Goal: Task Accomplishment & Management: Manage account settings

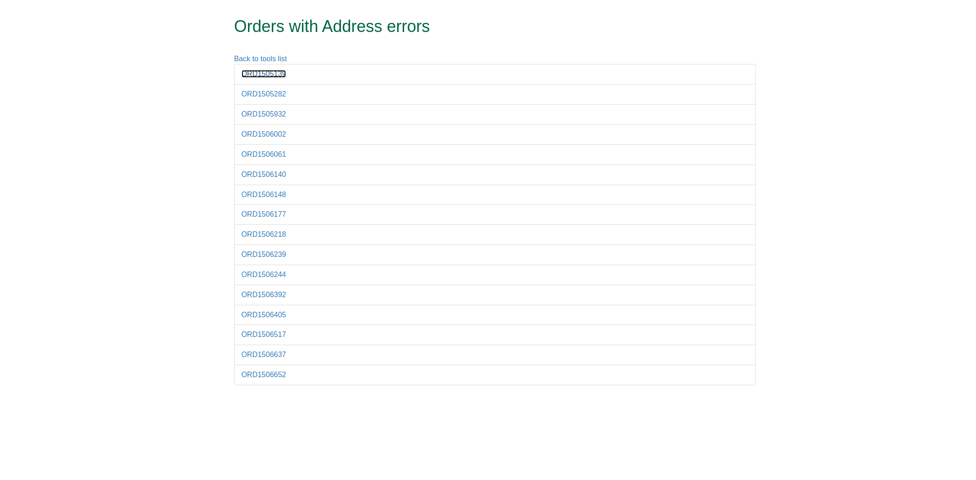
click at [267, 74] on link "ORD1505139" at bounding box center [264, 74] width 45 height 8
click at [269, 70] on li "ORD1505139" at bounding box center [495, 74] width 522 height 21
click at [274, 75] on link "ORD1505139" at bounding box center [264, 74] width 45 height 8
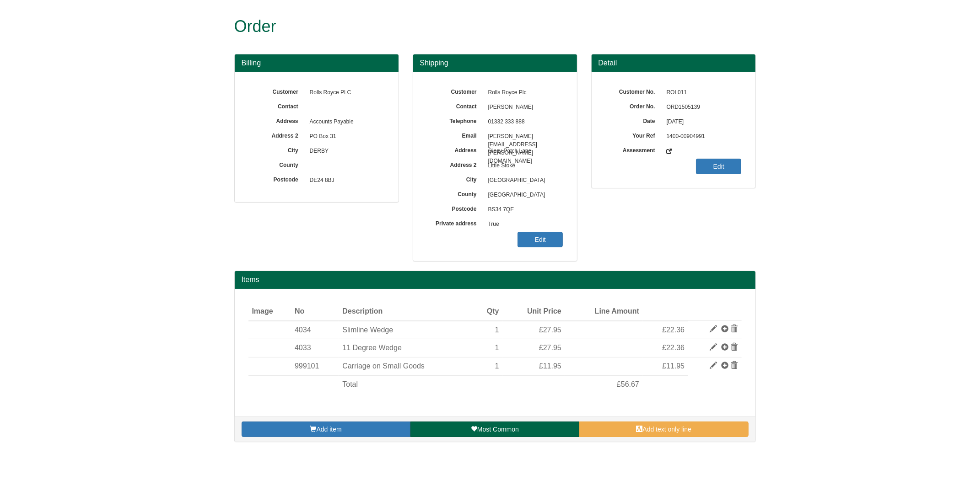
click at [677, 108] on span "ORD1505139" at bounding box center [702, 107] width 80 height 15
copy span "ORD1505139"
click at [540, 223] on span "True" at bounding box center [524, 224] width 80 height 15
click at [545, 237] on link "Edit" at bounding box center [540, 240] width 45 height 16
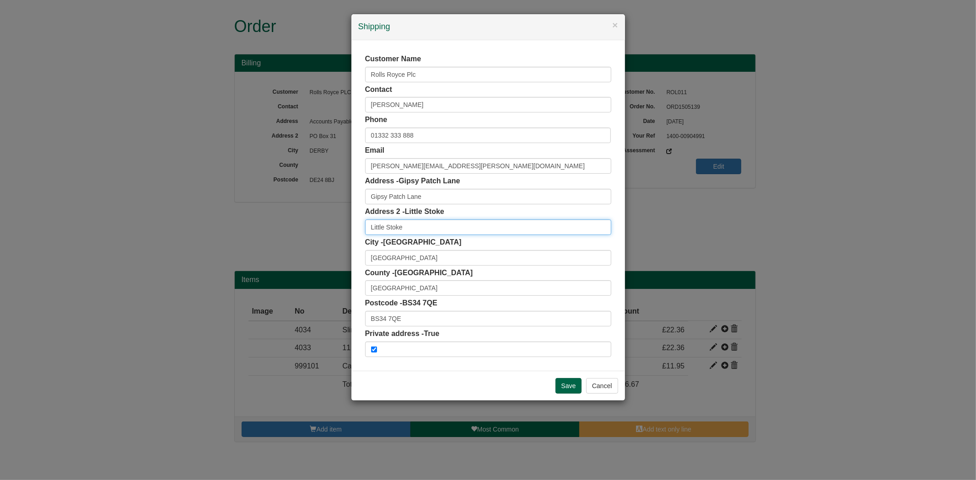
drag, startPoint x: 416, startPoint y: 230, endPoint x: 308, endPoint y: 232, distance: 107.5
click at [308, 232] on div "× Shipping Customer Name Rolls Royce Plc Contact Leanne Robinson Phone 01332 33…" at bounding box center [488, 240] width 976 height 480
drag, startPoint x: 448, startPoint y: 287, endPoint x: 284, endPoint y: 282, distance: 163.9
click at [284, 282] on div "× Shipping Customer Name Rolls Royce Plc Contact Leanne Robinson Phone 01332 33…" at bounding box center [488, 240] width 976 height 480
drag, startPoint x: 426, startPoint y: 321, endPoint x: 412, endPoint y: 319, distance: 13.3
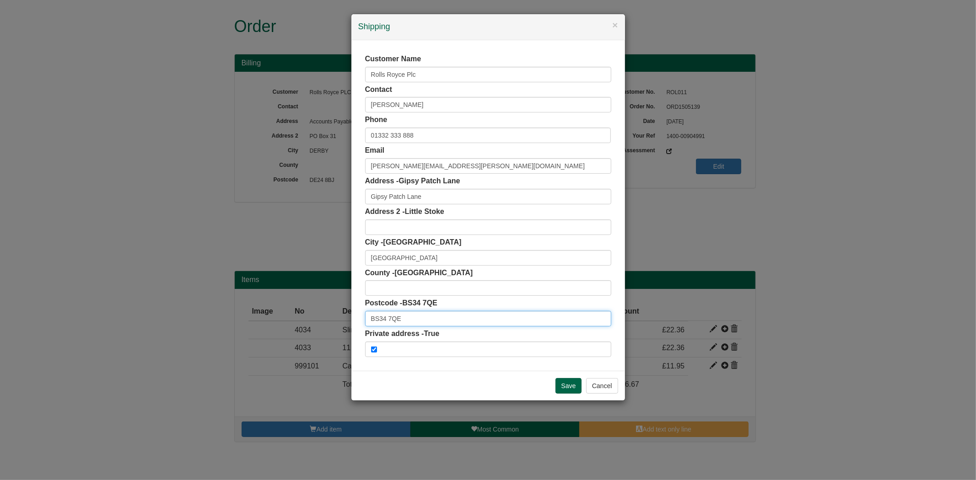
click at [412, 321] on input "BS34 7QE" at bounding box center [488, 319] width 246 height 16
type input "BS34 7QE"
click at [437, 373] on div "Save Cancel" at bounding box center [488, 386] width 274 height 30
click at [348, 272] on div "× Shipping Customer Name Rolls Royce Plc Contact Leanne Robinson Phone 01332 33…" at bounding box center [488, 240] width 976 height 480
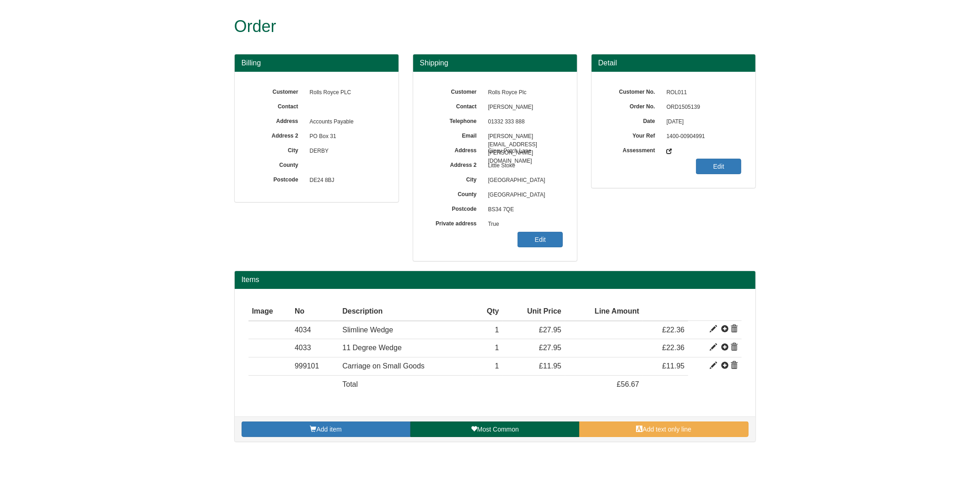
click at [552, 229] on span "True" at bounding box center [524, 224] width 80 height 15
click at [549, 241] on link "Edit" at bounding box center [540, 240] width 45 height 16
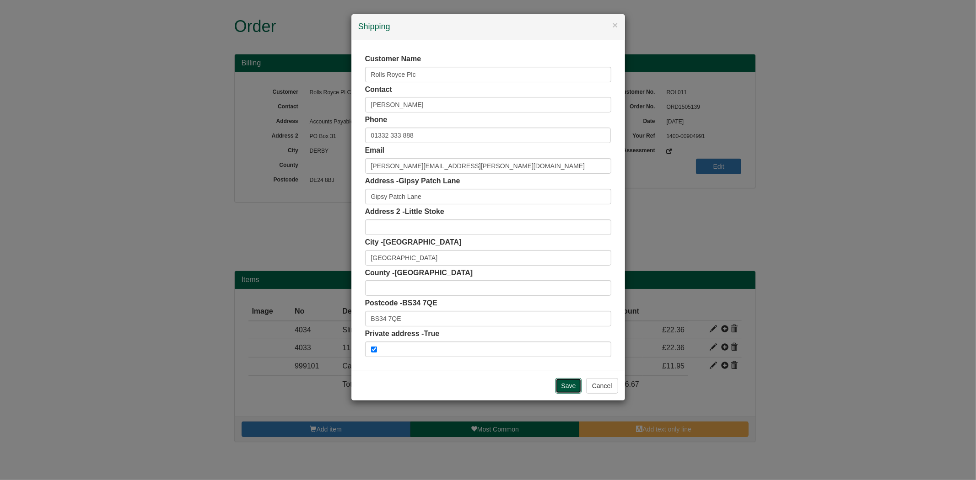
click at [574, 387] on input "Save" at bounding box center [569, 386] width 27 height 16
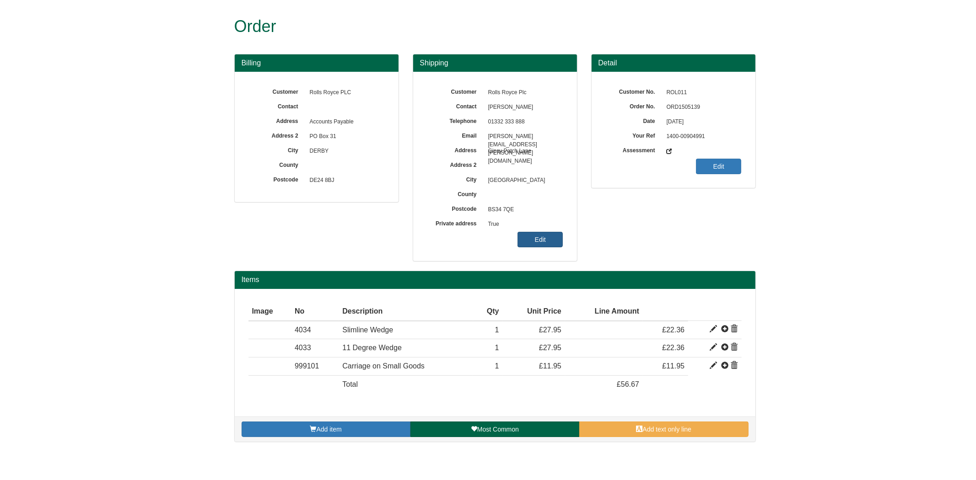
click at [543, 237] on link "Edit" at bounding box center [540, 240] width 45 height 16
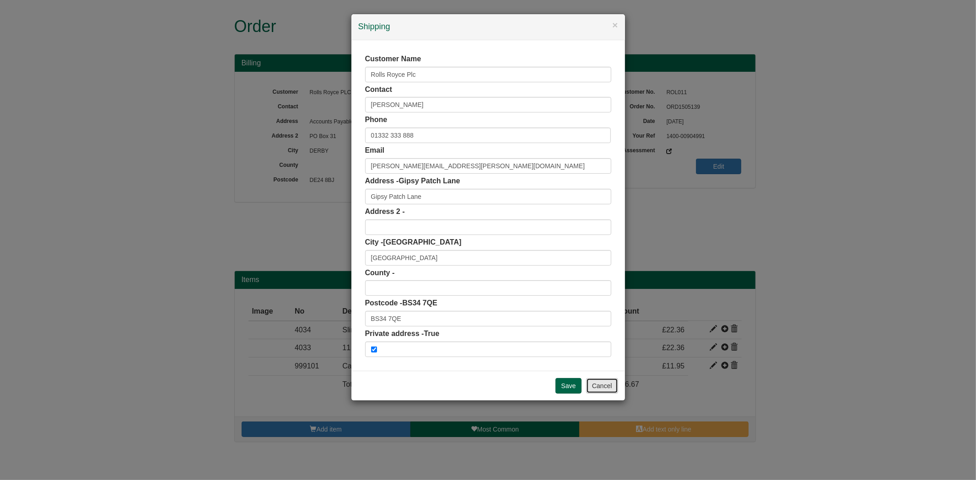
click at [595, 383] on button "Cancel" at bounding box center [602, 386] width 32 height 16
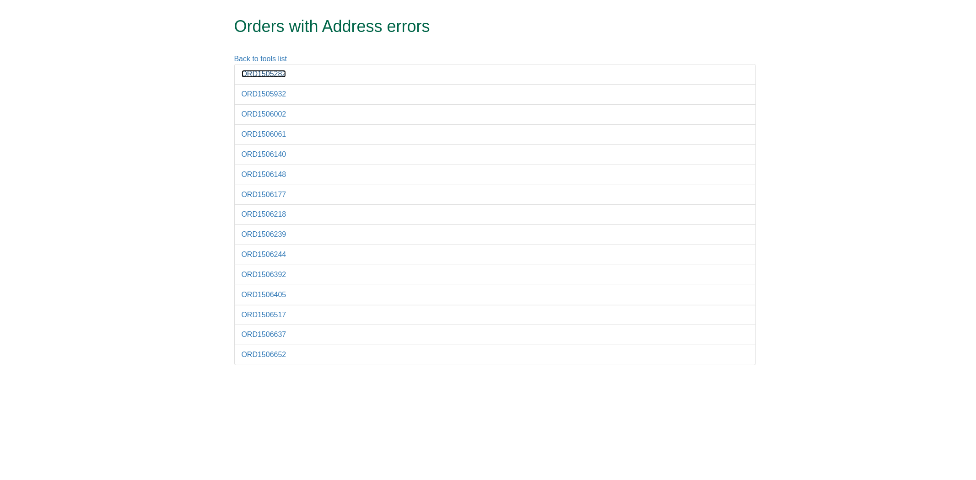
click at [257, 72] on link "ORD1505282" at bounding box center [264, 74] width 45 height 8
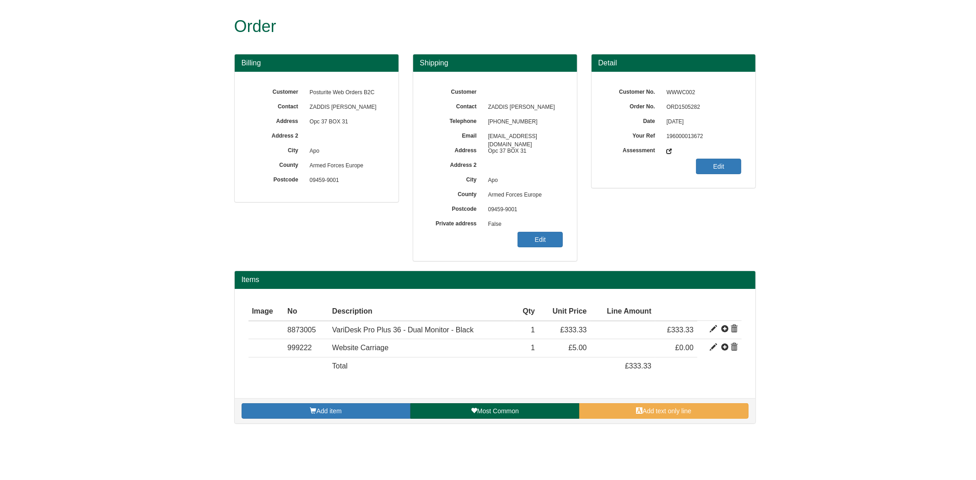
drag, startPoint x: 669, startPoint y: 100, endPoint x: 676, endPoint y: 103, distance: 7.6
click at [669, 100] on span "ORD1505282" at bounding box center [702, 107] width 80 height 15
click at [680, 104] on span "ORD1505282" at bounding box center [702, 107] width 80 height 15
copy span "ORD1505282"
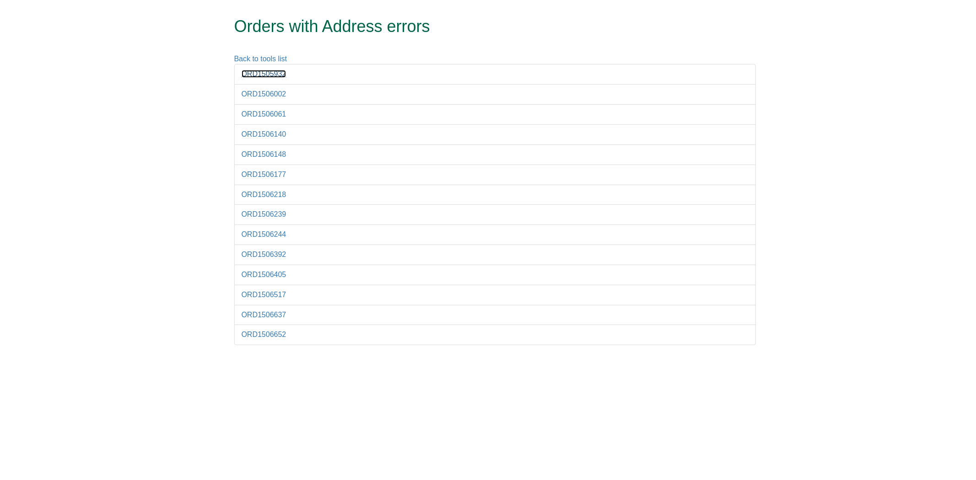
click at [264, 70] on link "ORD1505932" at bounding box center [264, 74] width 45 height 8
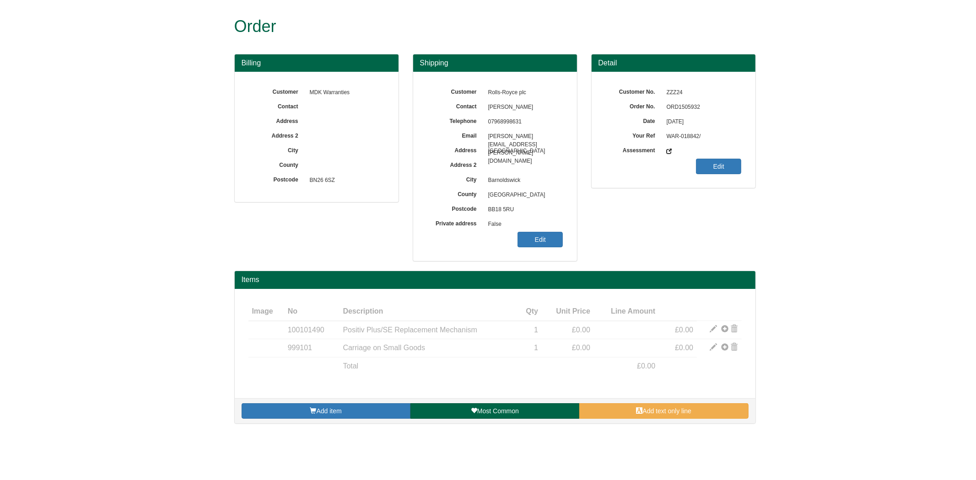
click at [681, 106] on span "ORD1505932" at bounding box center [702, 107] width 80 height 15
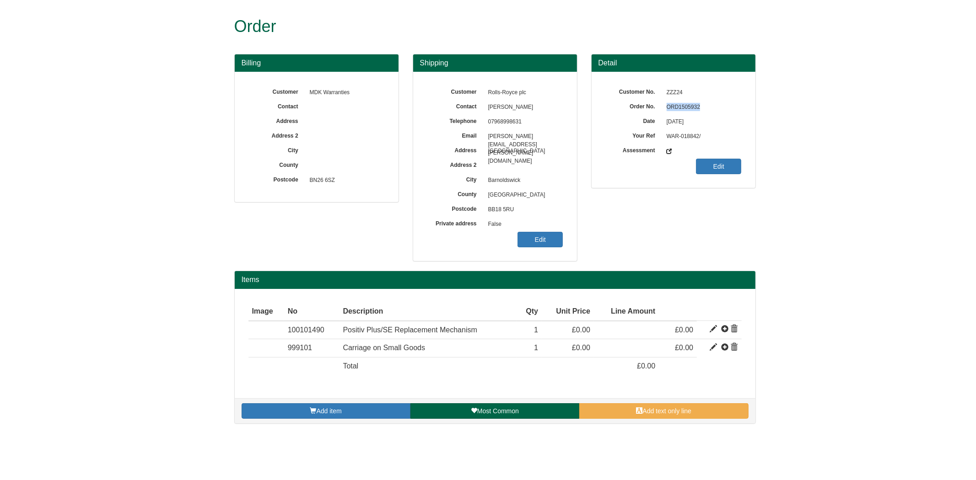
click at [681, 106] on span "ORD1505932" at bounding box center [702, 107] width 80 height 15
copy span "ORD1505932"
click at [536, 235] on link "Edit" at bounding box center [540, 240] width 45 height 16
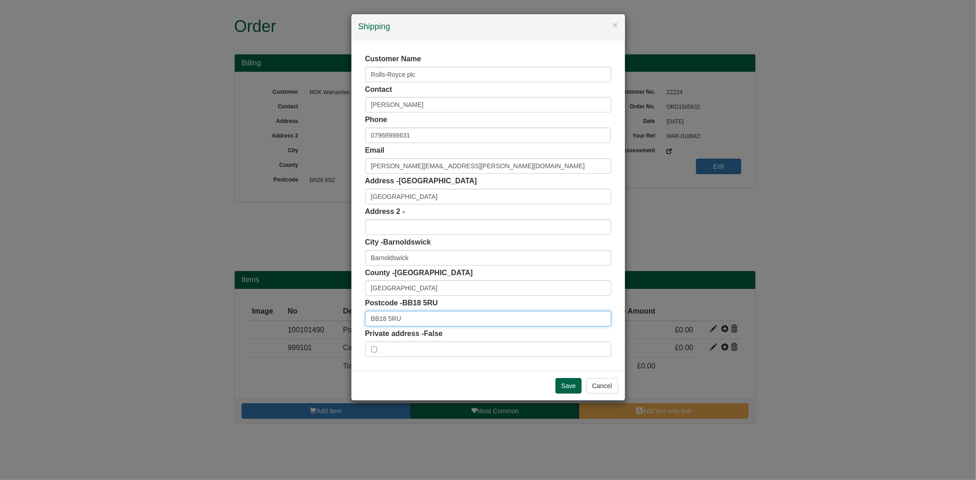
drag, startPoint x: 425, startPoint y: 316, endPoint x: 321, endPoint y: 316, distance: 103.4
click at [321, 318] on div "× Shipping Customer Name Rolls-Royce plc Contact Christopher Prickett Phone 079…" at bounding box center [488, 240] width 976 height 480
drag, startPoint x: 415, startPoint y: 190, endPoint x: 340, endPoint y: 212, distance: 77.8
click at [340, 212] on div "× Shipping Customer Name Rolls-Royce plc Contact Christopher Prickett Phone 079…" at bounding box center [488, 240] width 976 height 480
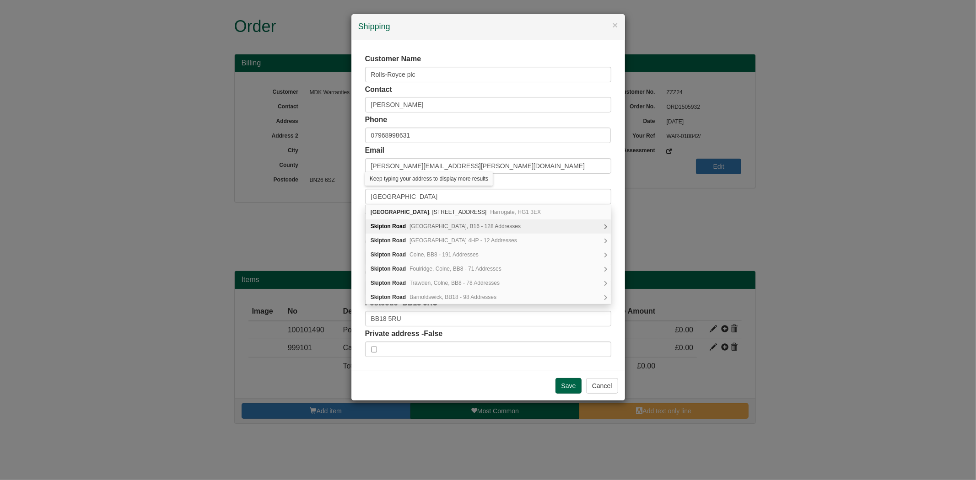
click at [412, 222] on div "Skipton Road Birmingham, B16 - 128 Addresses" at bounding box center [488, 227] width 245 height 14
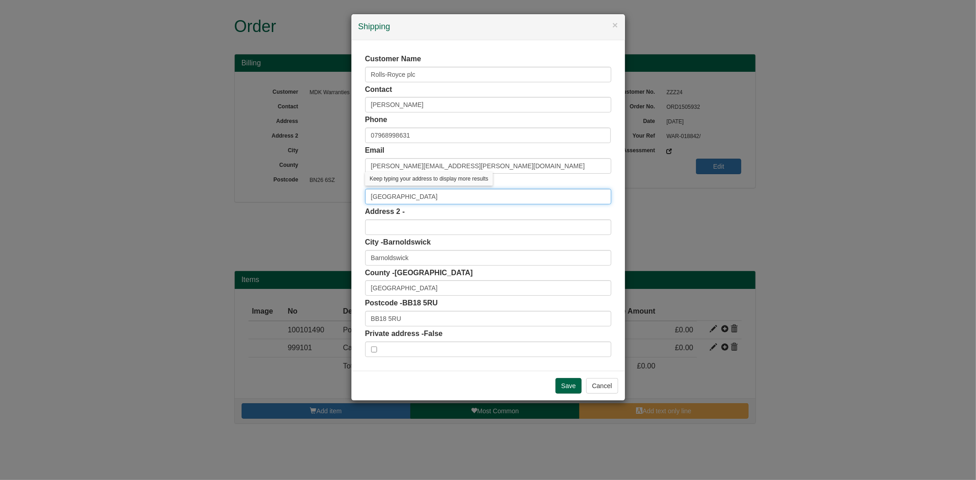
click at [421, 193] on input "Skipton Road" at bounding box center [488, 197] width 246 height 16
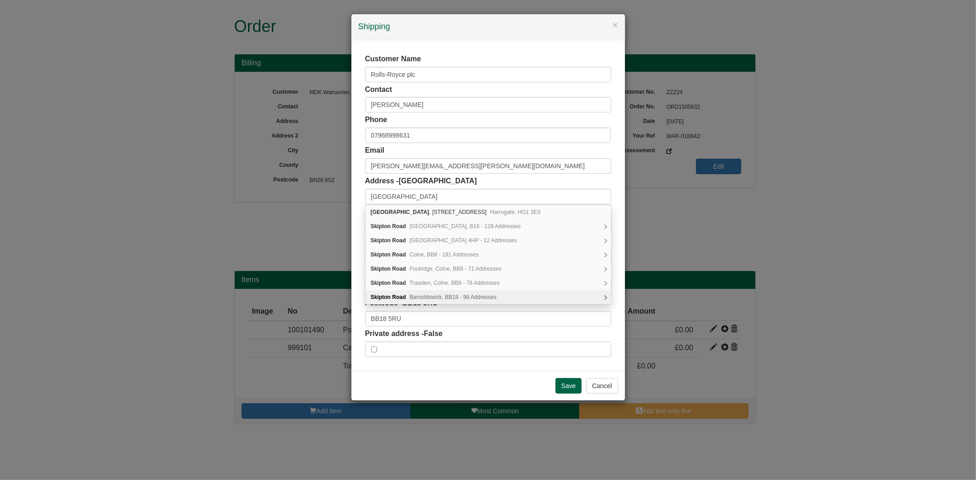
click at [520, 294] on div "Skipton Road Barnoldswick, BB18 - 98 Addresses" at bounding box center [488, 298] width 245 height 14
type input "Skipton Road"
click at [545, 157] on div "Email christopher.prickett@rolls-royce.com" at bounding box center [488, 160] width 246 height 28
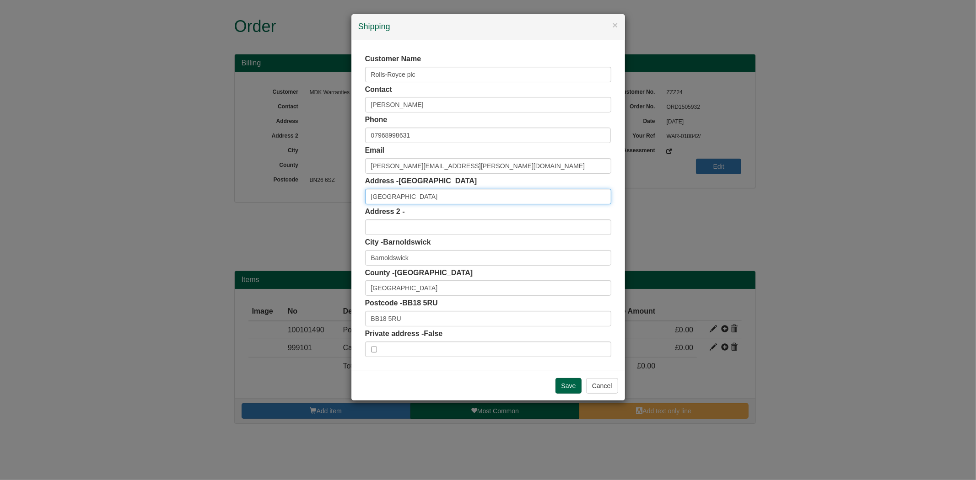
scroll to position [0, 0]
drag, startPoint x: 424, startPoint y: 197, endPoint x: 302, endPoint y: 200, distance: 121.8
click at [302, 200] on div "× Shipping Customer Name Rolls-Royce plc Contact Christopher Prickett Phone 079…" at bounding box center [488, 240] width 976 height 480
click at [351, 221] on div "Customer Name Rolls-Royce plc Contact Christopher Prickett Phone 07968998631 Em…" at bounding box center [488, 205] width 274 height 331
click at [389, 225] on input "text" at bounding box center [488, 228] width 246 height 16
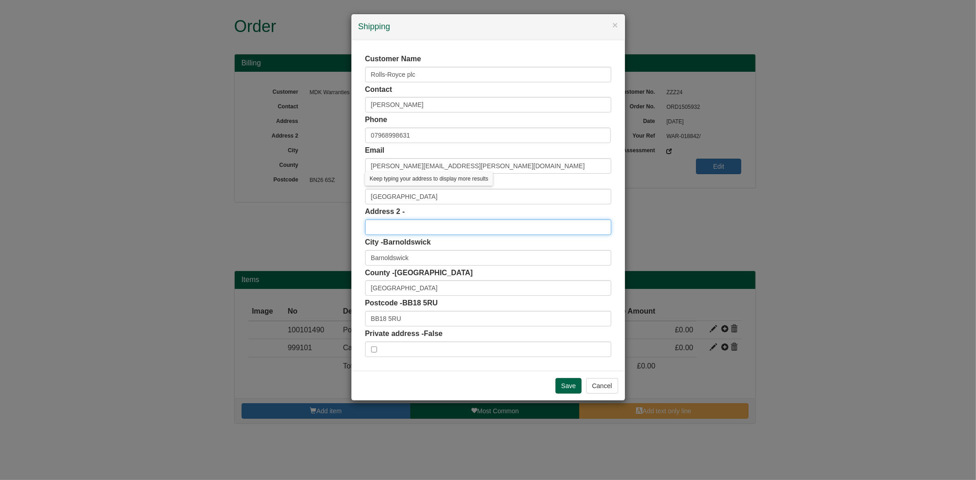
paste input "Skipton Road"
type input "Skipton Road"
drag, startPoint x: 437, startPoint y: 81, endPoint x: 231, endPoint y: 74, distance: 206.0
click at [231, 74] on div "× Shipping Customer Name Rolls-Royce plc Contact Christopher Prickett Phone 079…" at bounding box center [488, 240] width 976 height 480
drag, startPoint x: 428, startPoint y: 194, endPoint x: 304, endPoint y: 201, distance: 124.7
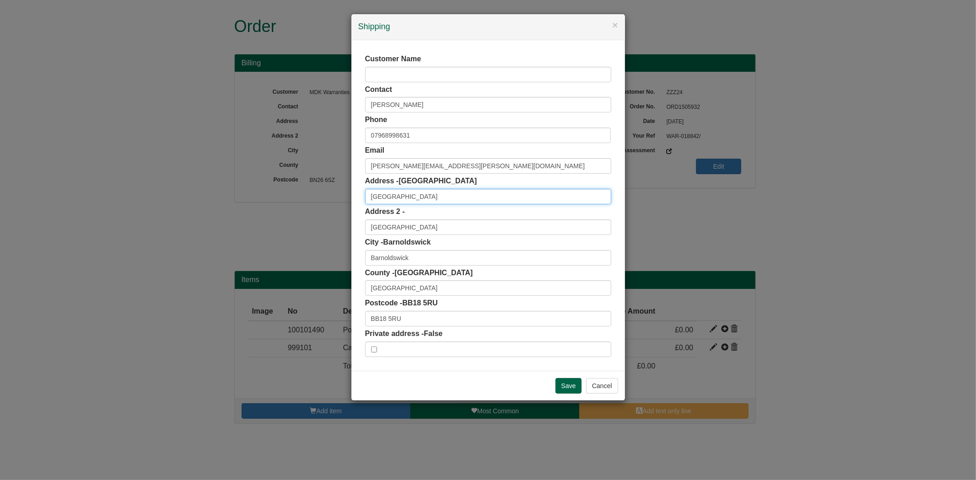
click at [304, 201] on div "× Shipping Customer Name Contact Christopher Prickett Phone 07968998631 Email c…" at bounding box center [488, 240] width 976 height 480
paste input "Rolls-Royce plc"
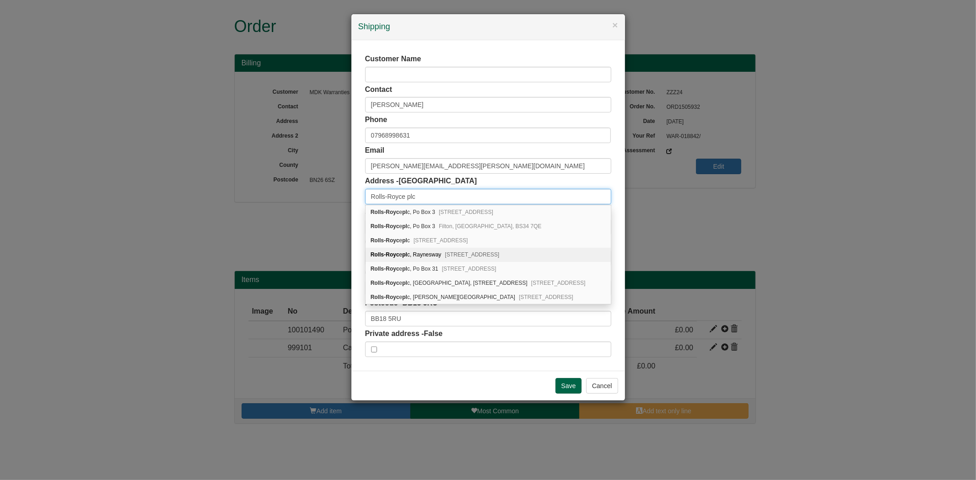
scroll to position [0, 0]
type input "Rolls-Royce plc"
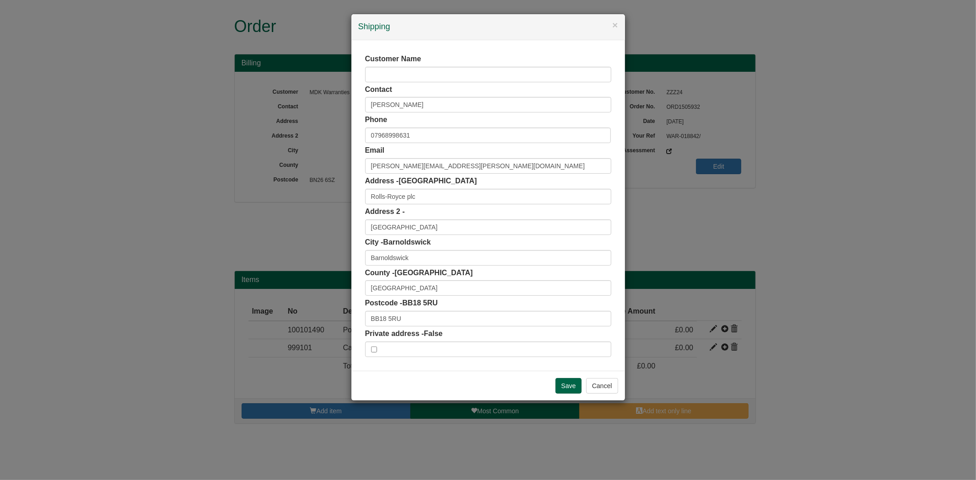
click at [622, 269] on div "Customer Name Contact Christopher Prickett Phone 07968998631 Email christopher.…" at bounding box center [488, 205] width 274 height 331
drag, startPoint x: 438, startPoint y: 226, endPoint x: 295, endPoint y: 226, distance: 143.7
click at [295, 226] on div "× Shipping Customer Name Contact Christopher Prickett Phone 07968998631 Email c…" at bounding box center [488, 240] width 976 height 480
drag, startPoint x: 418, startPoint y: 316, endPoint x: 318, endPoint y: 317, distance: 100.2
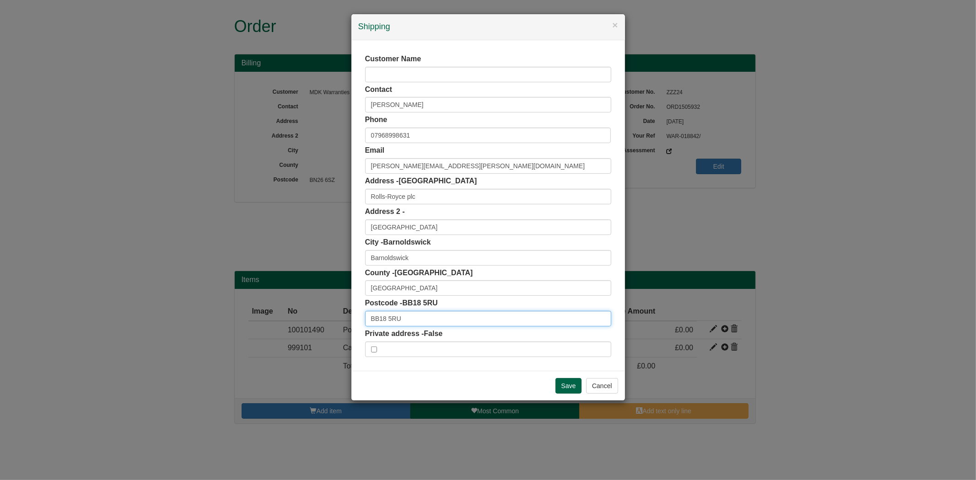
click at [318, 317] on div "× Shipping Customer Name Contact Christopher Prickett Phone 07968998631 Email c…" at bounding box center [488, 240] width 976 height 480
paste input "S"
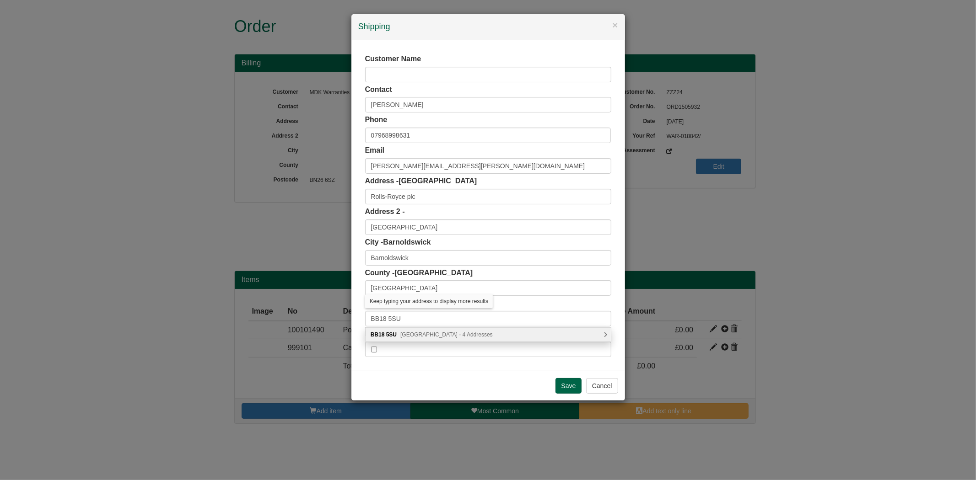
click at [449, 335] on span "Greenberfield Lane, Barnoldswick - 4 Addresses" at bounding box center [446, 335] width 92 height 6
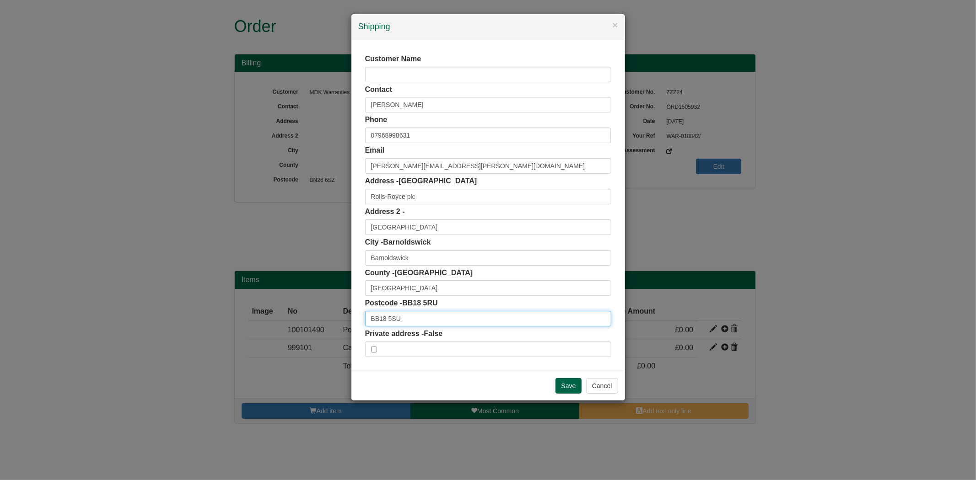
drag, startPoint x: 412, startPoint y: 320, endPoint x: 351, endPoint y: 321, distance: 61.3
click at [351, 321] on div "× Shipping Customer Name Contact Christopher Prickett Phone 07968998631 Email c…" at bounding box center [488, 208] width 275 height 388
type input "BB18 5RU"
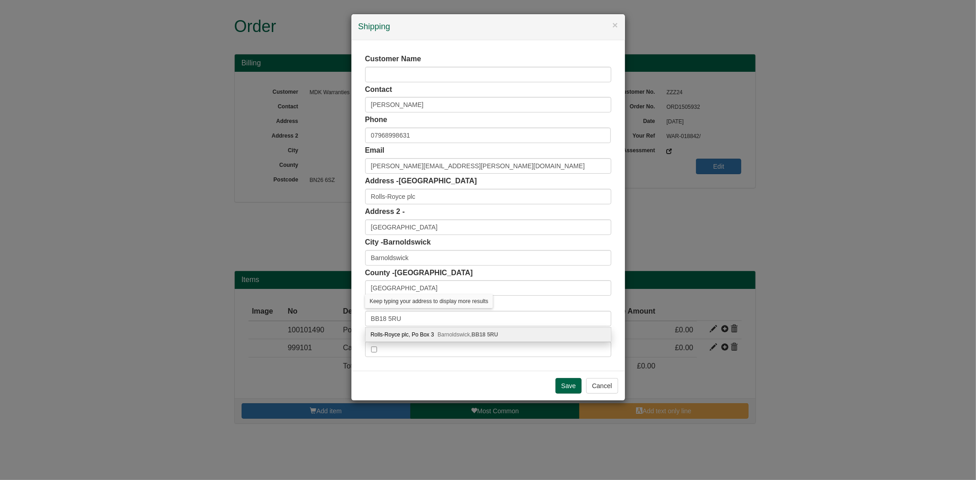
click at [360, 318] on div "Customer Name Contact Christopher Prickett Phone 07968998631 Email christopher.…" at bounding box center [488, 205] width 274 height 331
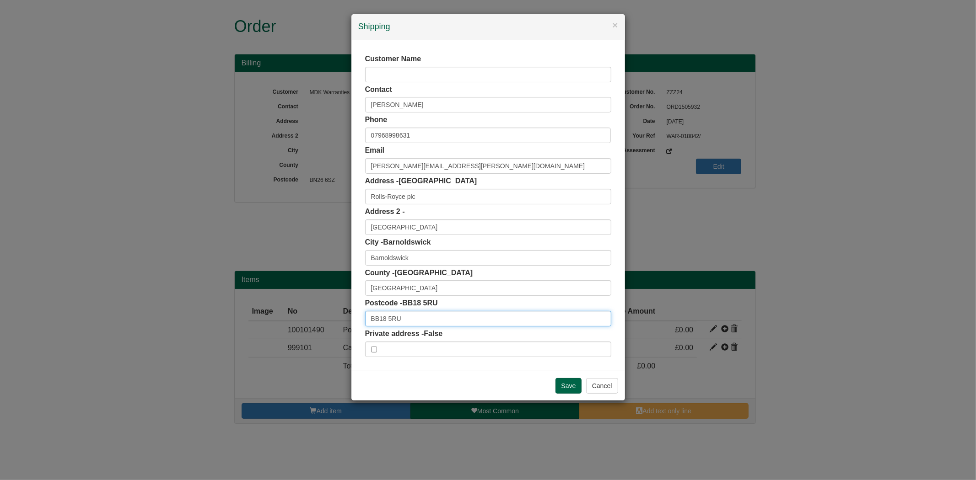
drag, startPoint x: 428, startPoint y: 319, endPoint x: 349, endPoint y: 333, distance: 80.9
click at [349, 333] on div "× Shipping Customer Name Contact Christopher Prickett Phone 07968998631 Email c…" at bounding box center [488, 240] width 976 height 480
click at [369, 230] on input "Skipton Road" at bounding box center [488, 228] width 246 height 16
paste input "Bankfield Site"
type input "Bankfield Site, Skipton Road"
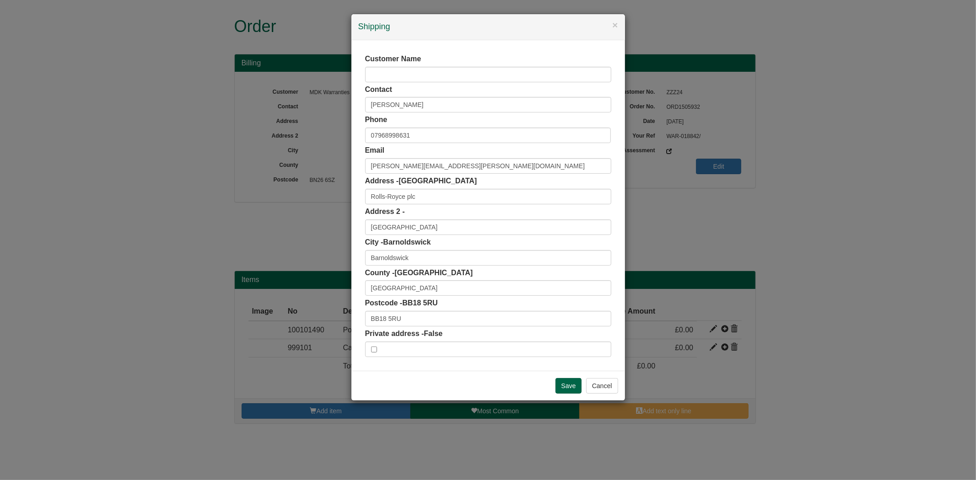
click at [452, 244] on div "City - Barnoldswick Barnoldswick" at bounding box center [488, 251] width 246 height 28
click at [559, 383] on input "Save" at bounding box center [569, 386] width 27 height 16
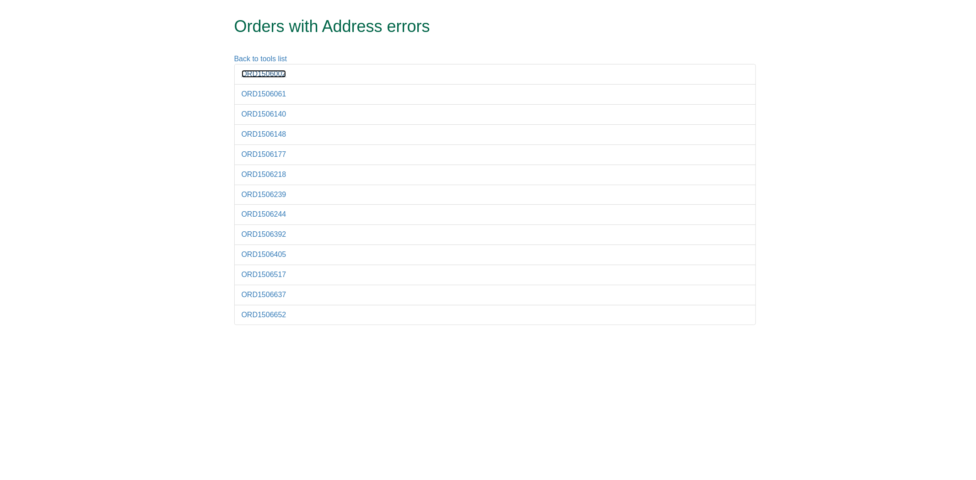
click at [272, 76] on link "ORD1506002" at bounding box center [264, 74] width 45 height 8
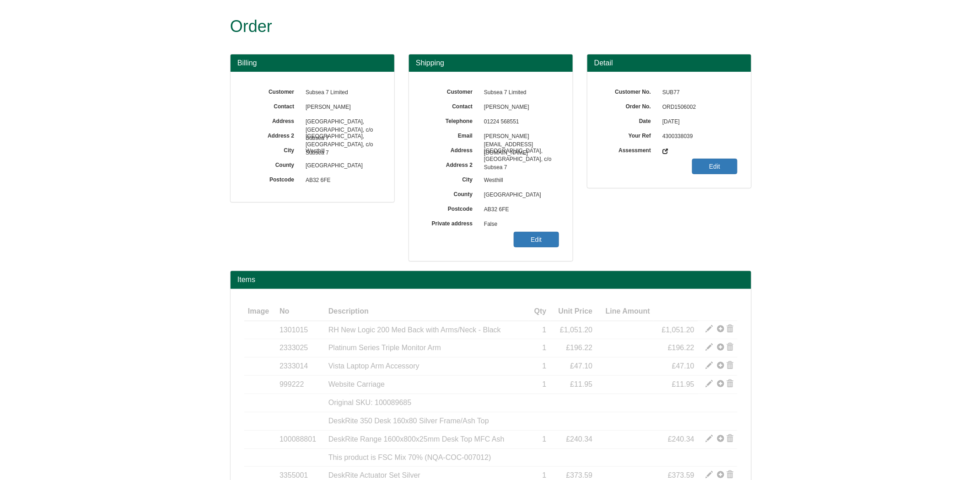
click at [680, 107] on span "ORD1506002" at bounding box center [698, 107] width 80 height 15
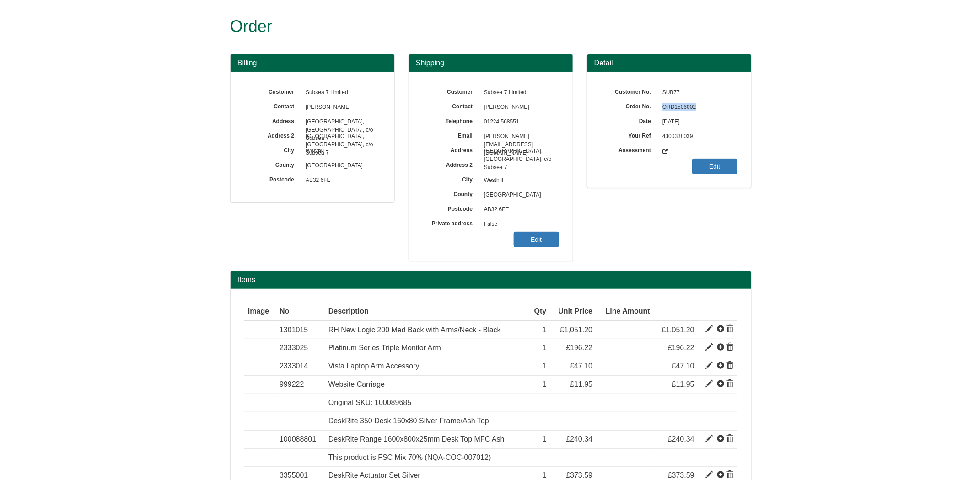
copy span "ORD1506002"
click at [544, 249] on div "Customer Subsea 7 Limited Contact Chevonne Ritchie Telephone 01224 568551 Email…" at bounding box center [491, 166] width 164 height 189
click at [544, 243] on link "Edit" at bounding box center [536, 240] width 45 height 16
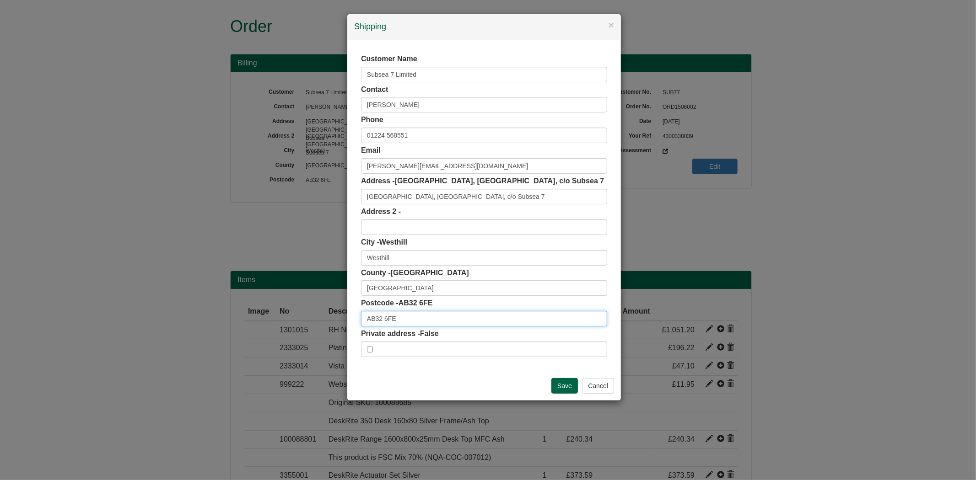
click at [413, 321] on input "AB32 6FE" at bounding box center [484, 319] width 246 height 16
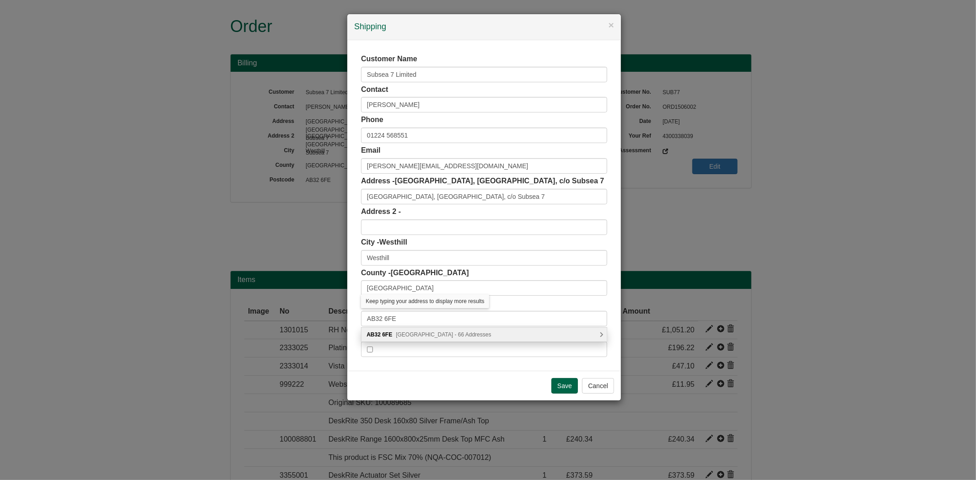
click at [437, 335] on span "Prospect Road, Westhill - 66 Addresses" at bounding box center [443, 335] width 95 height 6
type input "AB32 6FE"
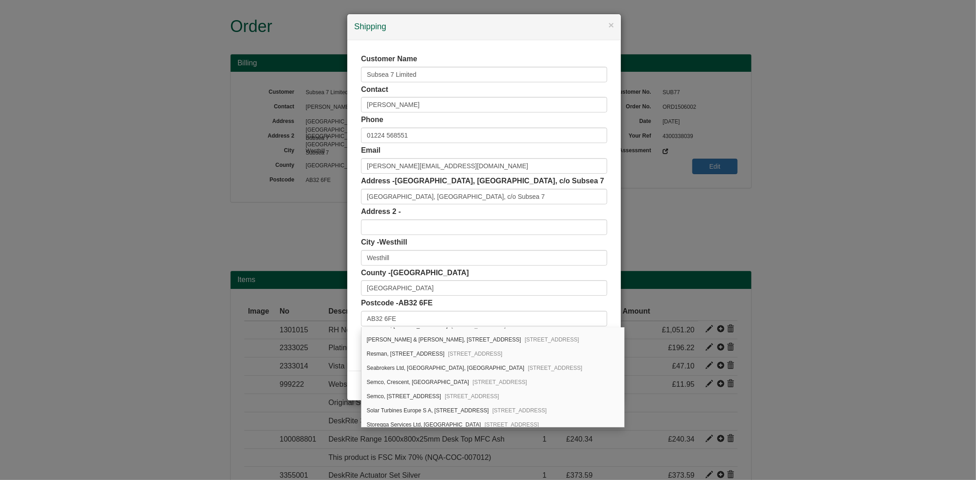
scroll to position [813, 0]
click at [409, 421] on div "Subsea 7, Prospect Road Arnhall Business Park, Westhill, AB32 6FE" at bounding box center [493, 416] width 262 height 14
type input "Subsea 7"
type input "Prospect Road, Arnhall Business Park"
type input "Aberdeenshire"
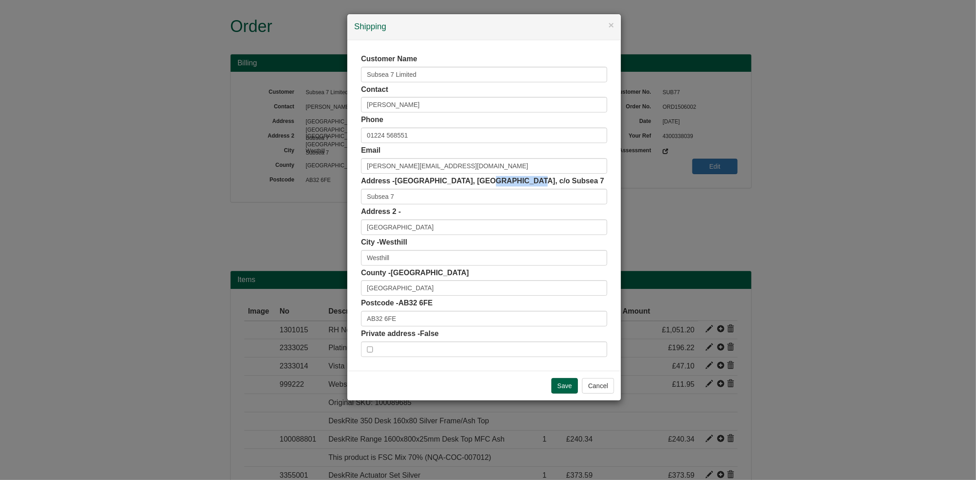
drag, startPoint x: 479, startPoint y: 184, endPoint x: 523, endPoint y: 185, distance: 44.4
click at [523, 185] on span "Arnhall Business Park, East Campus, c/o Subsea 7" at bounding box center [500, 181] width 210 height 8
copy span "East Campus"
drag, startPoint x: 331, startPoint y: 75, endPoint x: 206, endPoint y: 67, distance: 124.7
click at [209, 69] on div "× Shipping Customer Name Subsea 7 Limited Contact Chevonne Ritchie Phone 01224 …" at bounding box center [488, 240] width 976 height 480
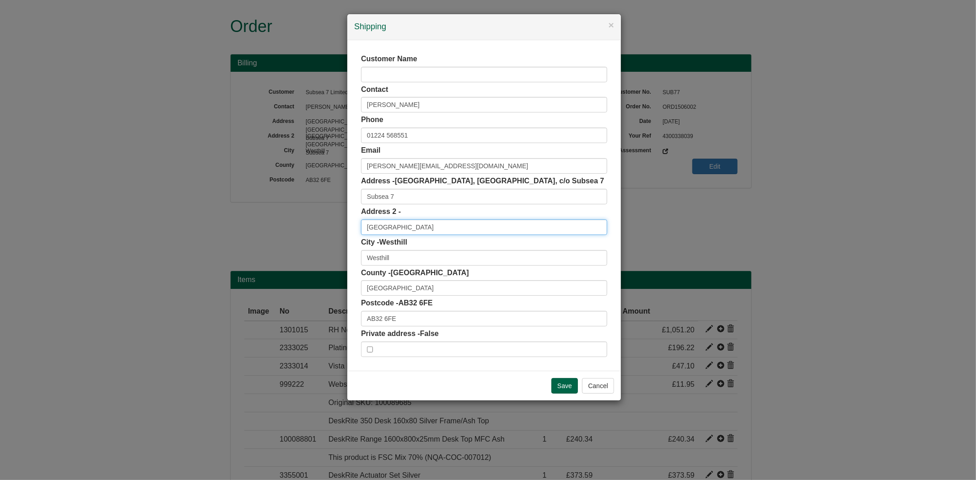
click at [523, 230] on input "Prospect Road, Arnhall Business Park" at bounding box center [484, 228] width 246 height 16
click at [568, 383] on input "Save" at bounding box center [564, 386] width 27 height 16
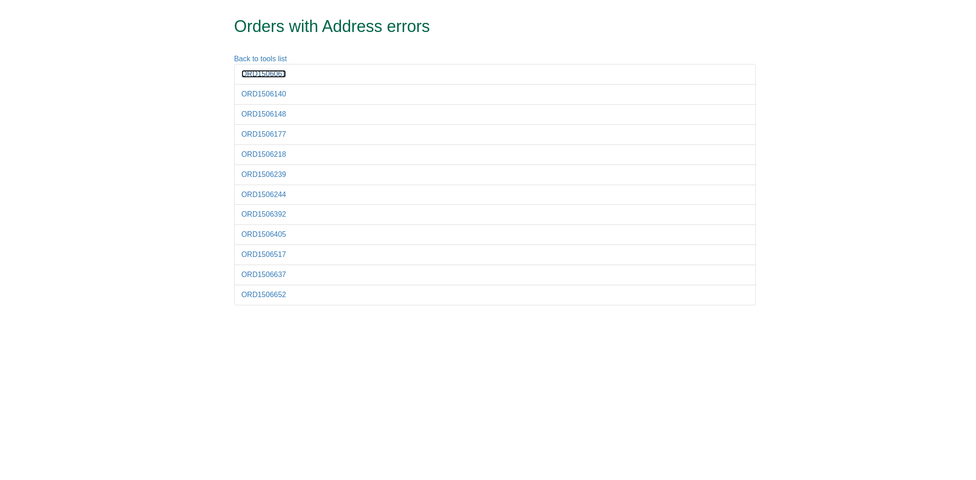
click at [264, 74] on link "ORD1506061" at bounding box center [264, 74] width 45 height 8
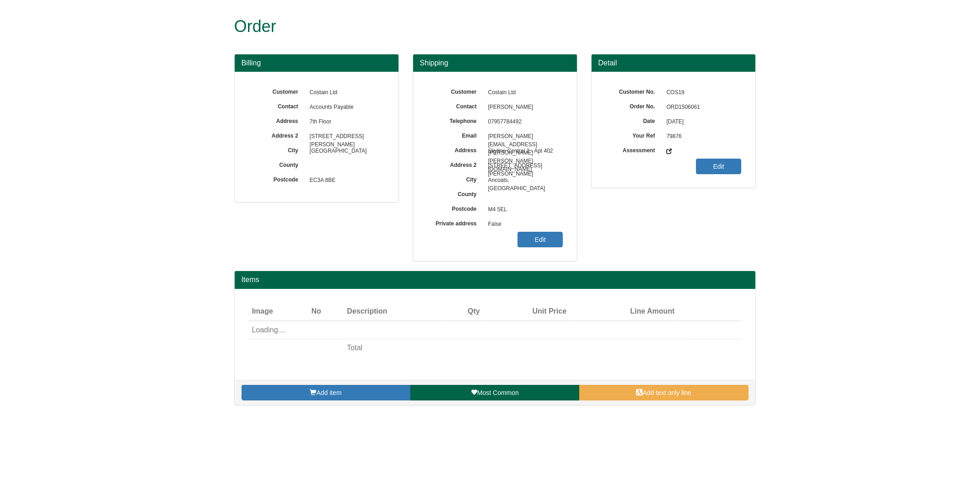
click at [691, 104] on span "ORD1506061" at bounding box center [702, 107] width 80 height 15
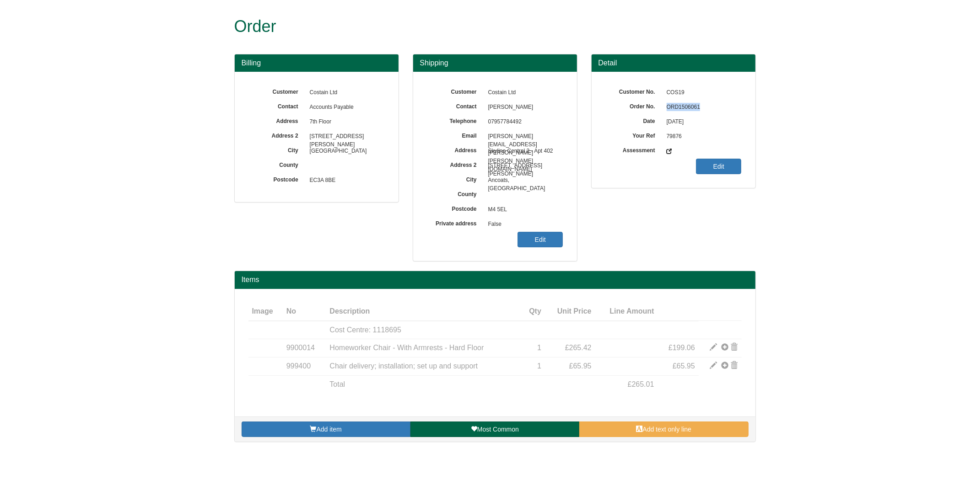
copy span "ORD1506061"
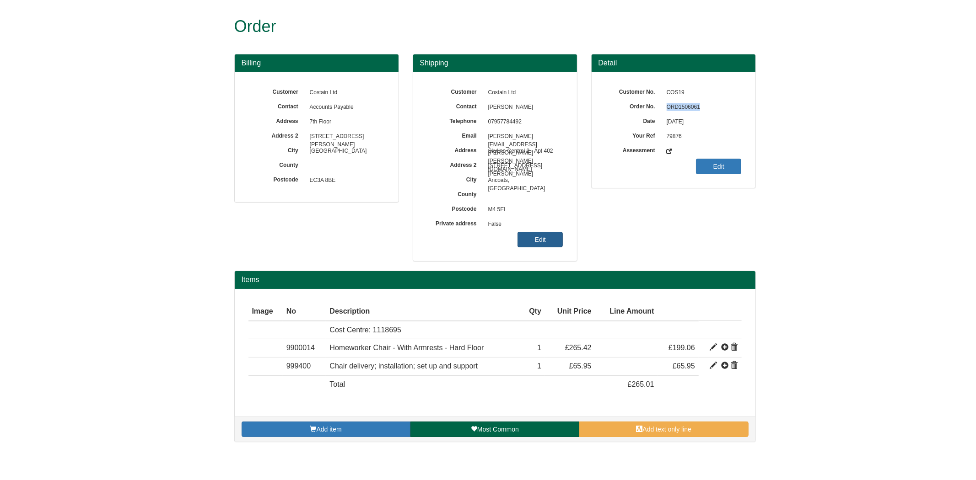
click at [540, 237] on link "Edit" at bounding box center [540, 240] width 45 height 16
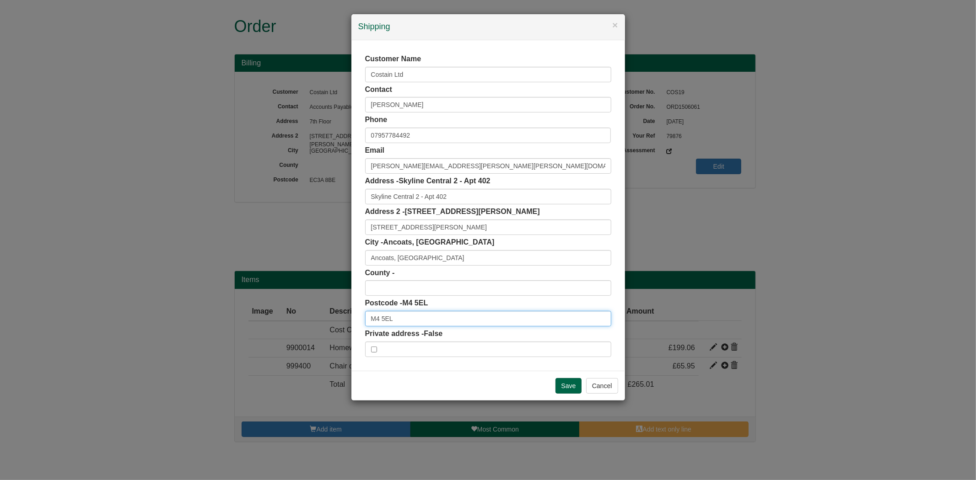
drag, startPoint x: 396, startPoint y: 316, endPoint x: 303, endPoint y: 324, distance: 92.7
click at [303, 326] on div "× Shipping Customer Name Costain Ltd Contact [PERSON_NAME] Phone [PHONE_NUMBER]…" at bounding box center [488, 240] width 976 height 480
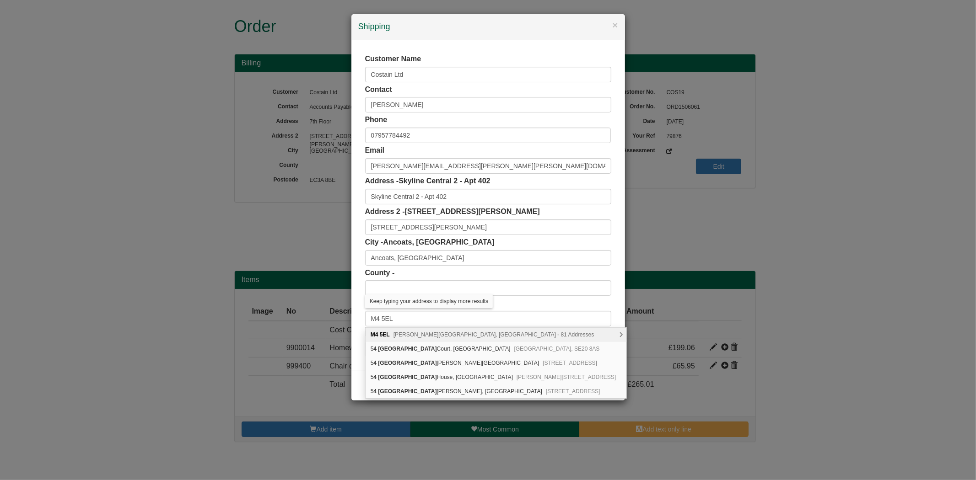
click at [431, 337] on span "[PERSON_NAME][GEOGRAPHIC_DATA], [GEOGRAPHIC_DATA] - 81 Addresses" at bounding box center [494, 335] width 201 height 6
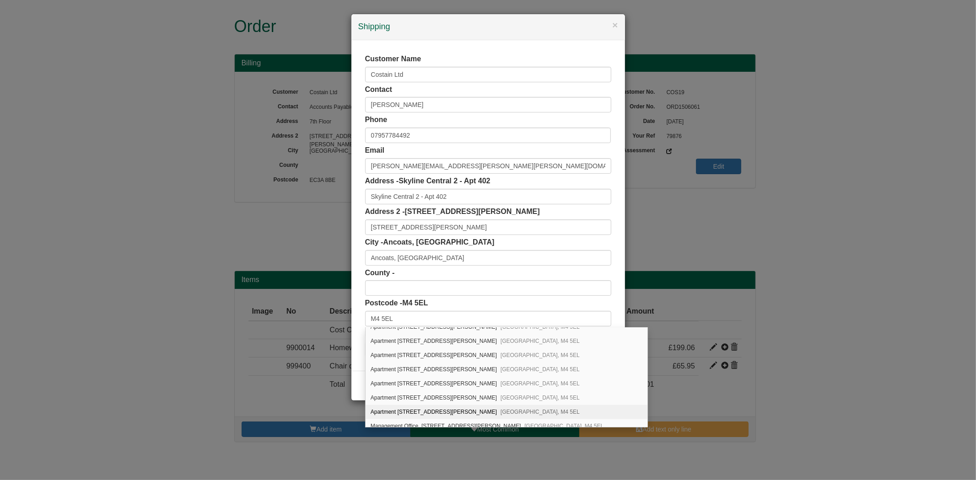
scroll to position [1058, 0]
click at [418, 391] on div "Apartment [STREET_ADDRESS][PERSON_NAME]" at bounding box center [507, 392] width 282 height 14
type input "Apartment 402"
type input "[GEOGRAPHIC_DATA]"
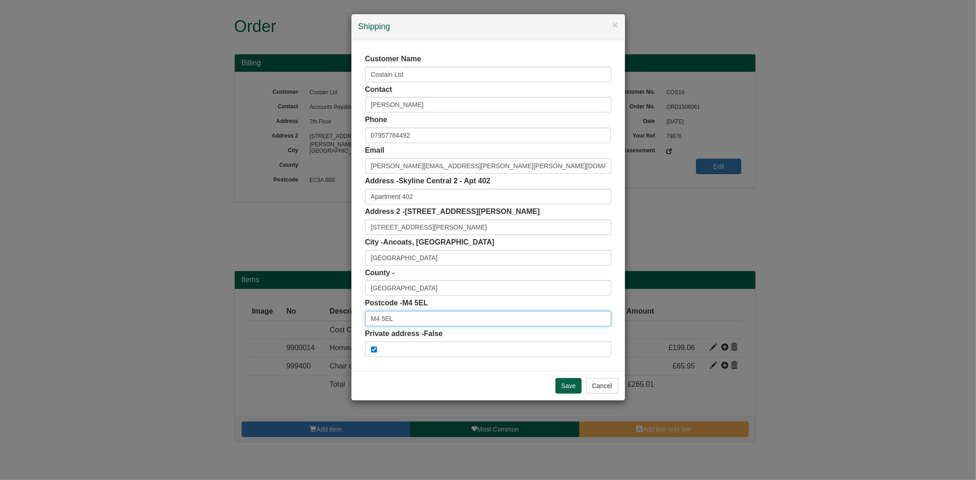
scroll to position [0, 0]
drag, startPoint x: 407, startPoint y: 319, endPoint x: 319, endPoint y: 317, distance: 87.9
click at [319, 317] on div "× Shipping Customer Name Costain Ltd Contact [PERSON_NAME] Phone [PHONE_NUMBER]…" at bounding box center [488, 240] width 976 height 480
drag, startPoint x: 404, startPoint y: 182, endPoint x: 414, endPoint y: 182, distance: 10.5
click at [414, 182] on span "Skyline Central 2 - Apt 402" at bounding box center [445, 181] width 92 height 8
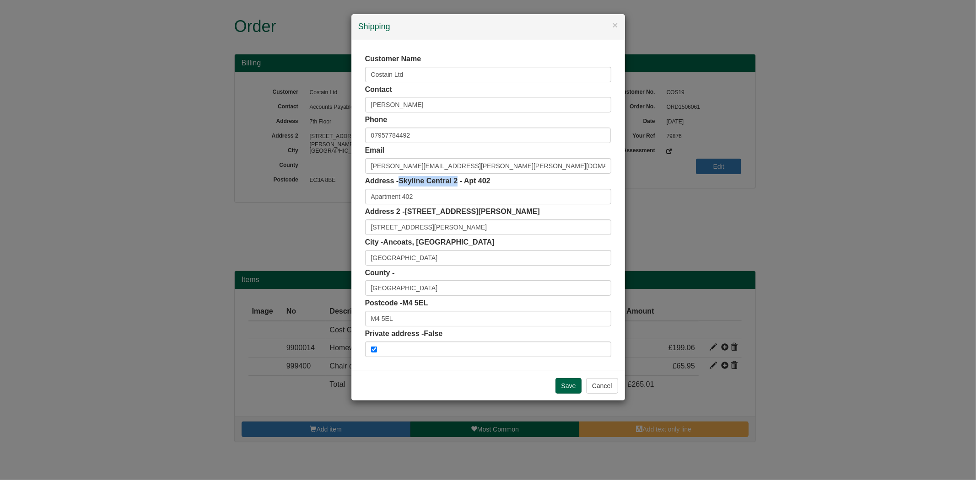
drag, startPoint x: 403, startPoint y: 181, endPoint x: 459, endPoint y: 186, distance: 57.0
click at [459, 186] on label "Address - [GEOGRAPHIC_DATA] 2 - Apt 402" at bounding box center [427, 181] width 125 height 11
copy span "Skyline Central 2"
click at [375, 199] on input "Apartment 402" at bounding box center [488, 197] width 246 height 16
click at [372, 199] on input "Apartment 402" at bounding box center [488, 197] width 246 height 16
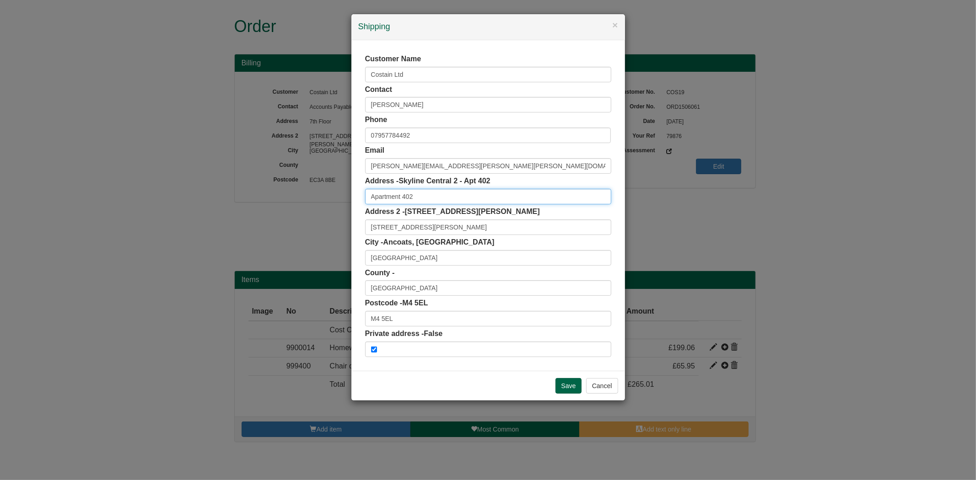
paste input "Skyline Central 2"
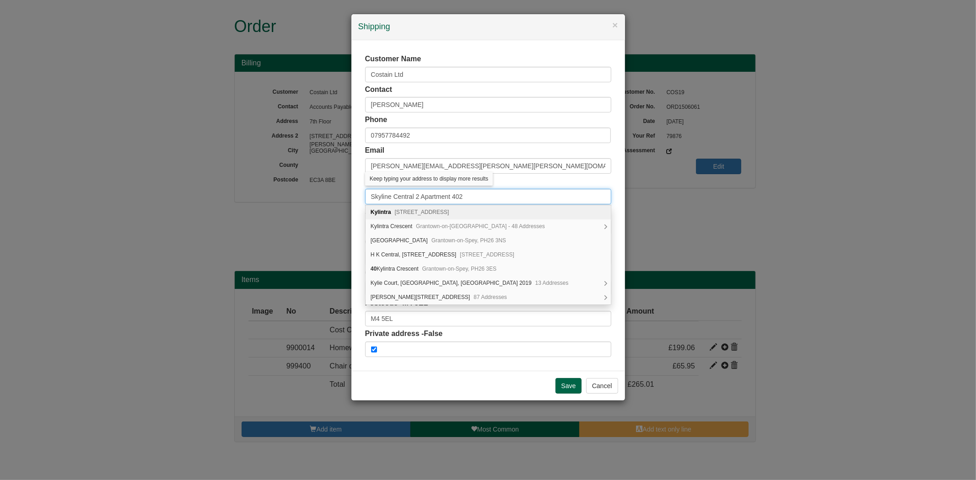
click at [422, 195] on input "Skyline Central 2 Apartment 402" at bounding box center [488, 197] width 246 height 16
drag, startPoint x: 421, startPoint y: 195, endPoint x: 486, endPoint y: 193, distance: 65.0
click at [486, 193] on input "Skyline Central 2 Apartment 402" at bounding box center [488, 197] width 246 height 16
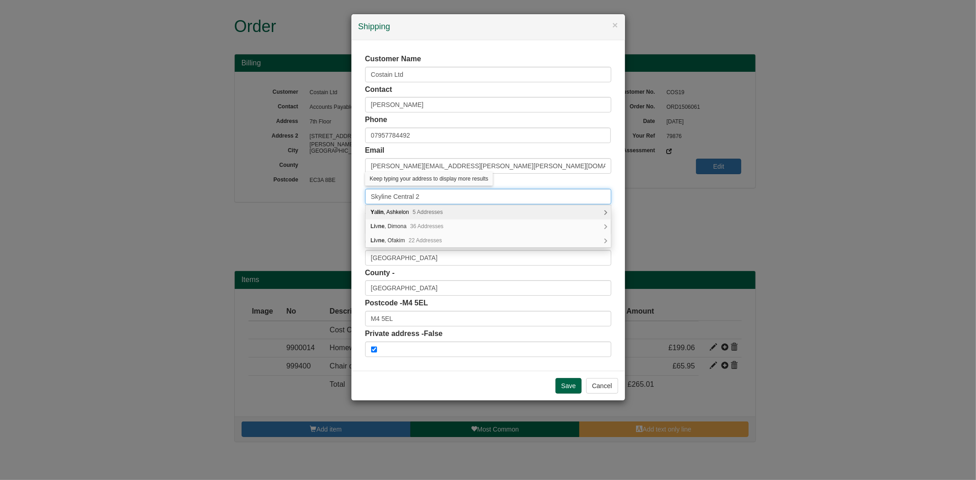
type input "Skyline Central 2"
click at [358, 204] on div "Customer Name Costain Ltd Contact Ross Donnan Phone 07957784492 Email ross.donn…" at bounding box center [488, 205] width 274 height 331
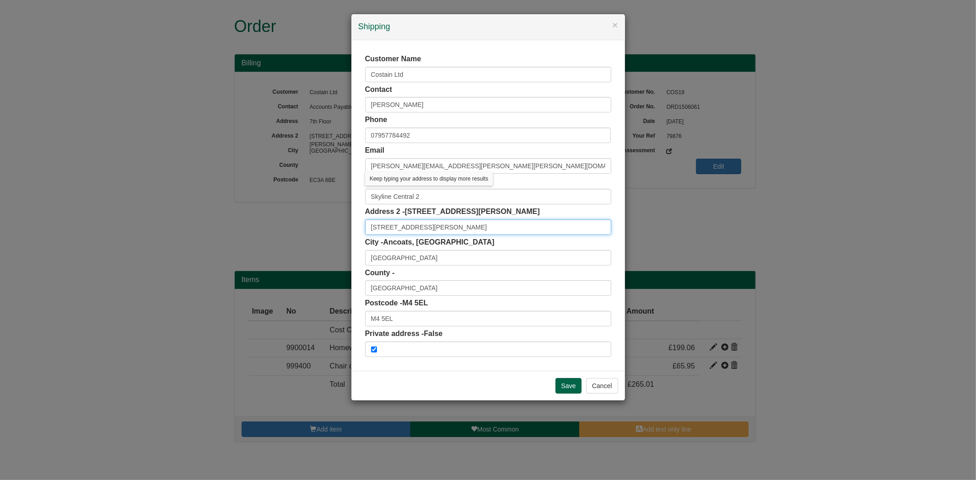
click at [369, 226] on input "49 Goulden Street" at bounding box center [488, 228] width 246 height 16
paste input "Apartment 402"
type input "Apartment [STREET_ADDRESS][PERSON_NAME]"
drag, startPoint x: 418, startPoint y: 79, endPoint x: 312, endPoint y: 80, distance: 106.2
click at [312, 81] on div "× Shipping Customer Name Costain Ltd Contact Ross Donnan Phone 07957784492 Emai…" at bounding box center [488, 240] width 976 height 480
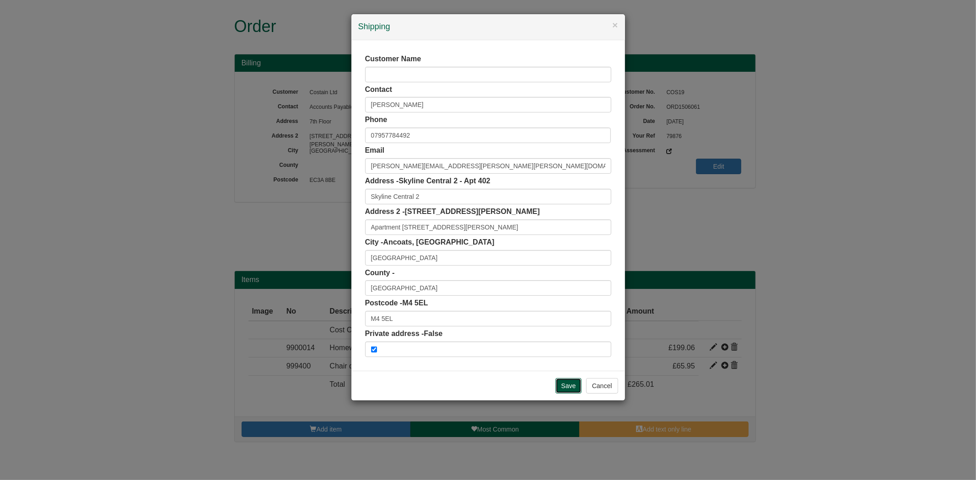
click at [566, 392] on input "Save" at bounding box center [569, 386] width 27 height 16
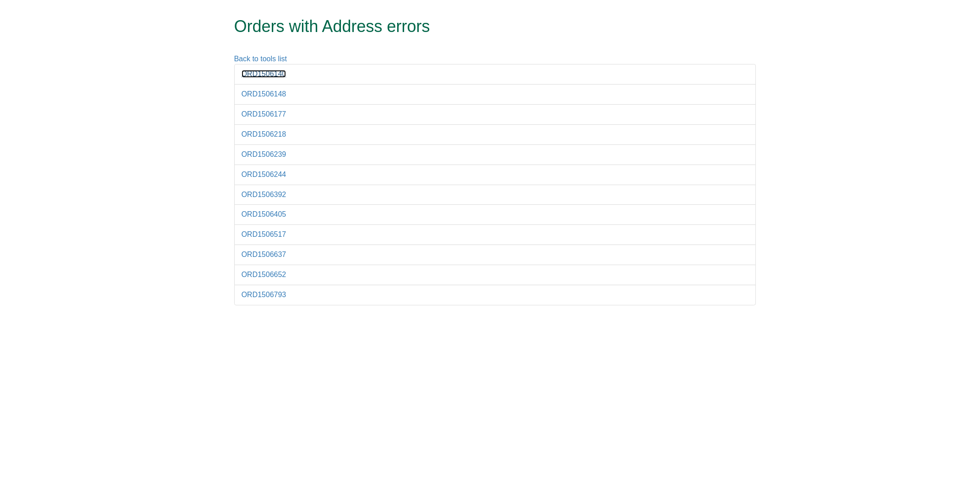
click at [275, 75] on link "ORD1506140" at bounding box center [264, 74] width 45 height 8
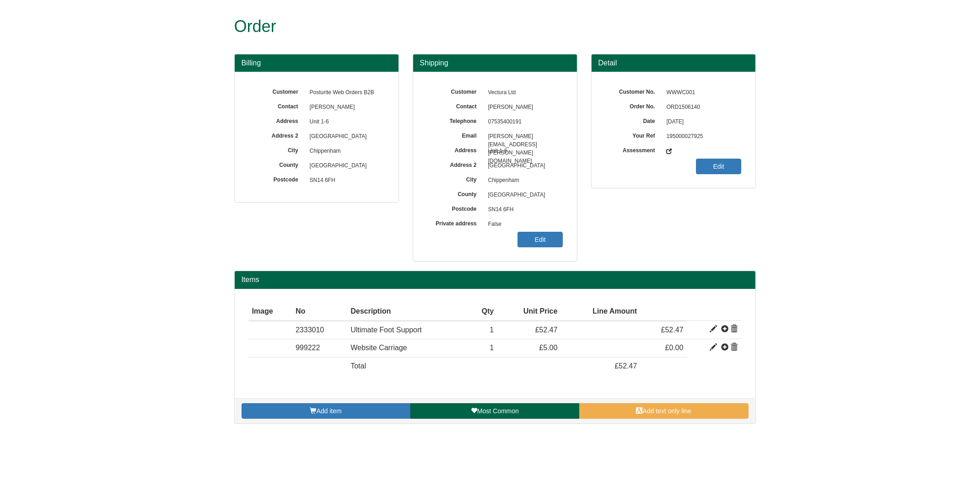
click at [678, 106] on span "ORD1506140" at bounding box center [702, 107] width 80 height 15
copy span "ORD1506140"
click at [559, 231] on span "False" at bounding box center [524, 224] width 80 height 15
click at [557, 236] on link "Edit" at bounding box center [540, 240] width 45 height 16
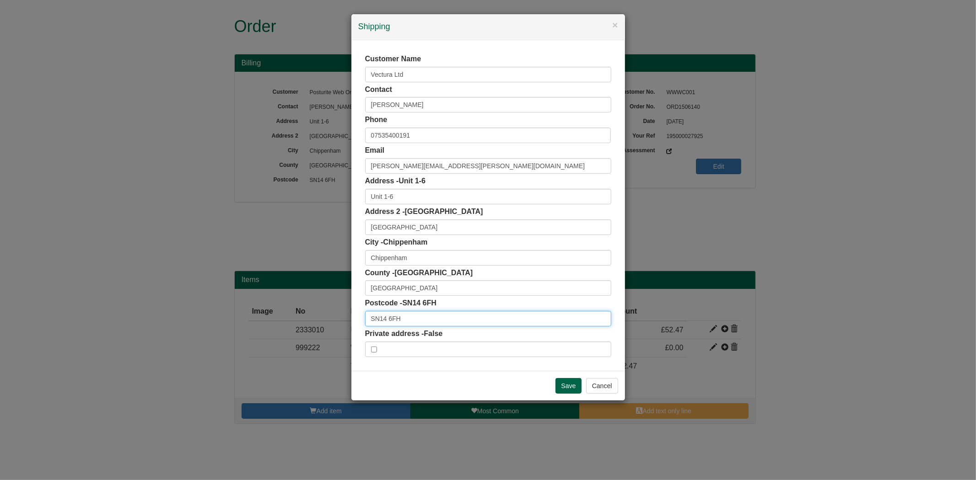
drag, startPoint x: 417, startPoint y: 318, endPoint x: 298, endPoint y: 323, distance: 119.1
click at [298, 323] on div "× Shipping Customer Name Vectura Ltd Contact bradley simpson Phone 07535400191 …" at bounding box center [488, 240] width 976 height 480
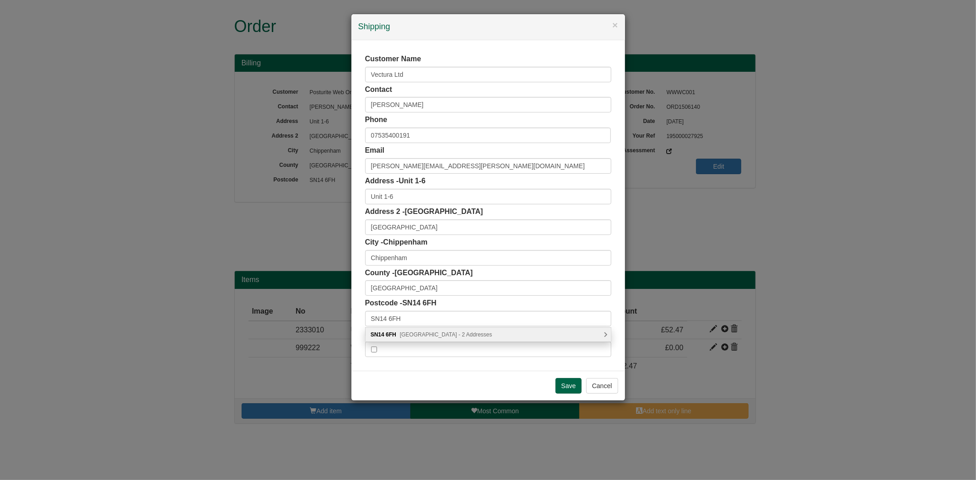
click at [451, 336] on span "Prospect West, Chippenham - 2 Addresses" at bounding box center [446, 335] width 92 height 6
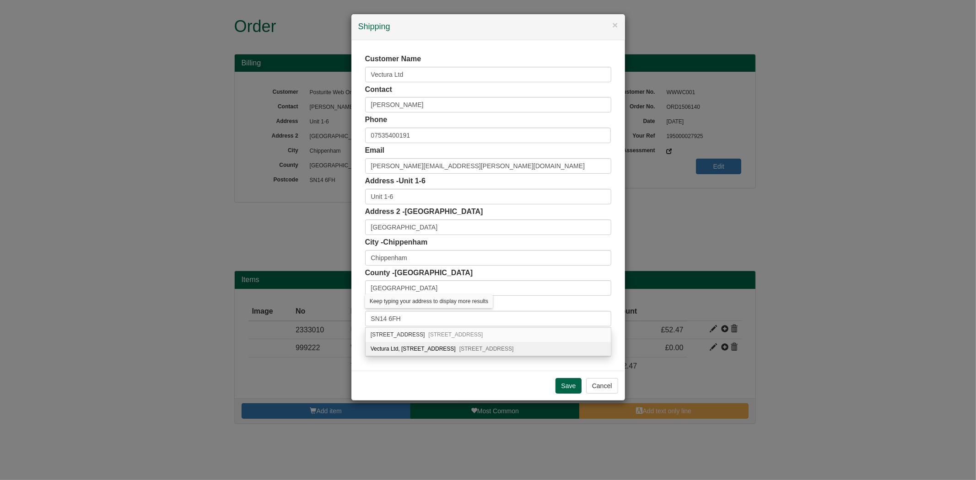
click at [441, 350] on div "Vectura Ltd, Unit 1-6, Prospect West Bumpers Way Bumpers Farm, Chippenham, SN14…" at bounding box center [488, 349] width 245 height 14
type input "Vectura Ltd"
type input "Unit 1-6, Prospect West, Bumpers Way, Bumpers Farm"
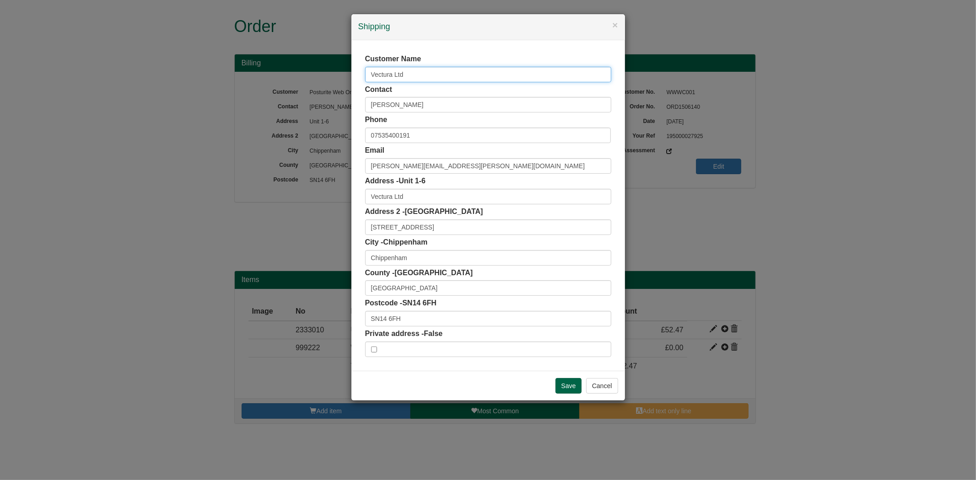
drag, startPoint x: 406, startPoint y: 78, endPoint x: 307, endPoint y: 80, distance: 99.3
click at [307, 80] on div "× Shipping Customer Name Vectura Ltd Contact bradley simpson Phone 07535400191 …" at bounding box center [488, 240] width 976 height 480
click at [562, 385] on input "Save" at bounding box center [569, 386] width 27 height 16
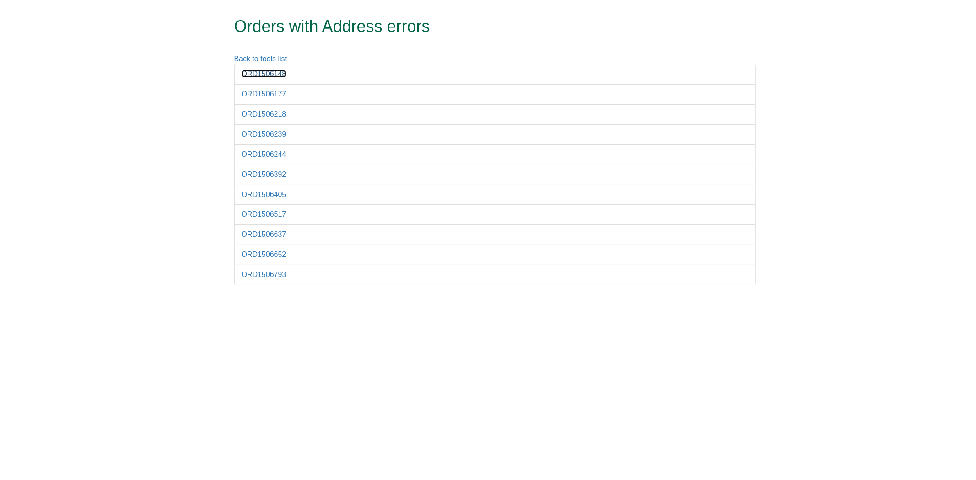
click at [270, 78] on link "ORD1506148" at bounding box center [264, 74] width 45 height 8
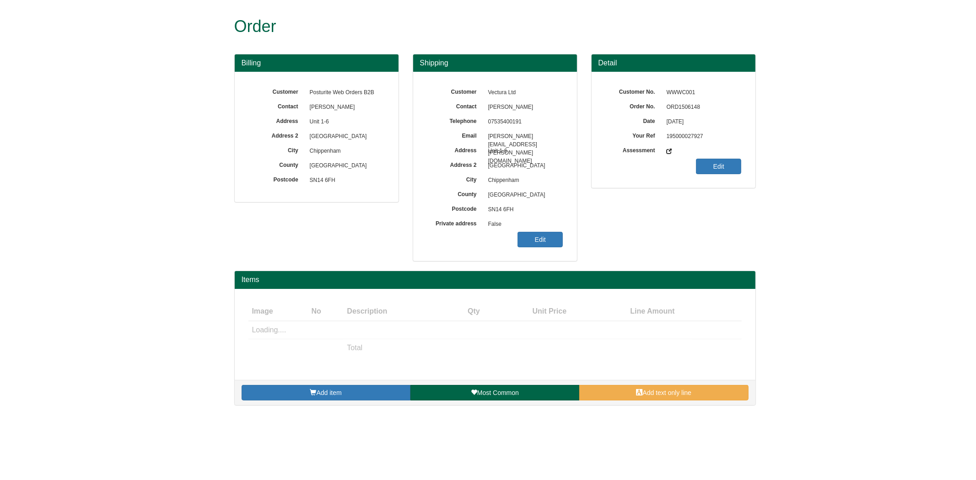
click at [680, 107] on span "ORD1506148" at bounding box center [702, 107] width 80 height 15
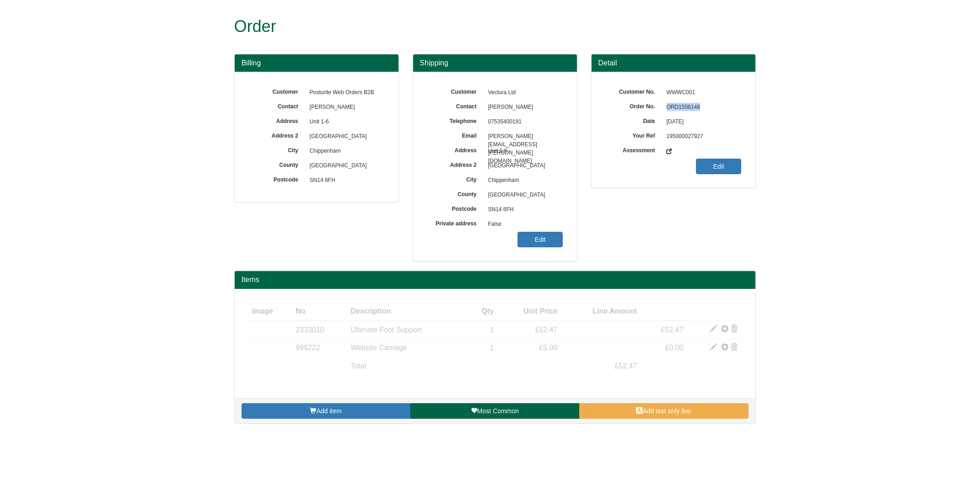
click at [680, 107] on span "ORD1506148" at bounding box center [702, 107] width 80 height 15
copy span "ORD1506148"
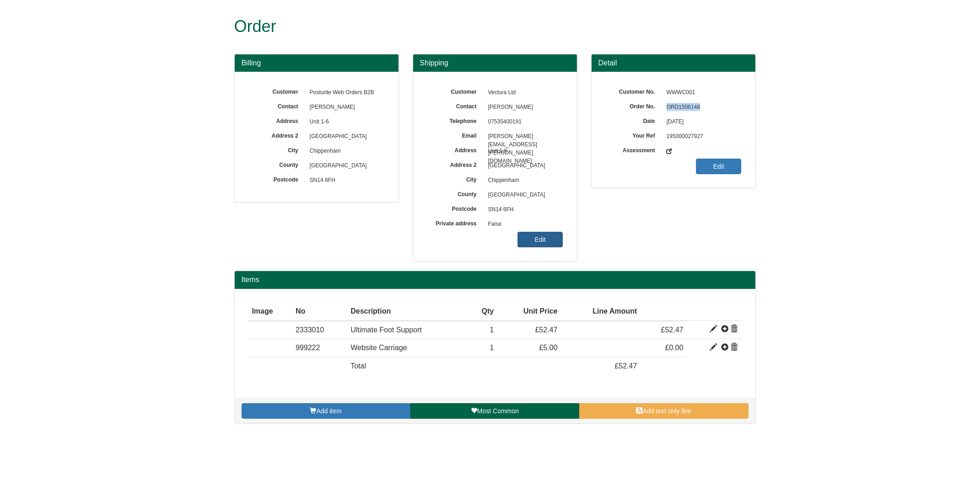
click at [545, 240] on link "Edit" at bounding box center [540, 240] width 45 height 16
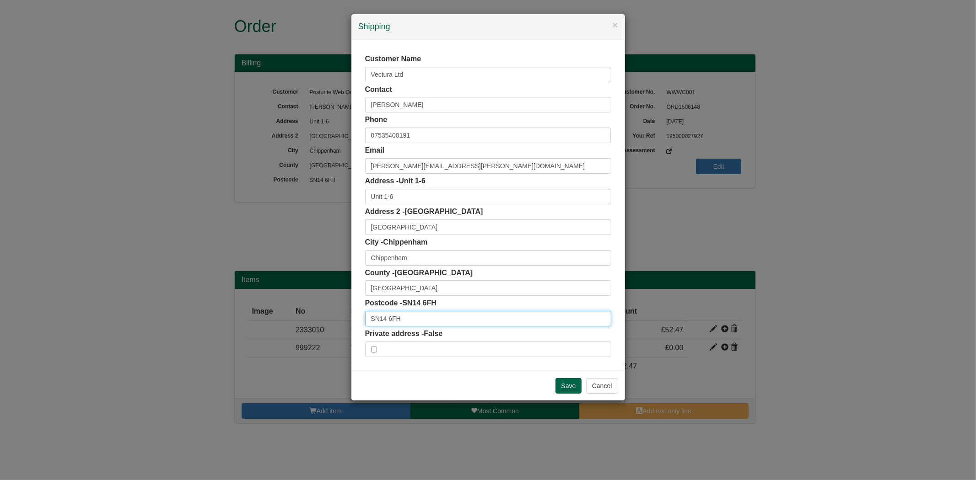
click at [415, 322] on input "SN14 6FH" at bounding box center [488, 319] width 246 height 16
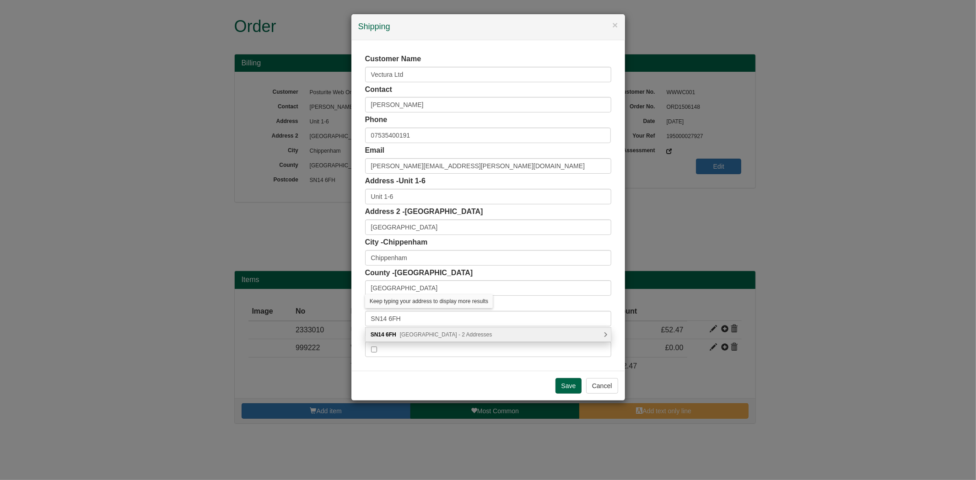
click at [416, 331] on div "SN14 6FH Prospect West, Chippenham - 2 Addresses" at bounding box center [488, 335] width 245 height 14
type input "SN14 6FH"
click at [420, 349] on div "Vectura Ltd, Unit 1-6, Prospect West Bumpers Way Bumpers Farm, Chippenham, SN14…" at bounding box center [488, 349] width 245 height 14
type input "Vectura Ltd"
type input "Unit 1-6, Prospect West, Bumpers Way, Bumpers Farm"
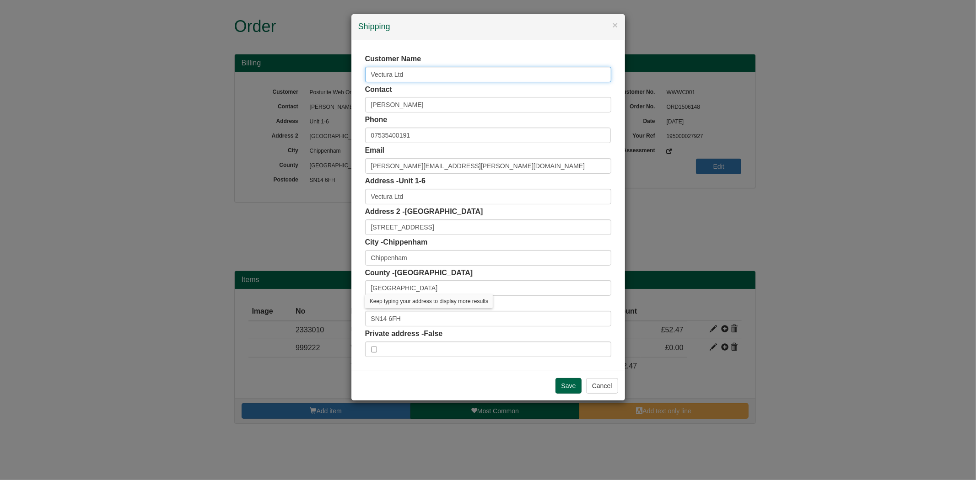
drag, startPoint x: 419, startPoint y: 76, endPoint x: 304, endPoint y: 90, distance: 115.7
click at [304, 90] on div "× Shipping Customer Name Vectura Ltd Contact bradley simpson Phone 07535400191 …" at bounding box center [488, 240] width 976 height 480
click at [576, 391] on input "Save" at bounding box center [569, 386] width 27 height 16
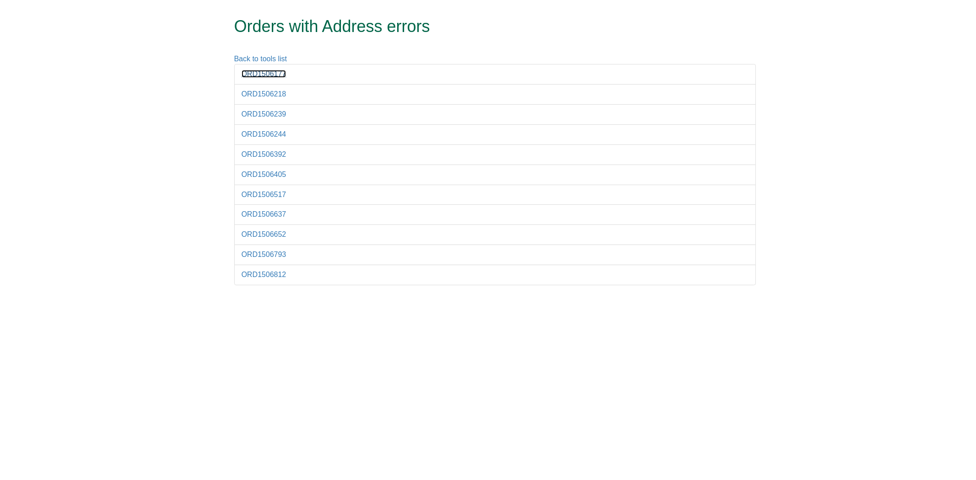
click at [262, 74] on link "ORD1506177" at bounding box center [264, 74] width 45 height 8
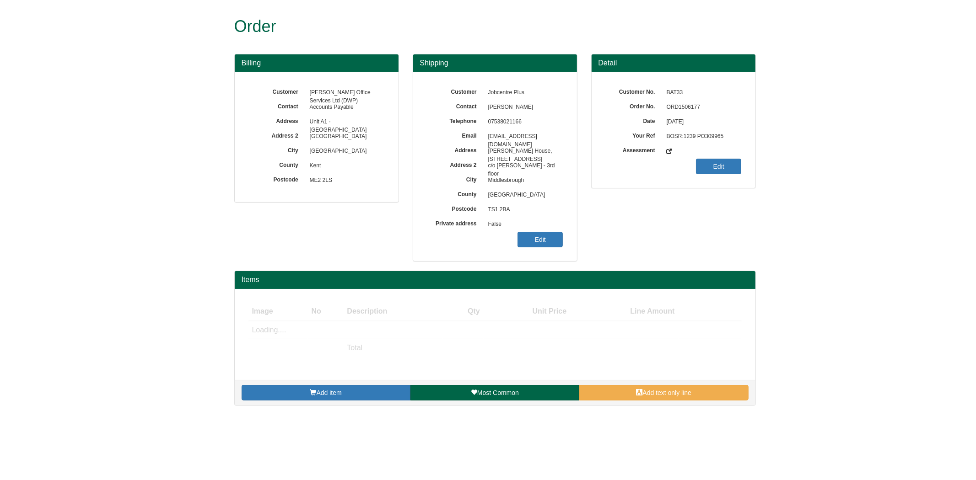
click at [687, 108] on span "ORD1506177" at bounding box center [702, 107] width 80 height 15
copy span "ORD1506177"
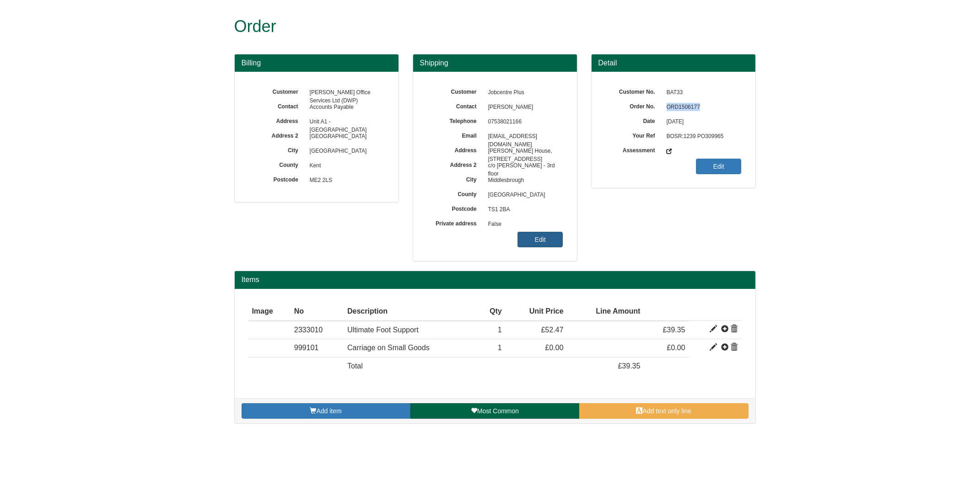
click at [522, 234] on link "Edit" at bounding box center [540, 240] width 45 height 16
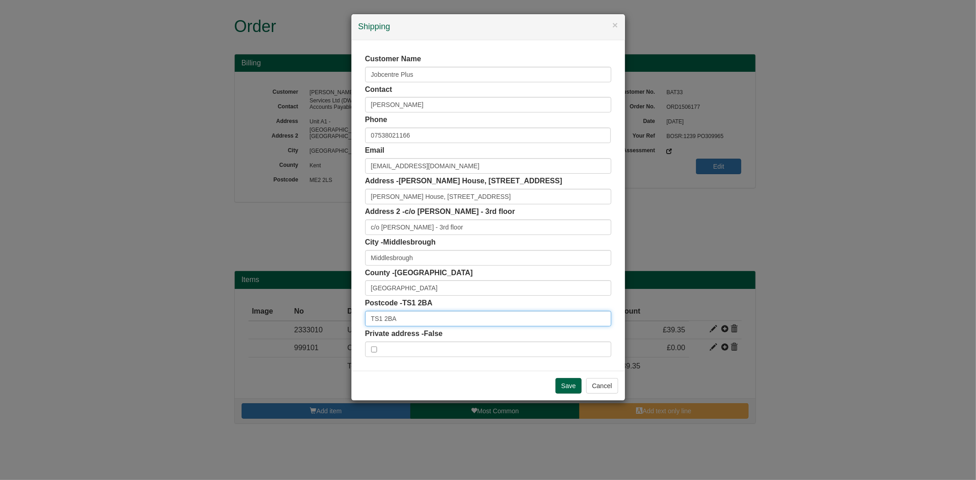
drag, startPoint x: 399, startPoint y: 316, endPoint x: 267, endPoint y: 313, distance: 131.8
click at [268, 313] on div "× Shipping Customer Name Jobcentre Plus Contact Itsham Raoof Phone 07538021166 …" at bounding box center [488, 240] width 976 height 480
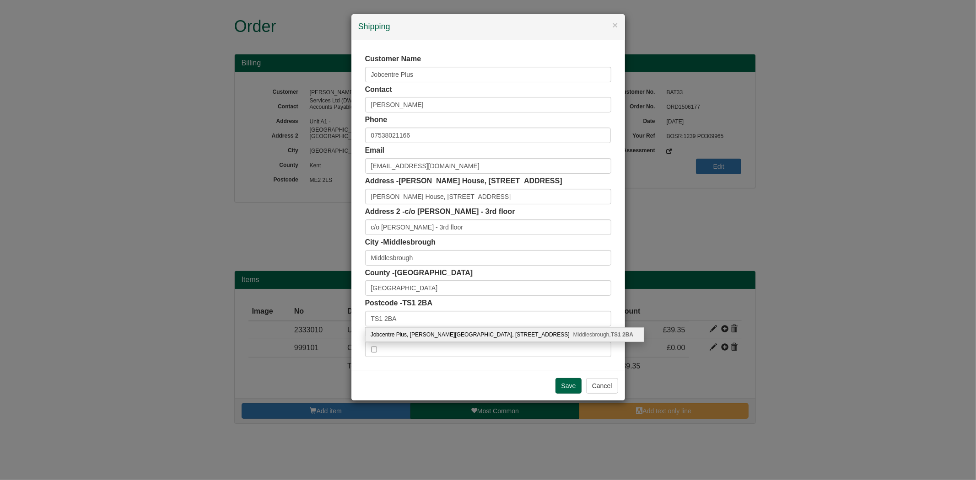
click at [456, 337] on div "Jobcentre Plus, James Cook House, 79 Corporation Road Middlesbrough, TS1 2BA" at bounding box center [505, 335] width 278 height 14
type input "Jobcentre Plus"
type input "[PERSON_NAME] House, [STREET_ADDRESS]"
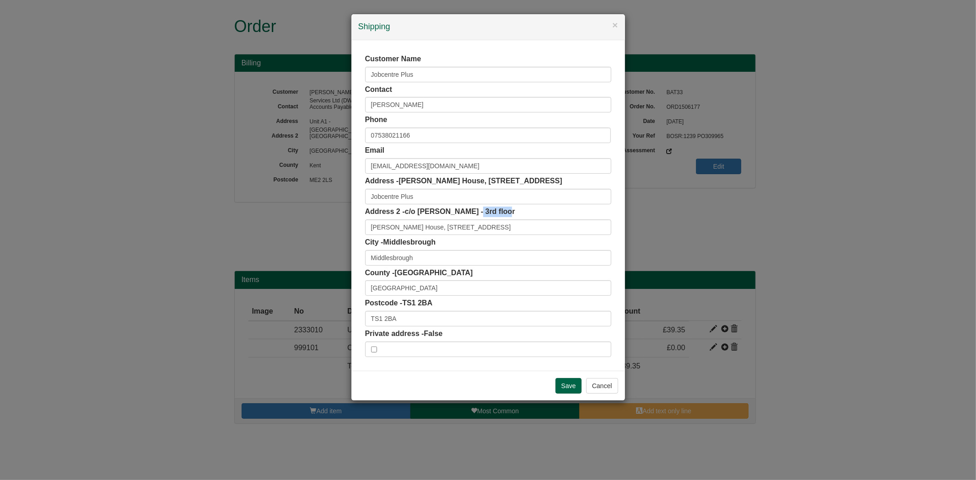
drag, startPoint x: 473, startPoint y: 212, endPoint x: 504, endPoint y: 213, distance: 31.1
click at [504, 213] on div "Address 2 - c/o Itsham Raoof - 3rd floor James Cook House, 79 Corporation Road" at bounding box center [488, 221] width 246 height 28
copy span "3rd floor"
click at [568, 383] on input "Save" at bounding box center [569, 386] width 27 height 16
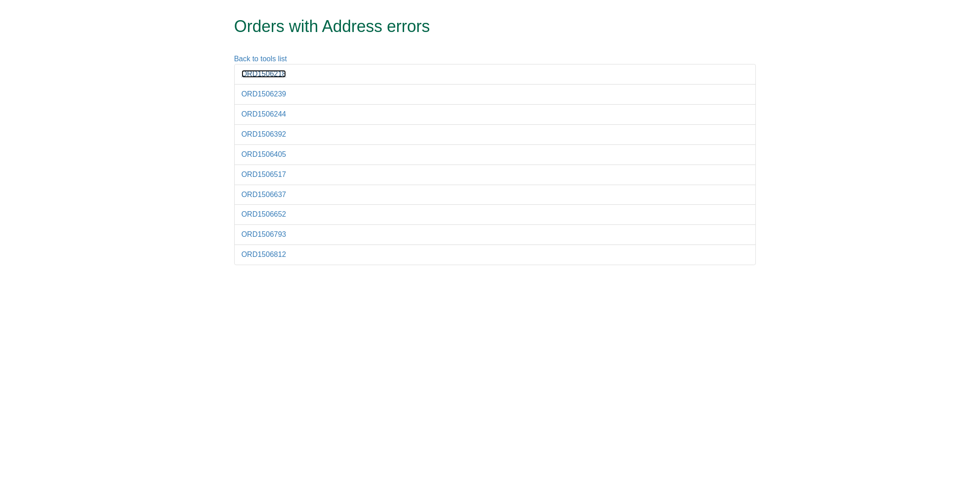
click at [261, 77] on link "ORD1506218" at bounding box center [264, 74] width 45 height 8
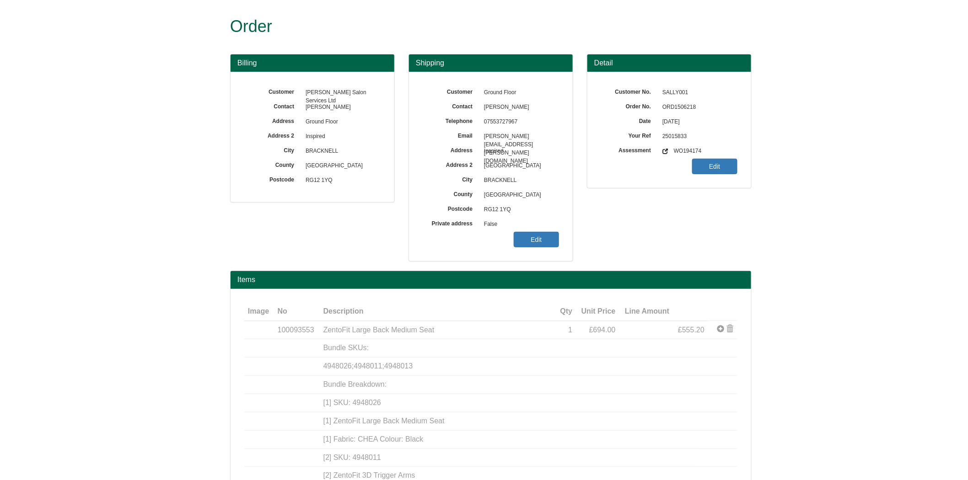
click at [675, 102] on span "ORD1506218" at bounding box center [698, 107] width 80 height 15
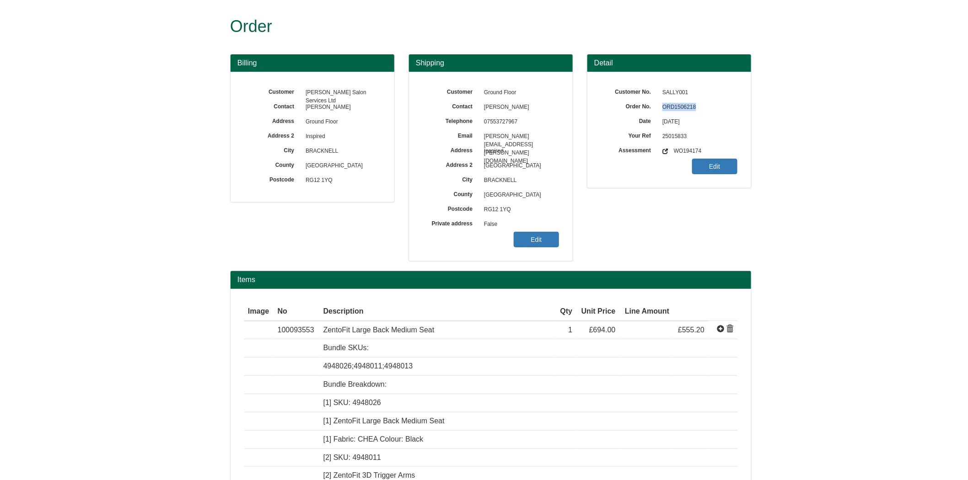
click at [675, 102] on span "ORD1506218" at bounding box center [698, 107] width 80 height 15
copy span "ORD1506218"
click at [537, 237] on link "Edit" at bounding box center [536, 240] width 45 height 16
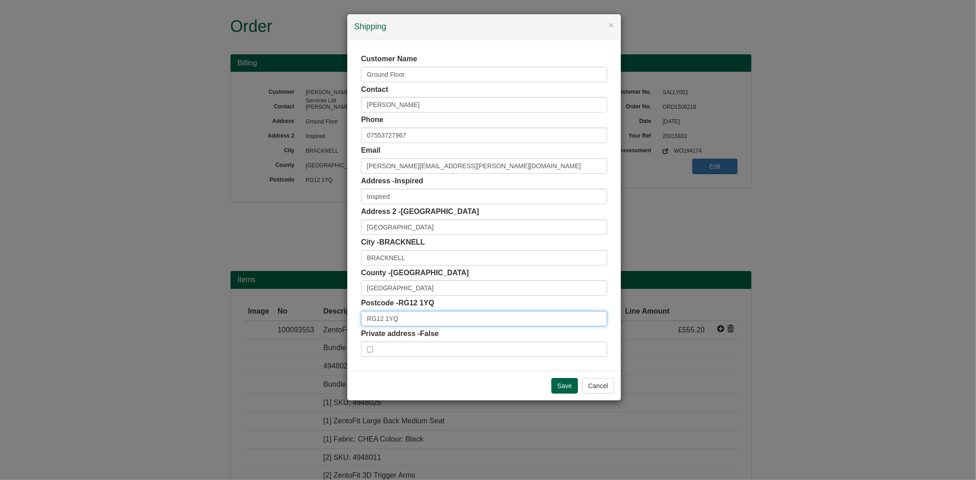
drag, startPoint x: 434, startPoint y: 321, endPoint x: 301, endPoint y: 321, distance: 133.2
click at [301, 322] on div "× Shipping Customer Name Ground Floor Contact Matilda Pyne Phone 07553727967 Em…" at bounding box center [488, 240] width 976 height 480
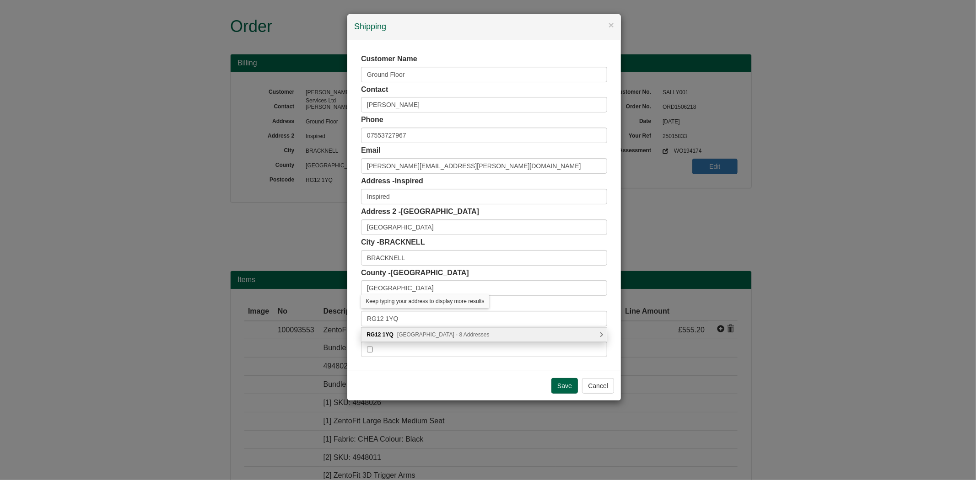
click at [440, 332] on span "Easthampstead Road, Bracknell - 8 Addresses" at bounding box center [443, 335] width 92 height 6
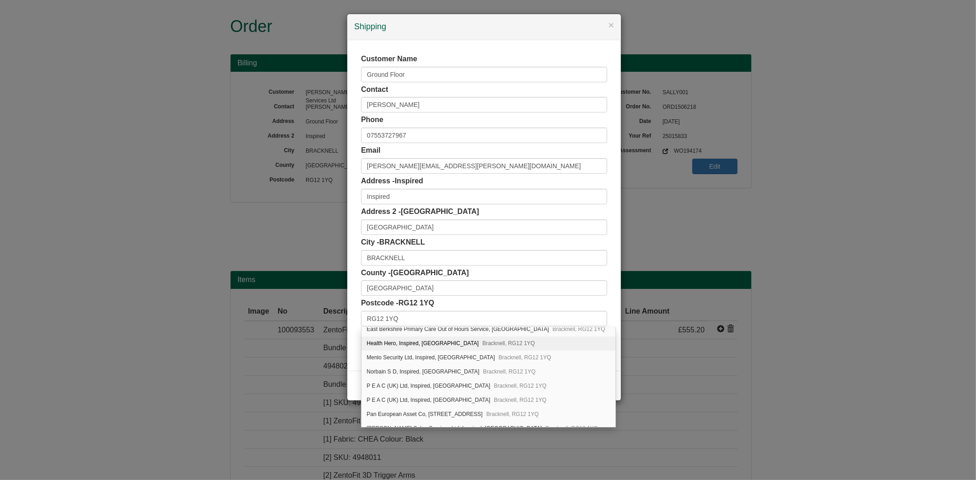
scroll to position [29, 0]
click at [472, 418] on div "Sally Salon Services Ltd, Inspired, Easthampstead Road Bracknell, RG12 1YQ" at bounding box center [489, 421] width 254 height 14
type input "Sally Salon Services Ltd"
type input "Inspired, Easthampstead Road"
type input "Bracknell"
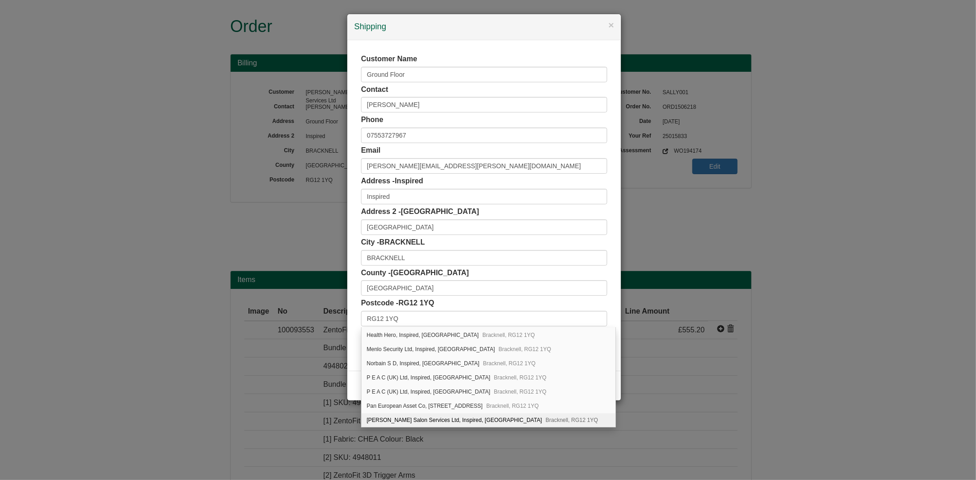
type input "Berkshire"
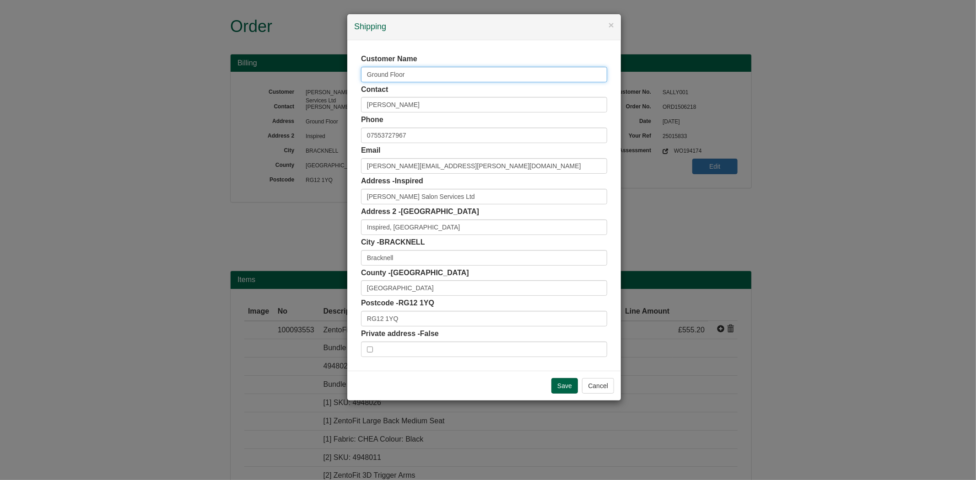
drag, startPoint x: 410, startPoint y: 79, endPoint x: 329, endPoint y: 96, distance: 83.3
click at [329, 96] on div "× Shipping Customer Name Ground Floor Contact Matilda Pyne Phone 07553727967 Em…" at bounding box center [488, 240] width 976 height 480
click at [351, 72] on div "Customer Name Ground Floor Contact Matilda Pyne Phone 07553727967 Email Matilda…" at bounding box center [484, 205] width 274 height 331
click at [562, 382] on input "Save" at bounding box center [564, 386] width 27 height 16
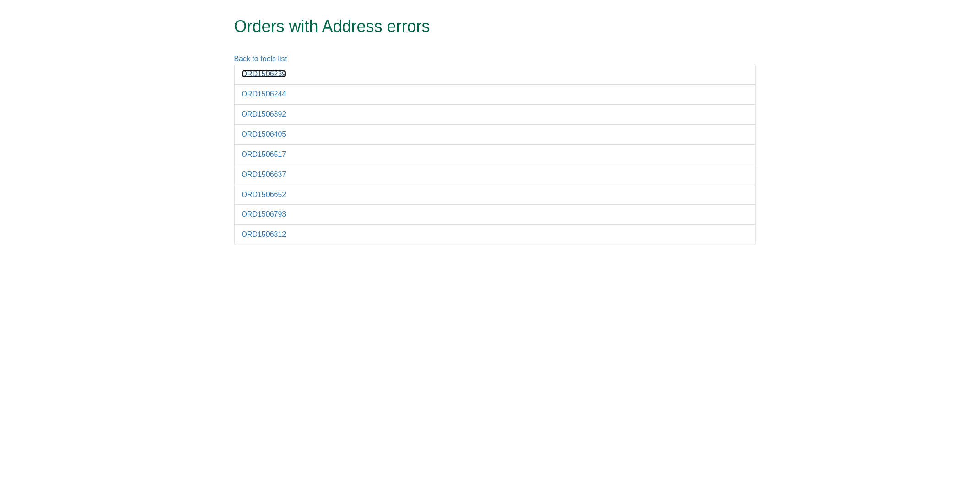
drag, startPoint x: 297, startPoint y: 72, endPoint x: 284, endPoint y: 75, distance: 12.7
click at [284, 75] on link "ORD1506239" at bounding box center [264, 74] width 45 height 8
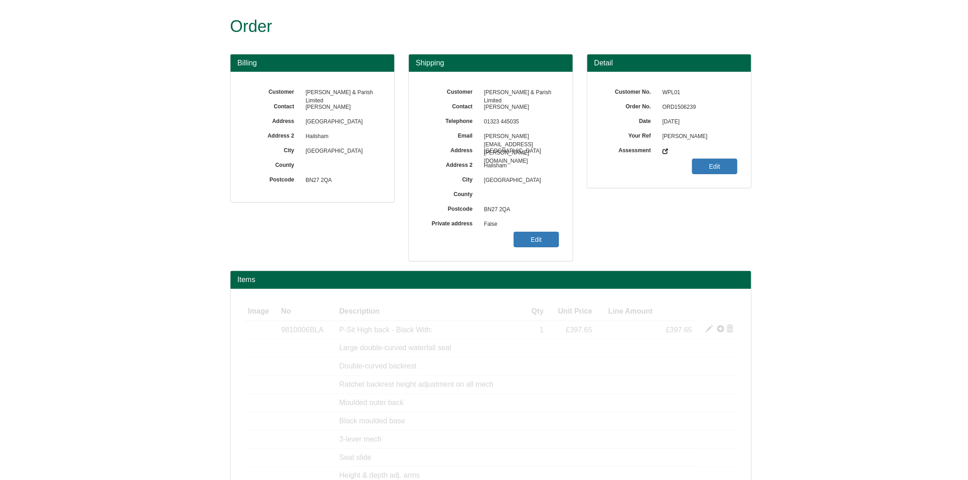
click at [686, 113] on span "ORD1506239" at bounding box center [698, 107] width 80 height 15
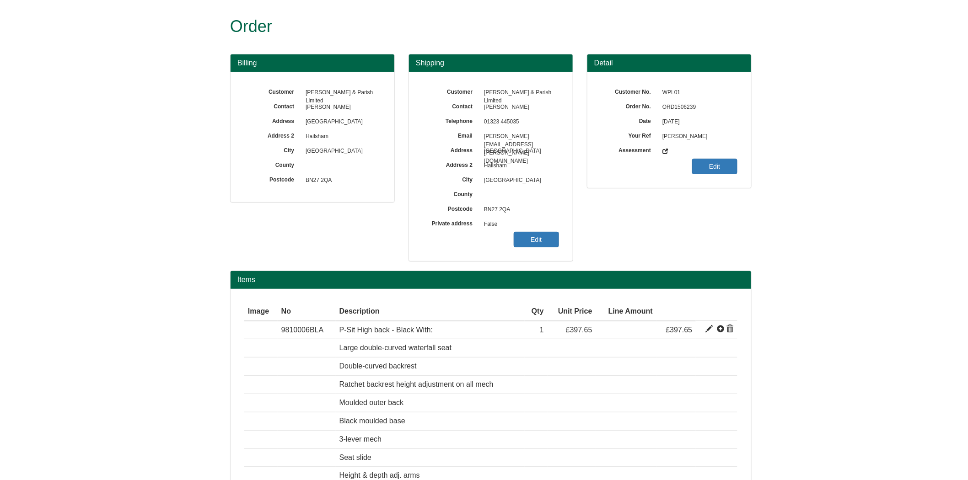
click at [685, 106] on span "ORD1506239" at bounding box center [698, 107] width 80 height 15
copy span "ORD1506239"
click at [536, 242] on link "Edit" at bounding box center [536, 240] width 45 height 16
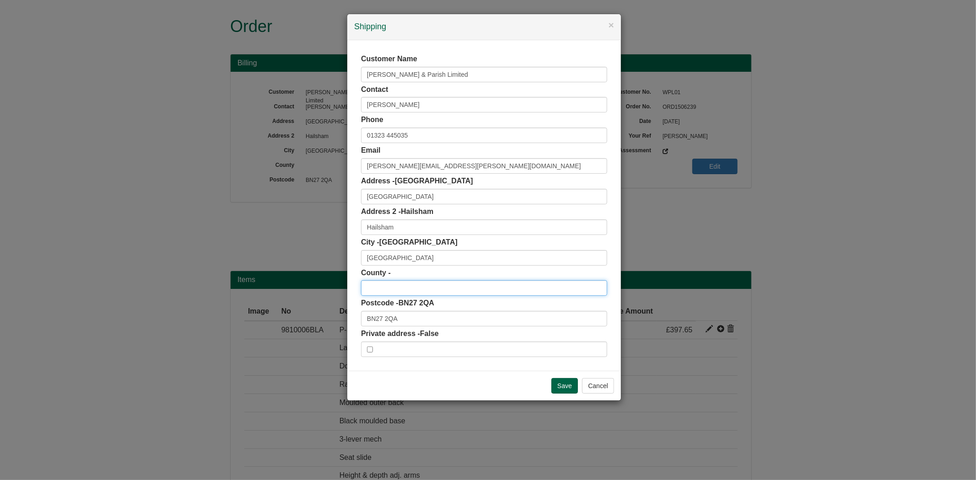
click at [387, 290] on input "text" at bounding box center [484, 289] width 246 height 16
click at [416, 313] on input "BN27 2QA" at bounding box center [484, 319] width 246 height 16
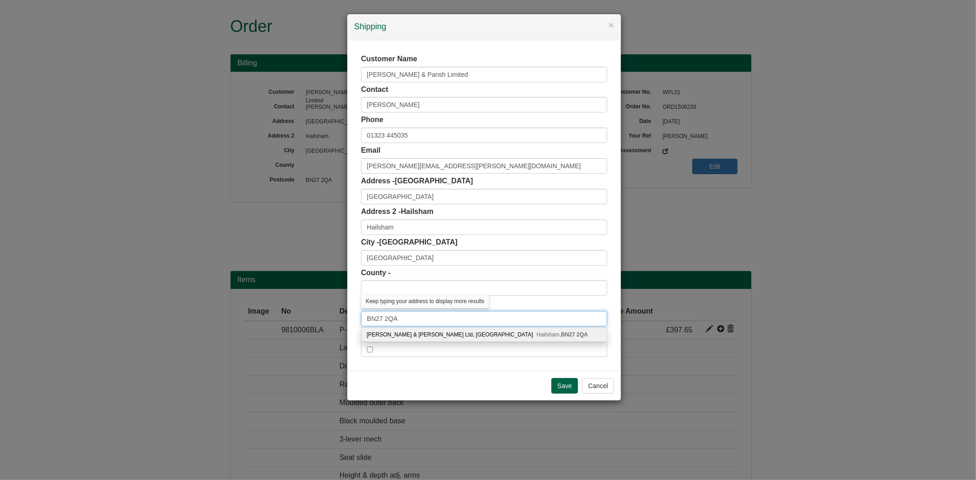
type input "BN27 2QA"
click at [420, 338] on div "[PERSON_NAME] & [PERSON_NAME] Ltd, [STREET_ADDRESS]" at bounding box center [484, 335] width 245 height 14
type input "[PERSON_NAME] & [PERSON_NAME] Ltd"
type input "[GEOGRAPHIC_DATA]"
type input "Hailsham"
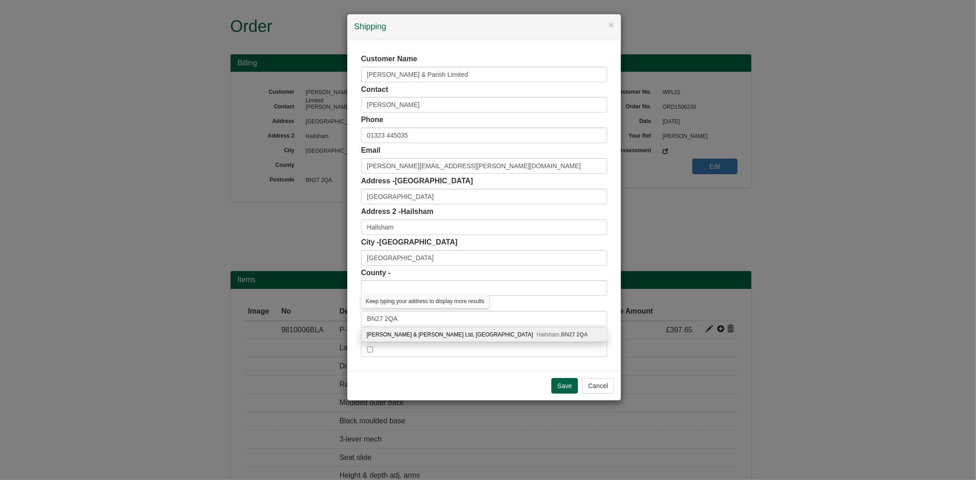
type input "[GEOGRAPHIC_DATA]"
type input "BN27 2QA"
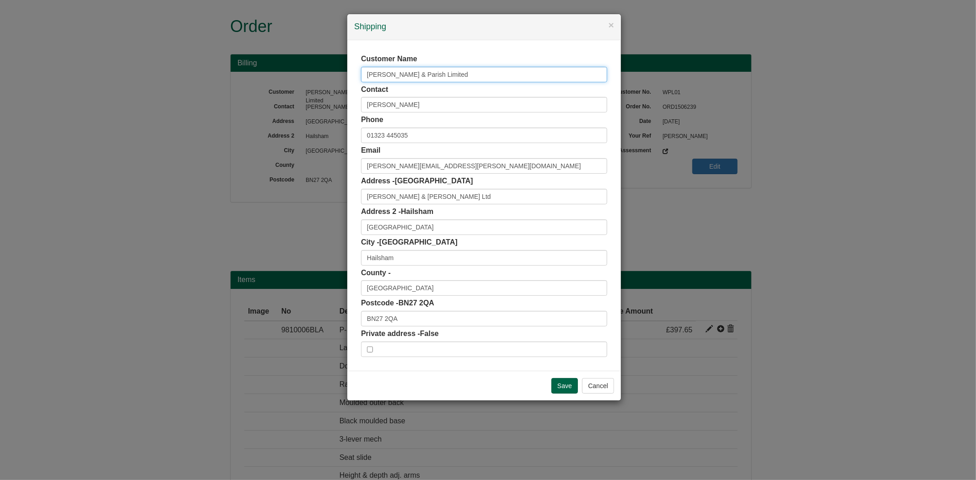
drag, startPoint x: 346, startPoint y: 77, endPoint x: 300, endPoint y: 83, distance: 46.6
click at [300, 83] on div "× Shipping Customer Name [PERSON_NAME] & Parish Limited Contact [PERSON_NAME] P…" at bounding box center [488, 240] width 976 height 480
click at [572, 388] on input "Save" at bounding box center [564, 386] width 27 height 16
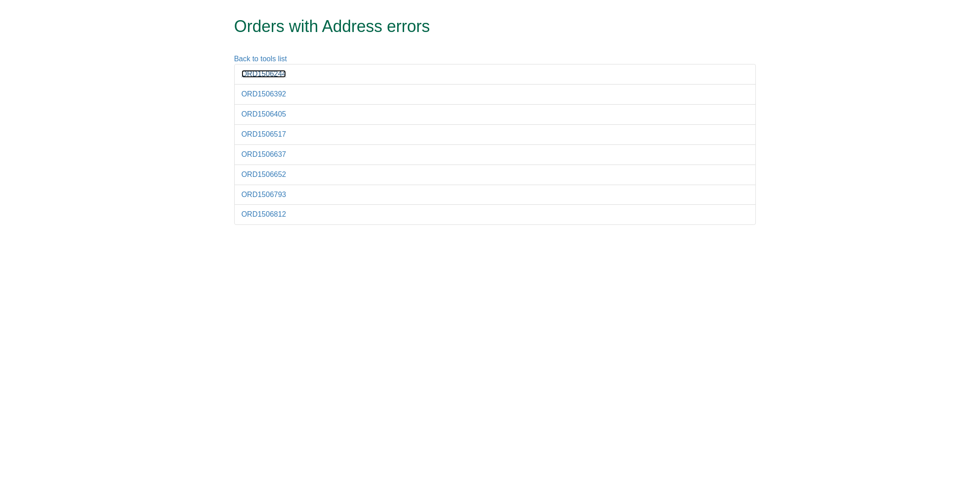
click at [270, 75] on link "ORD1506244" at bounding box center [264, 74] width 45 height 8
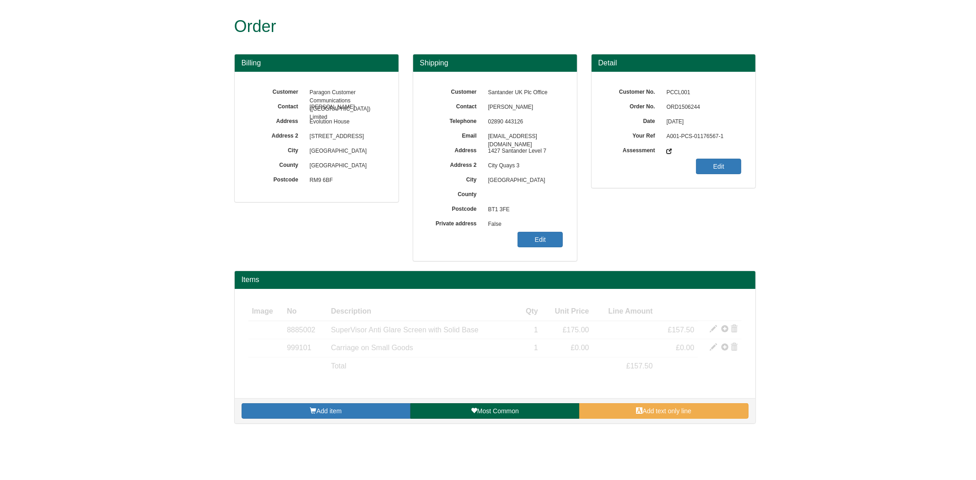
click at [685, 108] on span "ORD1506244" at bounding box center [702, 107] width 80 height 15
click at [684, 108] on span "ORD1506244" at bounding box center [702, 107] width 80 height 15
copy span "ORD1506244"
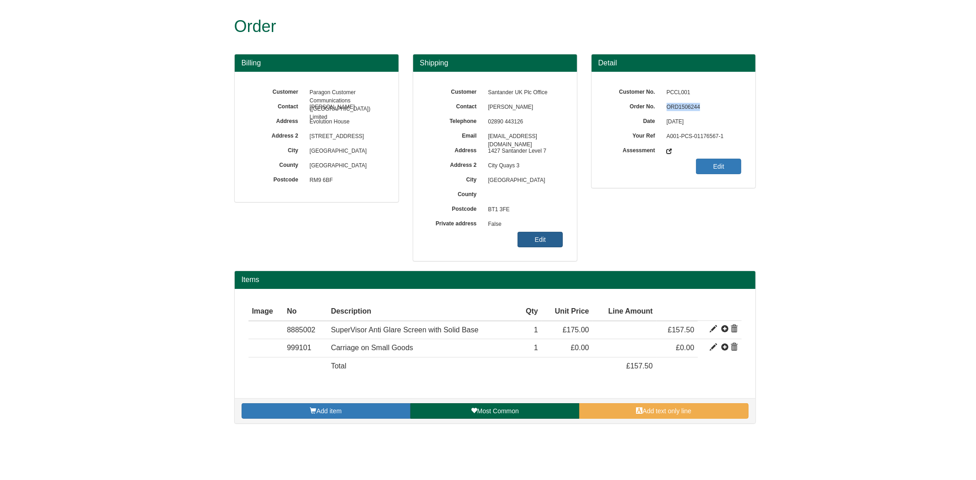
click at [530, 232] on link "Edit" at bounding box center [540, 240] width 45 height 16
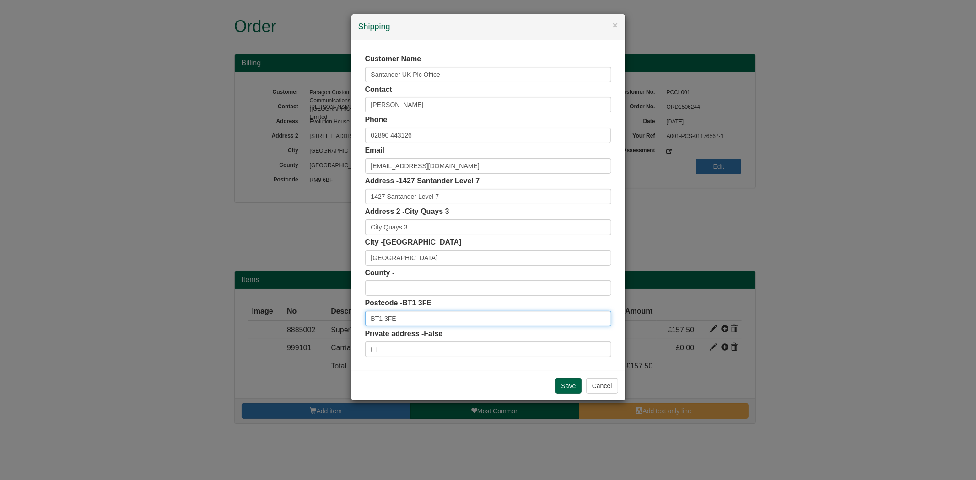
drag, startPoint x: 403, startPoint y: 318, endPoint x: 261, endPoint y: 286, distance: 145.1
click at [258, 305] on div "× Shipping Customer Name Santander UK Plc Office Contact Jennifer-Darbyshire Ph…" at bounding box center [488, 240] width 976 height 480
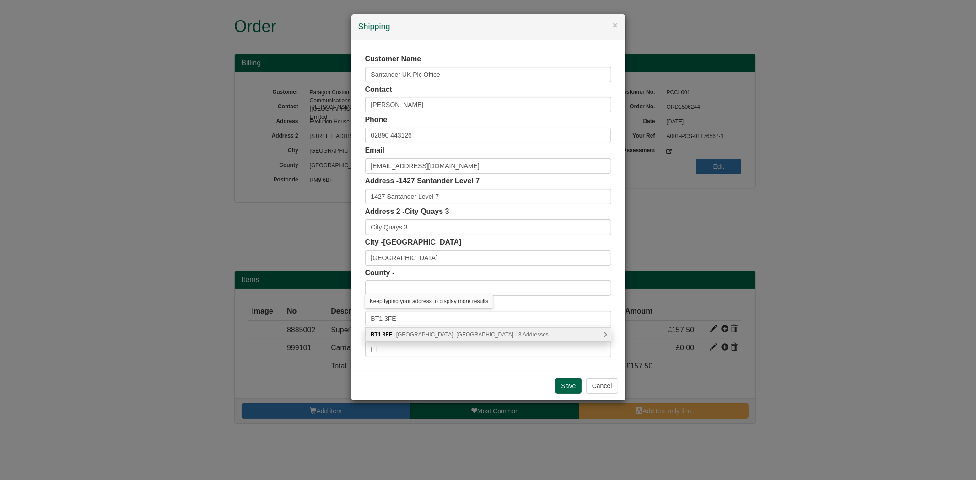
click at [511, 333] on div "BT1 3FE Donegall Quay, Belfast - 3 Addresses" at bounding box center [488, 335] width 245 height 14
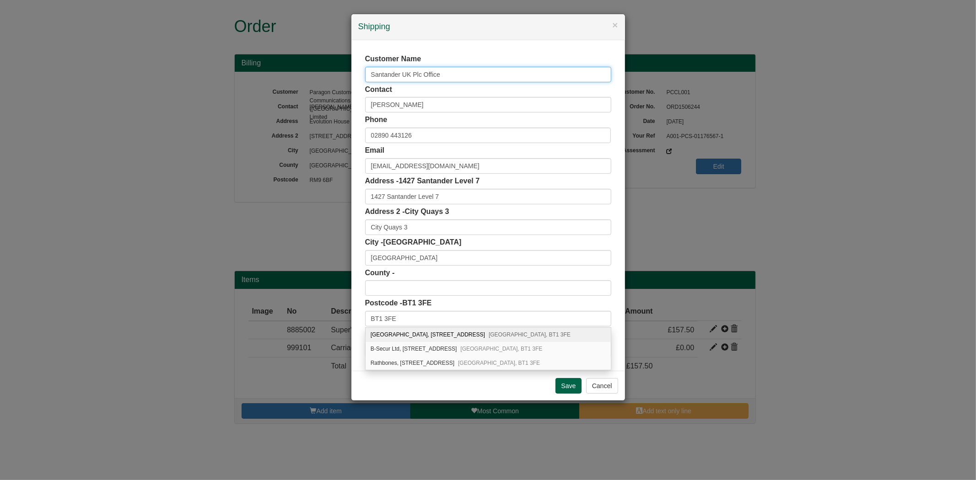
drag, startPoint x: 442, startPoint y: 72, endPoint x: 336, endPoint y: 105, distance: 111.2
click at [328, 88] on div "× Shipping Customer Name Santander UK Plc Office Contact Jennifer-Darbyshire Ph…" at bounding box center [488, 240] width 976 height 480
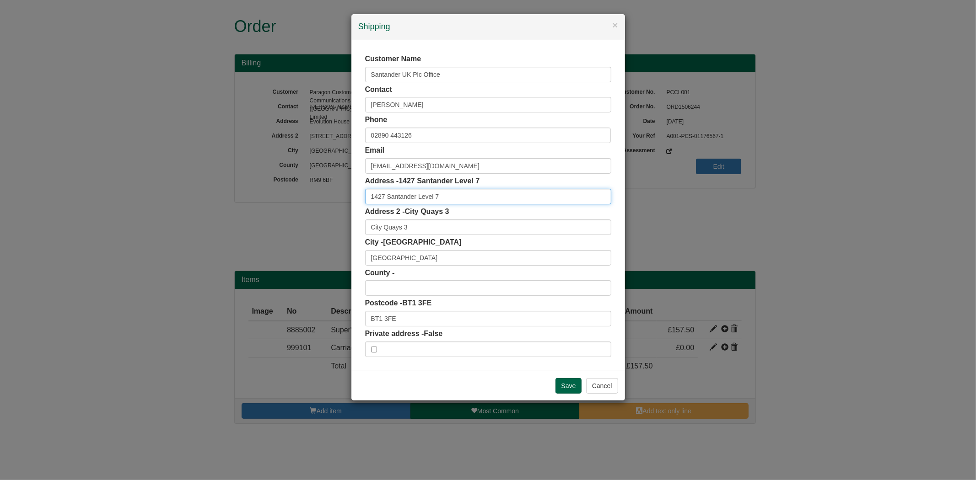
drag, startPoint x: 458, startPoint y: 192, endPoint x: 296, endPoint y: 187, distance: 162.5
click at [296, 187] on div "× Shipping Customer Name Santander UK Plc Office Contact Jennifer-Darbyshire Ph…" at bounding box center [488, 240] width 976 height 480
drag, startPoint x: 420, startPoint y: 227, endPoint x: 347, endPoint y: 197, distance: 79.0
click at [304, 220] on div "× Shipping Customer Name Santander UK Plc Office Contact Jennifer-Darbyshire Ph…" at bounding box center [488, 240] width 976 height 480
drag, startPoint x: 406, startPoint y: 319, endPoint x: 337, endPoint y: 306, distance: 70.4
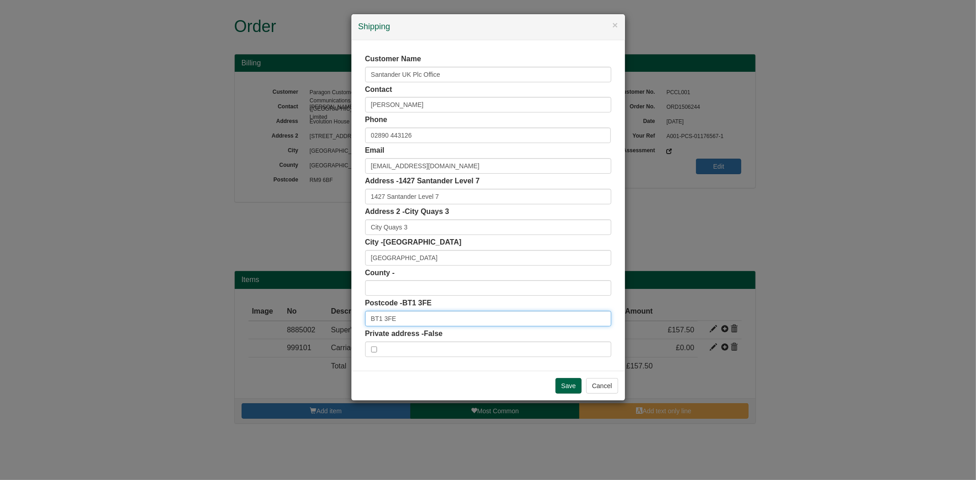
click at [322, 323] on div "× Shipping Customer Name Santander UK Plc Office Contact Jennifer-Darbyshire Ph…" at bounding box center [488, 240] width 976 height 480
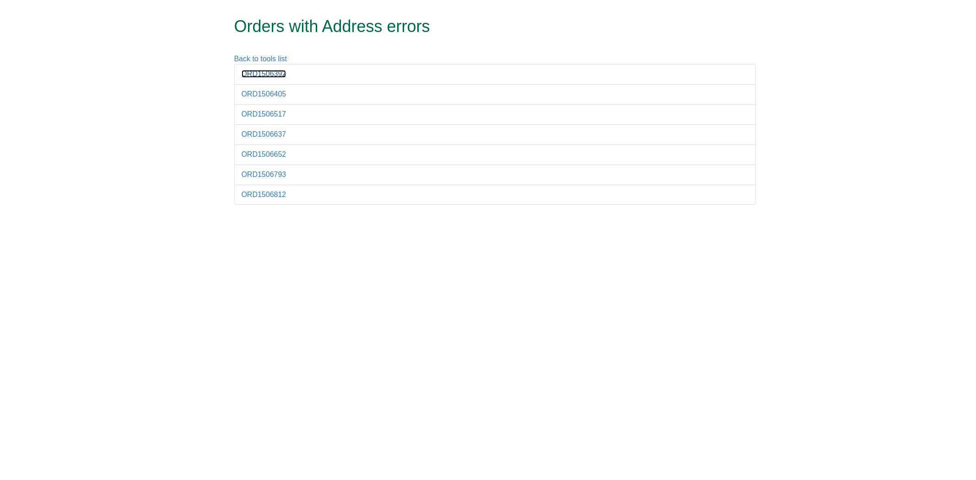
click at [271, 74] on link "ORD1506392" at bounding box center [264, 74] width 45 height 8
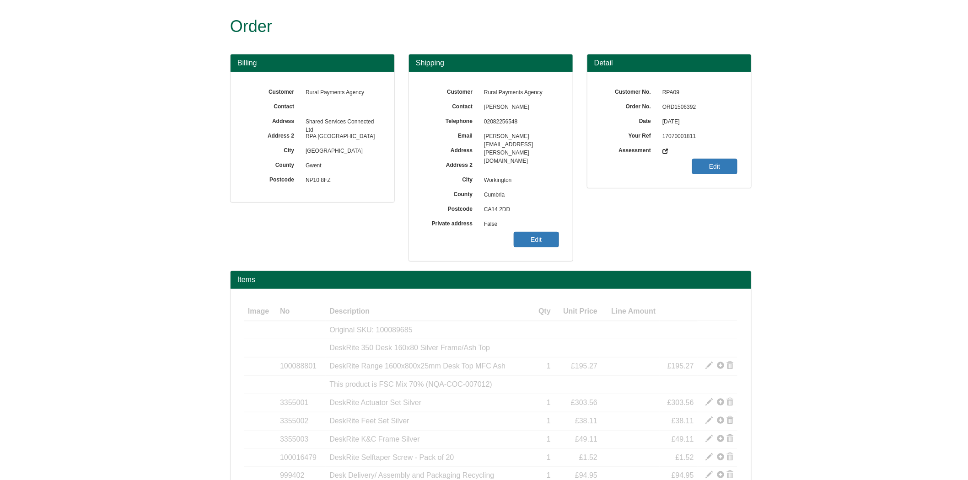
click at [673, 108] on span "ORD1506392" at bounding box center [698, 107] width 80 height 15
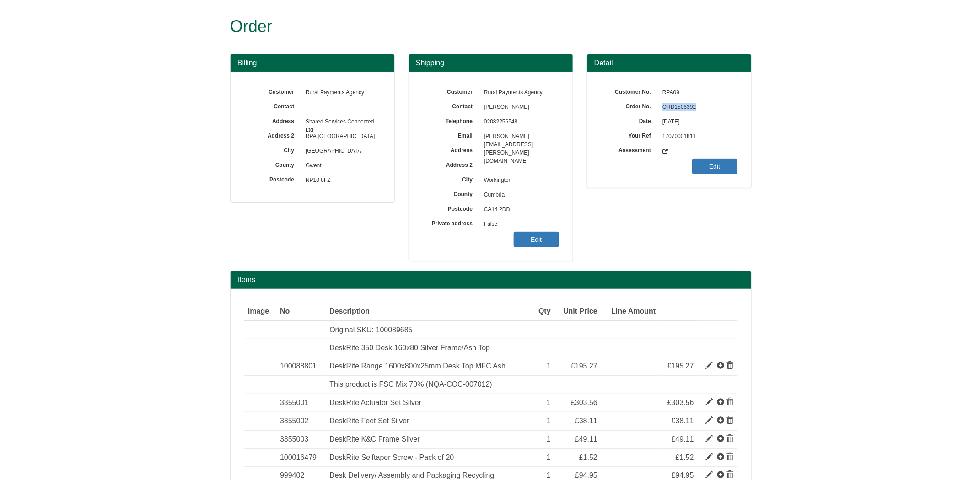
click at [673, 108] on span "ORD1506392" at bounding box center [698, 107] width 80 height 15
copy span "ORD1506392"
click at [540, 235] on link "Edit" at bounding box center [536, 240] width 45 height 16
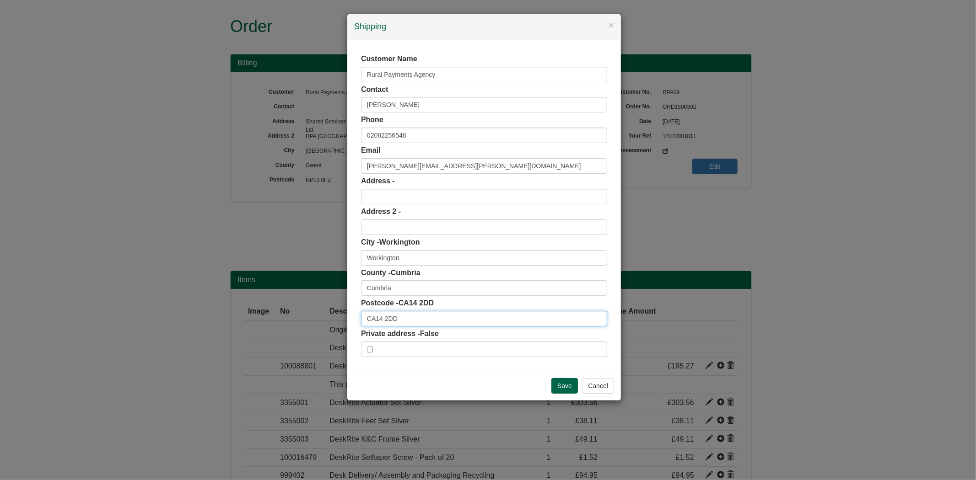
drag, startPoint x: 411, startPoint y: 320, endPoint x: 282, endPoint y: 318, distance: 129.1
click at [282, 318] on div "× Shipping Customer Name Rural Payments Agency Contact [PERSON_NAME] Phone [PHO…" at bounding box center [488, 240] width 976 height 480
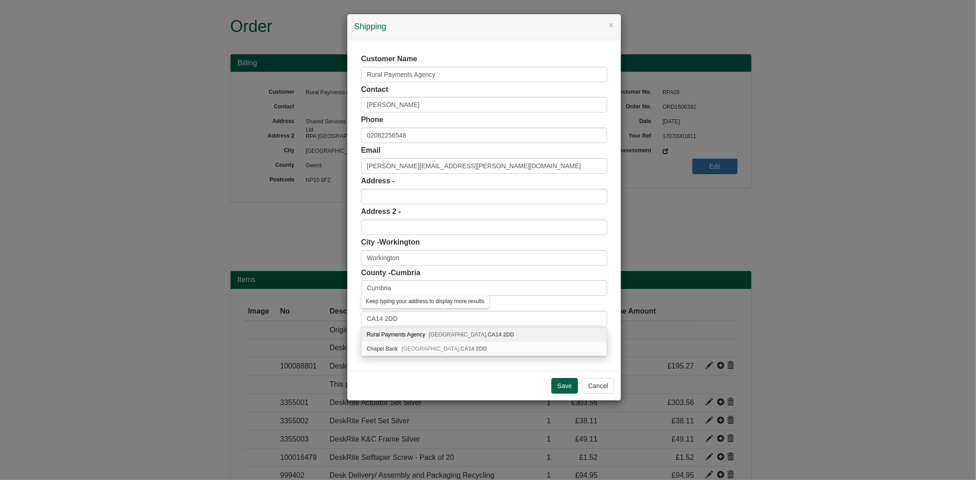
click at [414, 332] on div "Rural Payments Agency [GEOGRAPHIC_DATA]" at bounding box center [484, 335] width 245 height 14
type input "Rural Payments Agency"
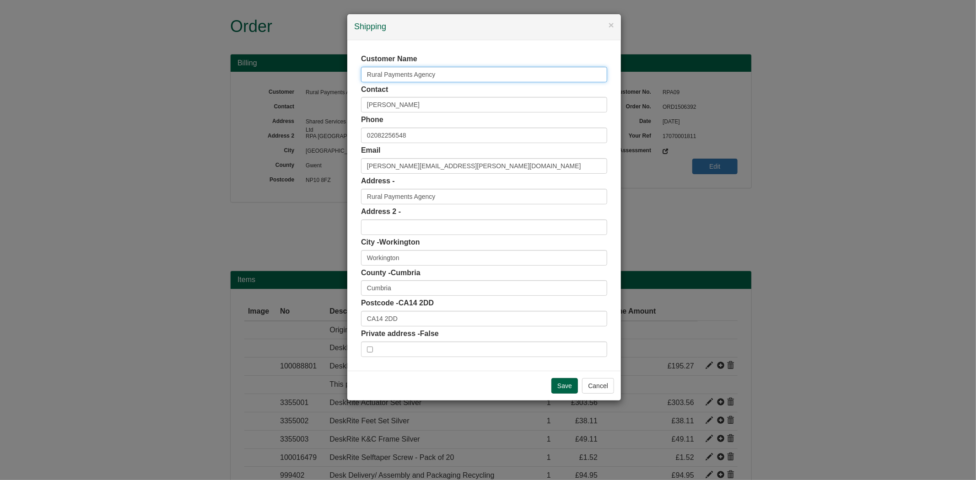
drag, startPoint x: 450, startPoint y: 75, endPoint x: 254, endPoint y: 65, distance: 196.1
click at [254, 65] on div "× Shipping Customer Name Rural Payments Agency Contact [PERSON_NAME] Phone [PHO…" at bounding box center [488, 240] width 976 height 480
click at [565, 388] on input "Save" at bounding box center [564, 386] width 27 height 16
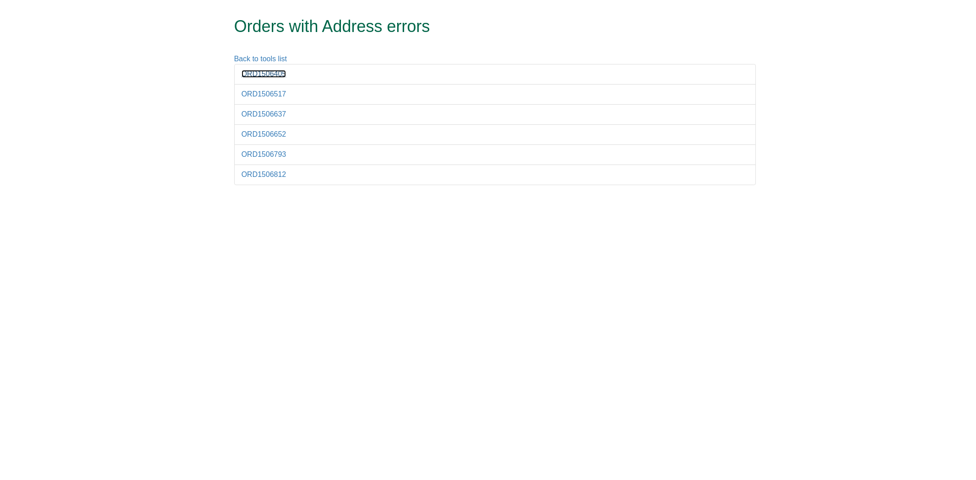
click at [269, 71] on link "ORD1506405" at bounding box center [264, 74] width 45 height 8
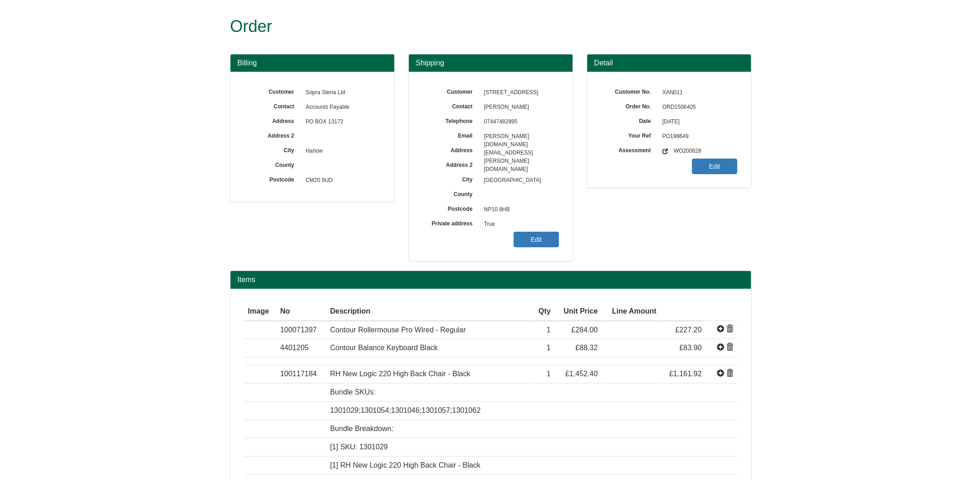
click at [687, 103] on span "ORD1506405" at bounding box center [698, 107] width 80 height 15
copy span "ORD1506405"
click at [529, 237] on link "Edit" at bounding box center [536, 240] width 45 height 16
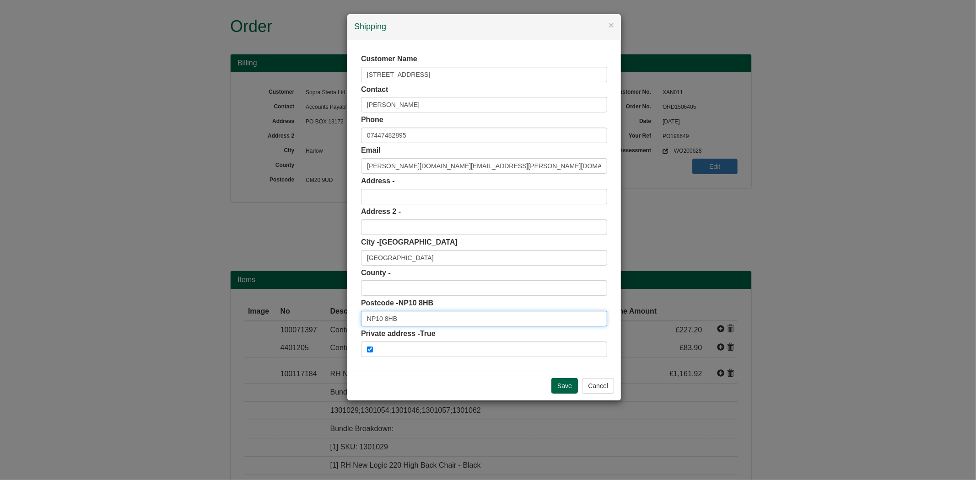
drag, startPoint x: 388, startPoint y: 319, endPoint x: 271, endPoint y: 318, distance: 116.7
click at [271, 318] on div "× Shipping Customer Name 8 Castell Coch Drive Contact Krystal Hughes Phone 0744…" at bounding box center [488, 240] width 976 height 480
paste input "ORD1506405"
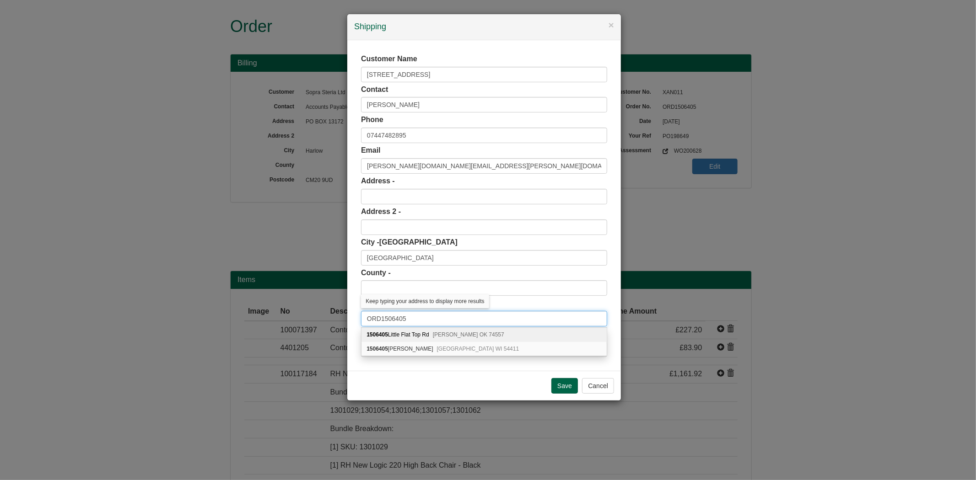
type input "NP10 8HB"
click at [430, 322] on input "NP10 8HB" at bounding box center [484, 319] width 246 height 16
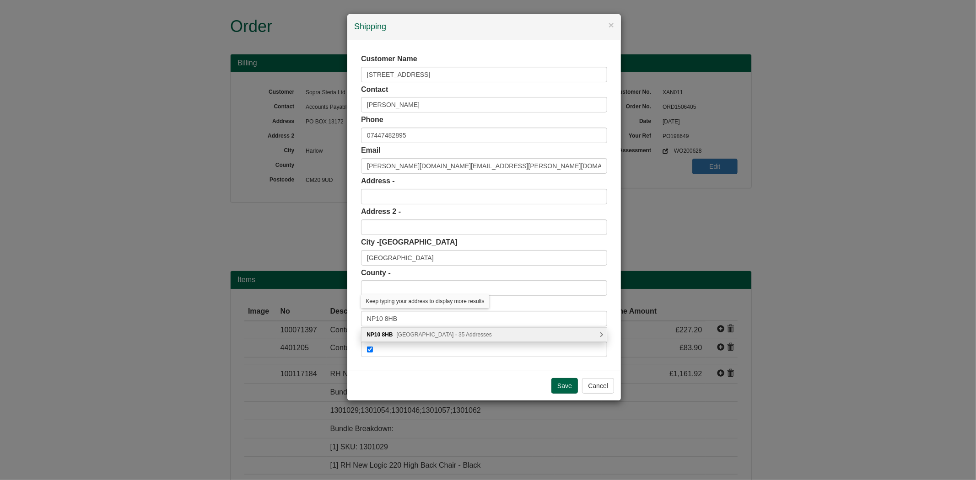
click at [427, 336] on span "Castell Coch Drive, Newport - 35 Addresses" at bounding box center [444, 335] width 95 height 6
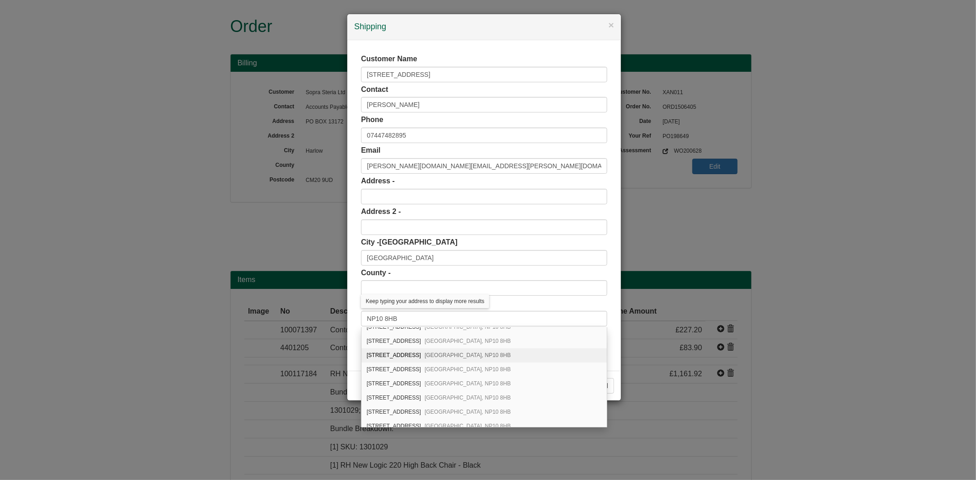
scroll to position [51, 0]
click at [414, 383] on div "8 Castell Coch Drive Newport, NP10 8HB" at bounding box center [484, 384] width 245 height 14
type input "[STREET_ADDRESS]"
type input "[GEOGRAPHIC_DATA]"
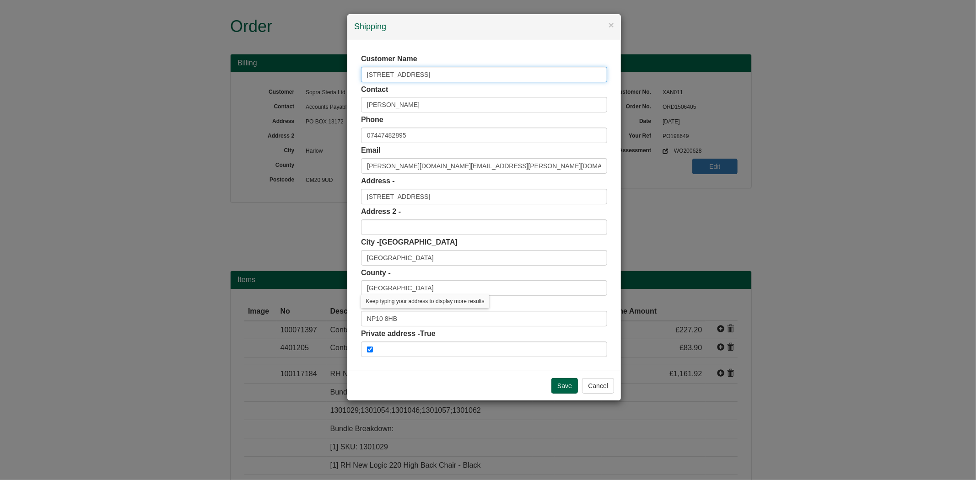
drag, startPoint x: 429, startPoint y: 76, endPoint x: 226, endPoint y: 78, distance: 203.2
click at [226, 78] on div "× Shipping Customer Name 8 Castell Coch Drive Contact Krystal Hughes Phone 0744…" at bounding box center [488, 240] width 976 height 480
click input "Add" at bounding box center [0, 0] width 0 height 0
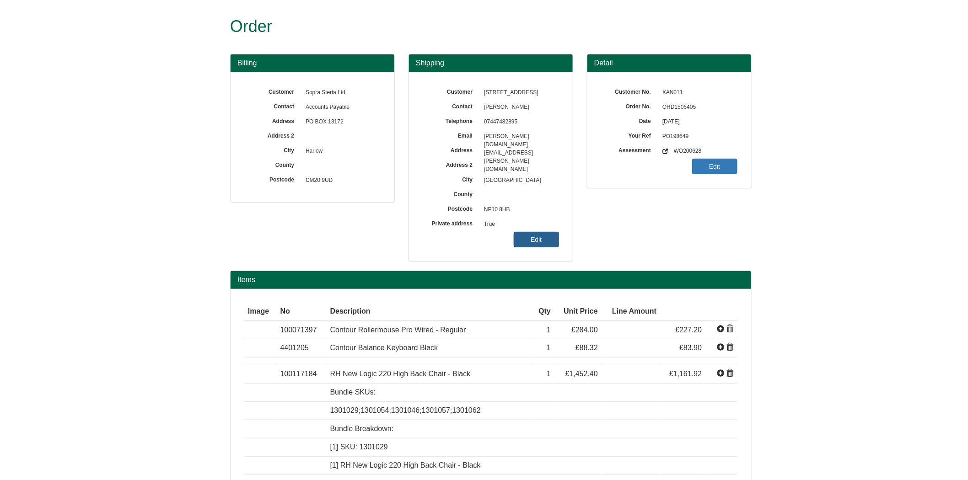
click at [534, 244] on link "Edit" at bounding box center [536, 240] width 45 height 16
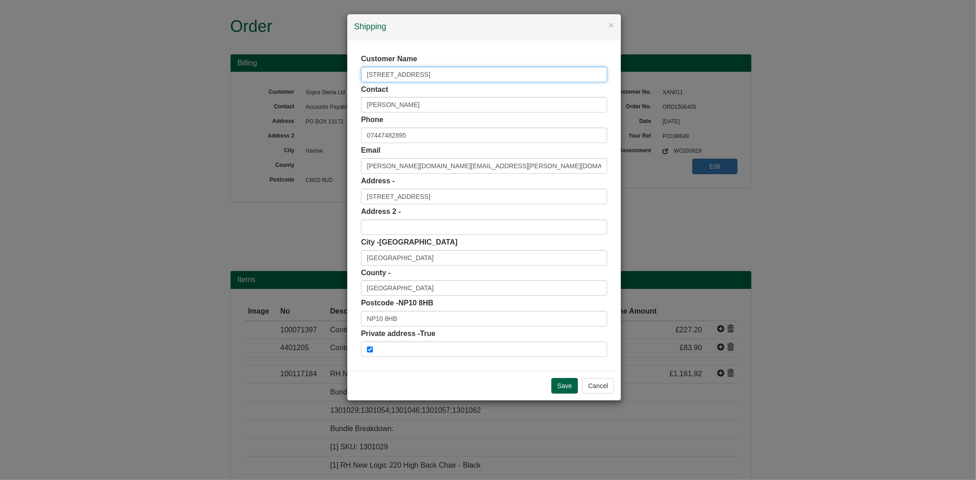
drag, startPoint x: 329, startPoint y: 78, endPoint x: 281, endPoint y: 78, distance: 48.0
click at [281, 78] on div "× Shipping Customer Name [STREET_ADDRESS] Contact [PERSON_NAME] Phone [PHONE_NU…" at bounding box center [488, 240] width 976 height 480
click at [556, 386] on input "Save" at bounding box center [564, 386] width 27 height 16
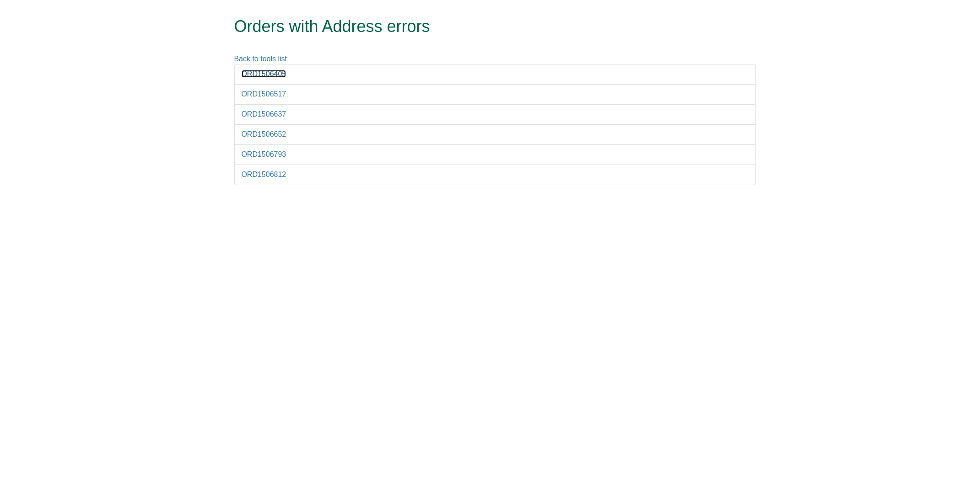
click at [269, 72] on link "ORD1506405" at bounding box center [264, 74] width 45 height 8
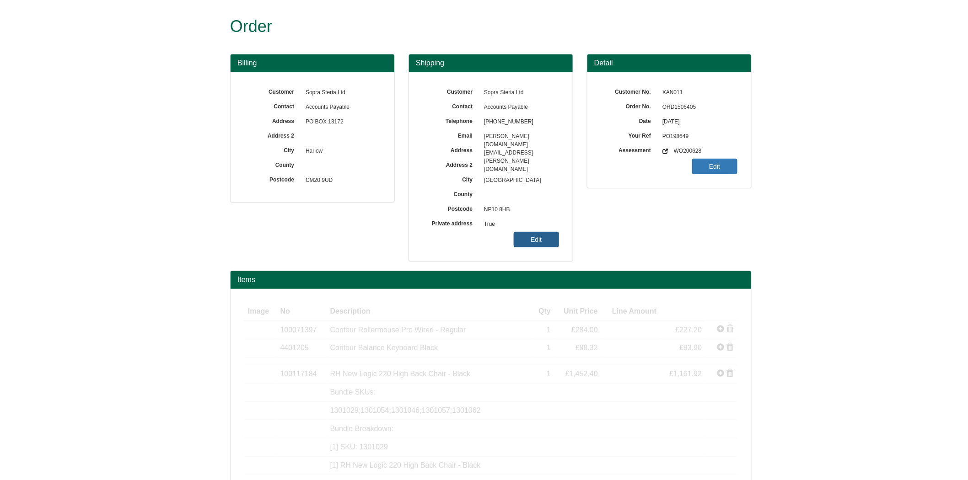
click at [556, 239] on link "Edit" at bounding box center [536, 240] width 45 height 16
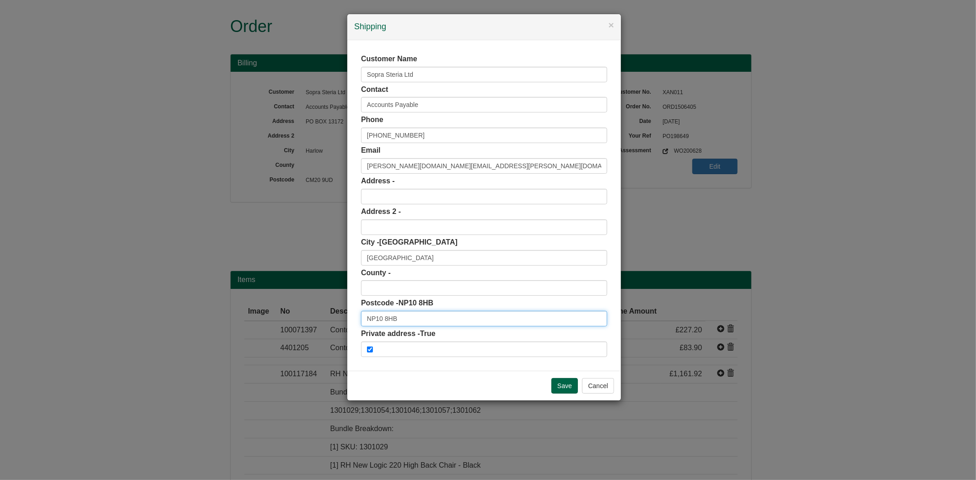
click at [426, 321] on input "NP10 8HB" at bounding box center [484, 319] width 246 height 16
click at [426, 325] on input "NP10 8HB" at bounding box center [484, 319] width 246 height 16
click at [421, 321] on input "NP10 8HB" at bounding box center [484, 319] width 246 height 16
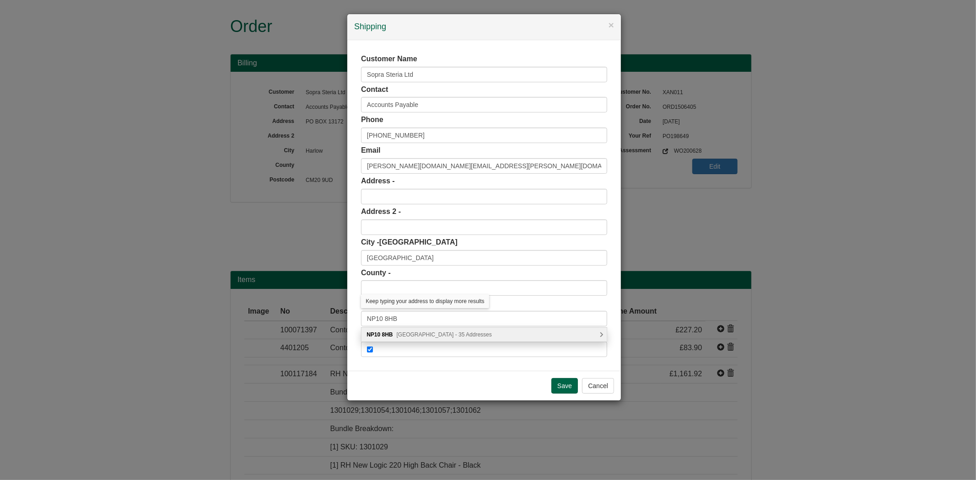
click at [426, 332] on span "Castell Coch Drive, Newport - 35 Addresses" at bounding box center [444, 335] width 95 height 6
type input "NP10 8HB"
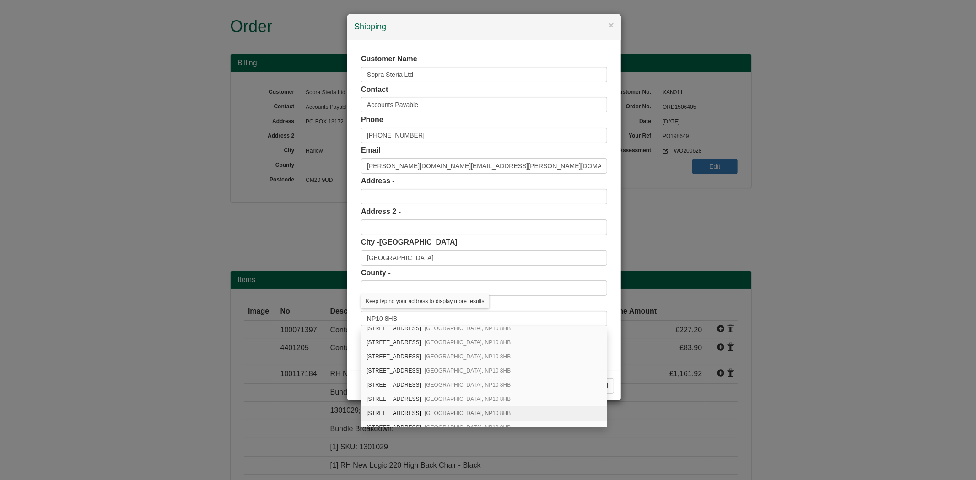
scroll to position [51, 0]
click at [412, 385] on div "8 Castell Coch Drive Newport, NP10 8HB" at bounding box center [484, 384] width 245 height 14
type input "[STREET_ADDRESS]"
type input "[GEOGRAPHIC_DATA]"
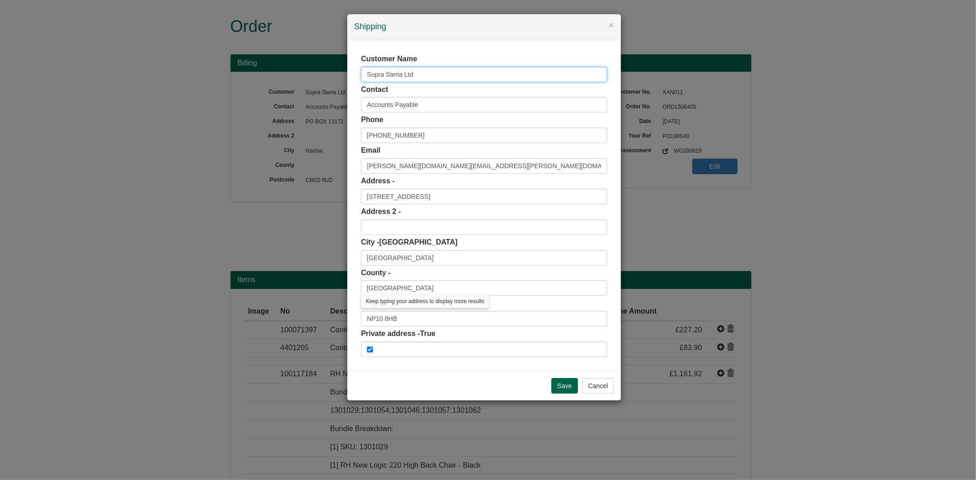
drag, startPoint x: 417, startPoint y: 78, endPoint x: 242, endPoint y: 74, distance: 175.3
click at [242, 74] on div "× Shipping Customer Name Sopra Steria Ltd Contact Accounts Payable Phone +44(0)…" at bounding box center [488, 240] width 976 height 480
click at [596, 385] on button "Cancel" at bounding box center [598, 386] width 32 height 16
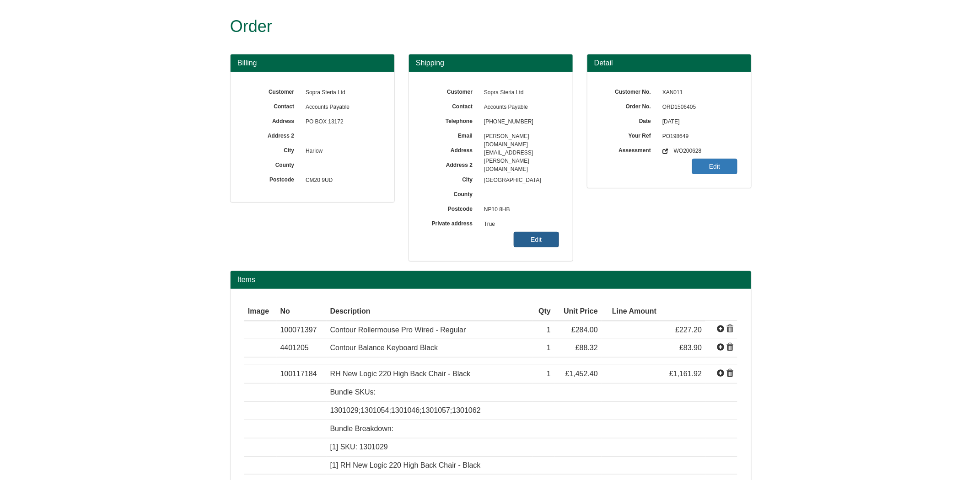
click at [541, 237] on link "Edit" at bounding box center [536, 240] width 45 height 16
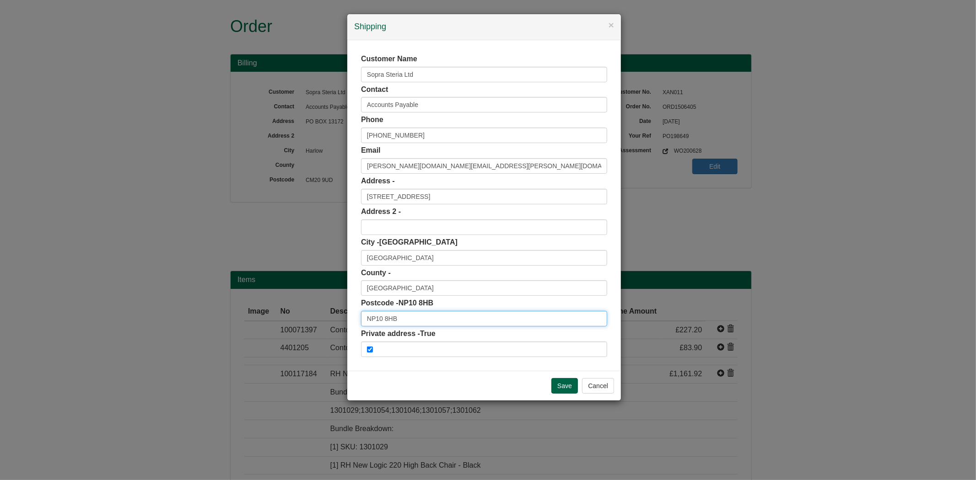
scroll to position [0, 0]
drag, startPoint x: 410, startPoint y: 322, endPoint x: 248, endPoint y: 312, distance: 161.8
click at [248, 312] on div "× Shipping Customer Name Sopra Steria Ltd Contact Accounts Payable Phone +44(0)…" at bounding box center [488, 240] width 976 height 480
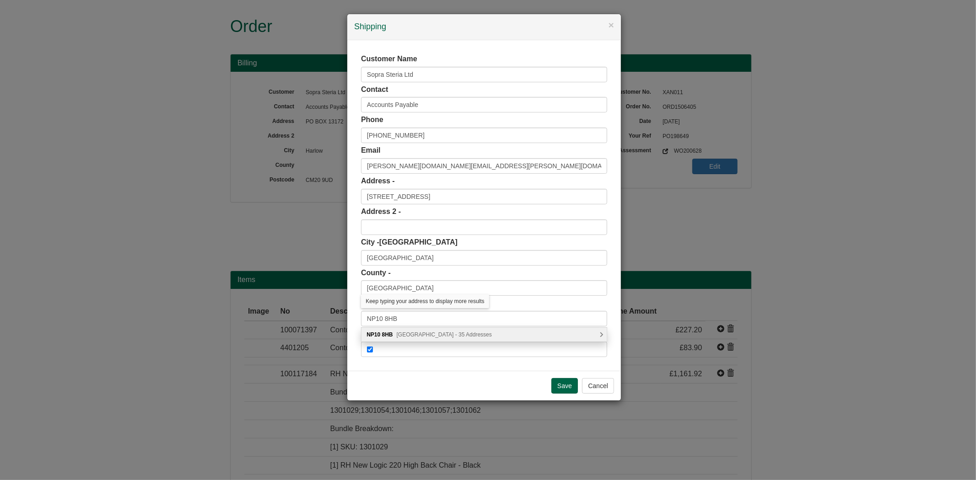
click at [458, 331] on div "NP10 8HB Castell Coch Drive, Newport - 35 Addresses" at bounding box center [484, 335] width 245 height 14
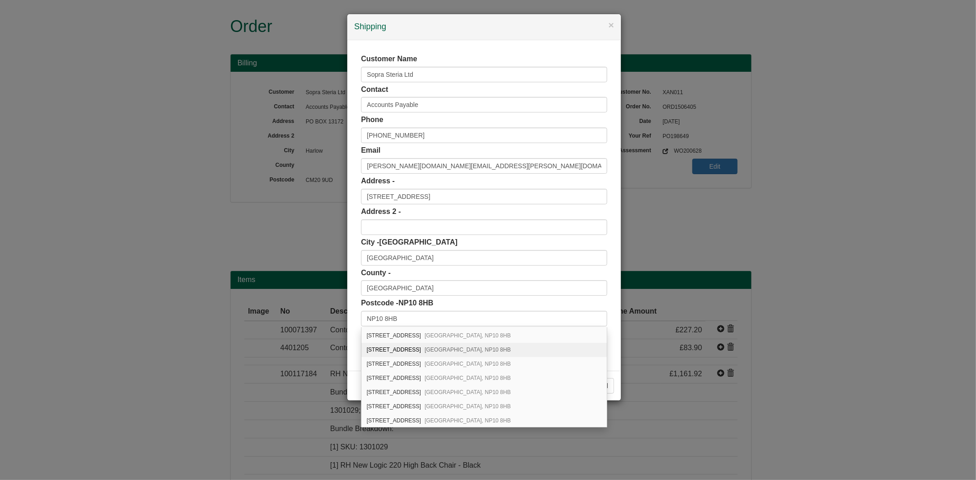
scroll to position [51, 0]
click at [412, 389] on div "8 Castell Coch Drive Newport, NP10 8HB" at bounding box center [484, 384] width 245 height 14
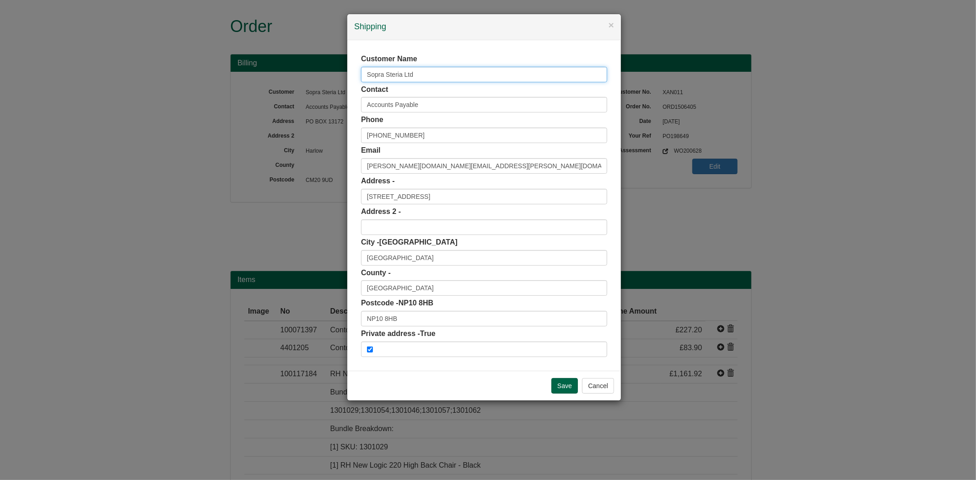
drag, startPoint x: 444, startPoint y: 70, endPoint x: 318, endPoint y: 78, distance: 126.6
click at [318, 78] on div "× Shipping Customer Name Sopra Steria Ltd Contact Accounts Payable Phone +44(0)…" at bounding box center [488, 240] width 976 height 480
click at [575, 390] on input "Save" at bounding box center [564, 386] width 27 height 16
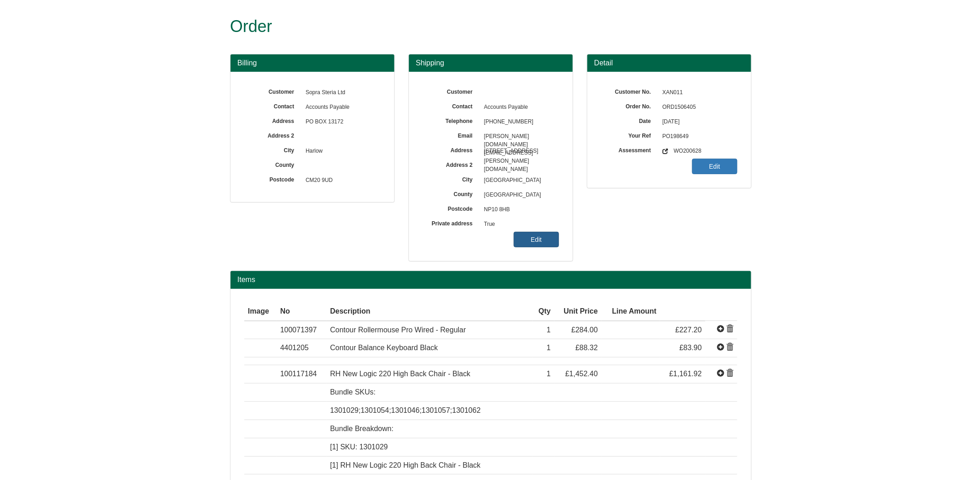
click at [551, 236] on link "Edit" at bounding box center [536, 240] width 45 height 16
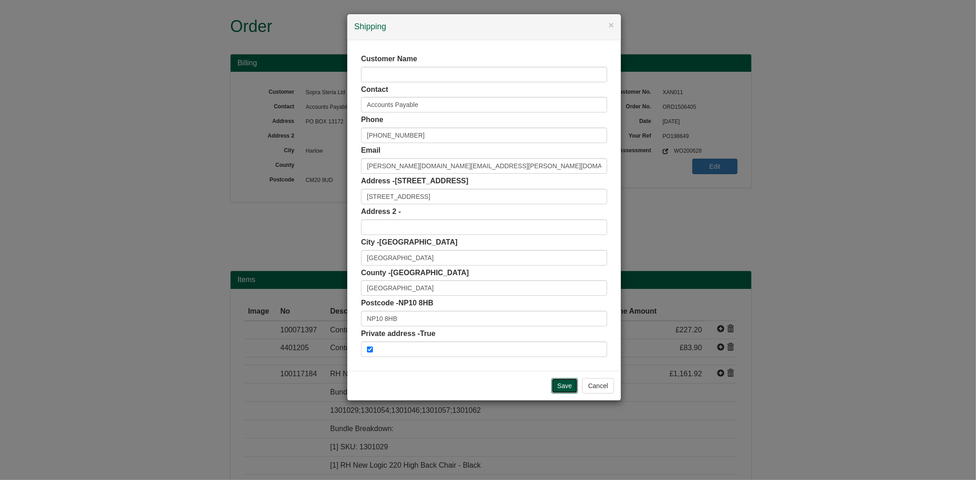
click at [564, 390] on input "Save" at bounding box center [564, 386] width 27 height 16
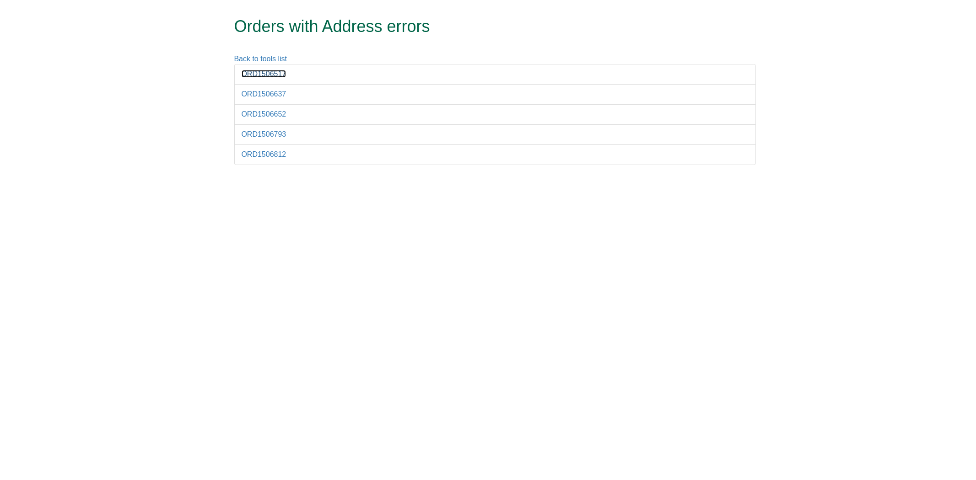
click at [276, 76] on link "ORD1506517" at bounding box center [264, 74] width 45 height 8
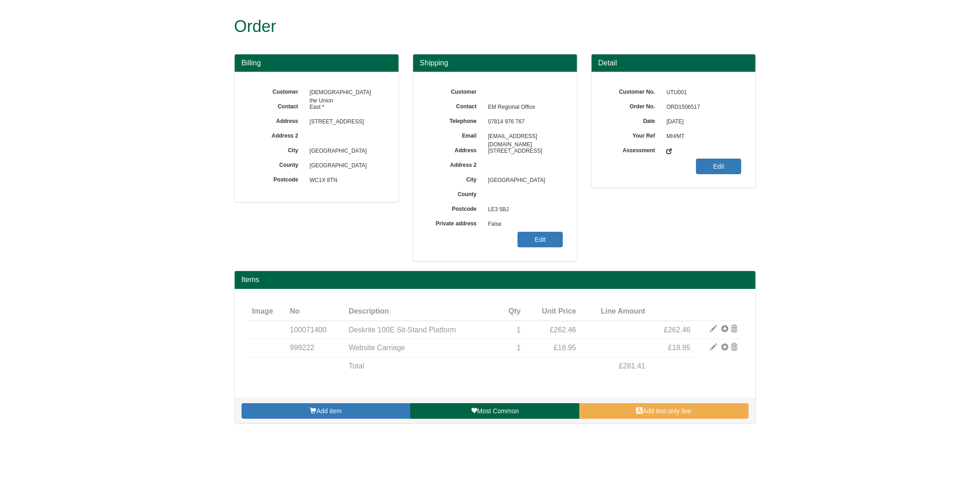
click at [676, 105] on span "ORD1506517" at bounding box center [702, 107] width 80 height 15
copy span "ORD1506517"
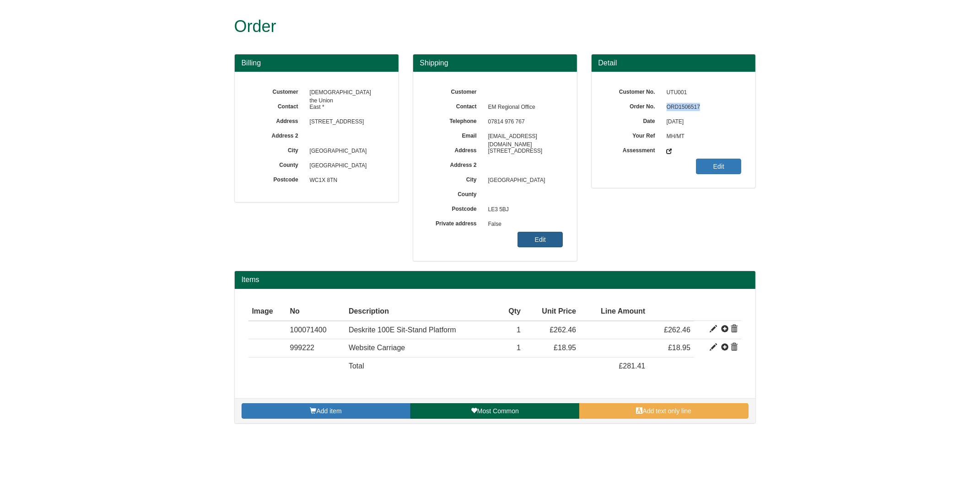
click at [525, 243] on link "Edit" at bounding box center [540, 240] width 45 height 16
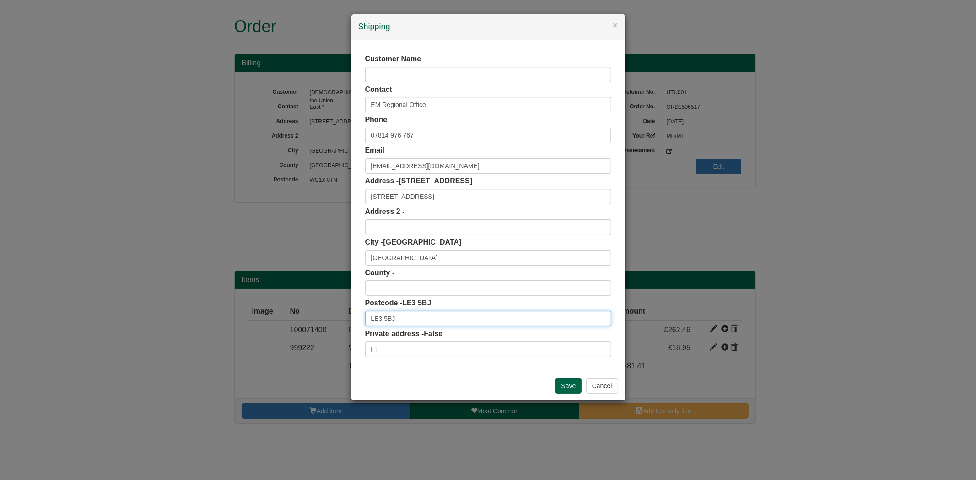
drag, startPoint x: 426, startPoint y: 321, endPoint x: 290, endPoint y: 317, distance: 135.5
click at [290, 317] on div "× Shipping Customer Name Contact EM Regional Office Phone 07814 976 767 Email D…" at bounding box center [488, 240] width 976 height 480
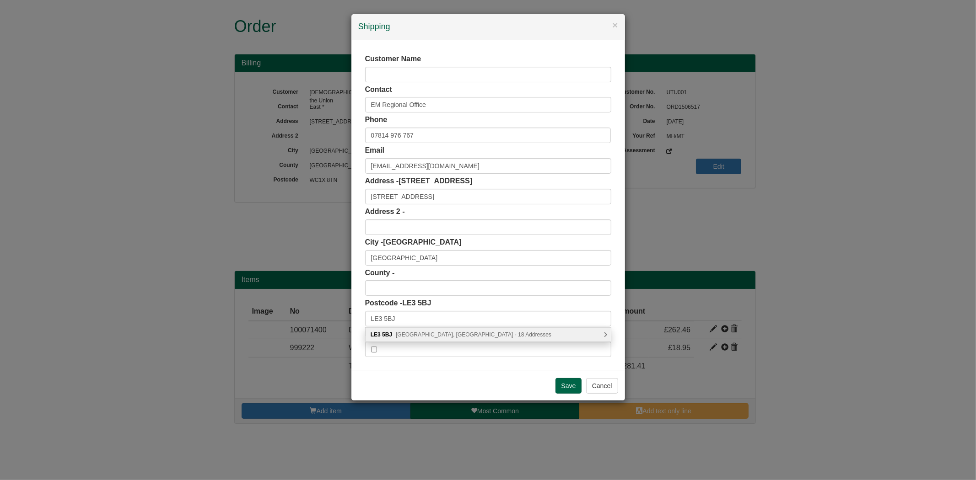
click at [432, 335] on span "Bath Lane, Leicester - 18 Addresses" at bounding box center [474, 335] width 156 height 6
type input "LE3 5BJ"
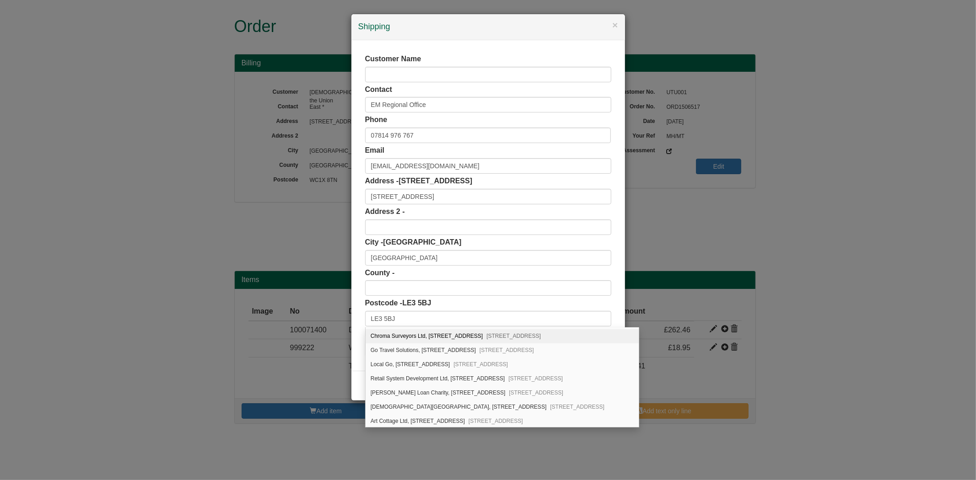
scroll to position [102, 0]
click at [550, 390] on span "Leicester, LE3 5BJ" at bounding box center [577, 389] width 54 height 6
type input "Unite the Union"
type input "Riverside Building, 102 Bath Lane"
type input "Leicestershire"
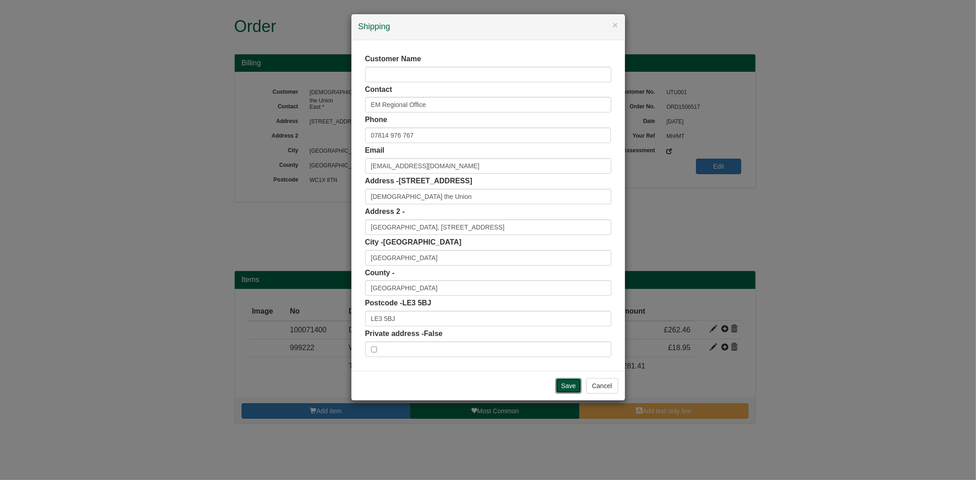
click at [561, 385] on input "Save" at bounding box center [569, 386] width 27 height 16
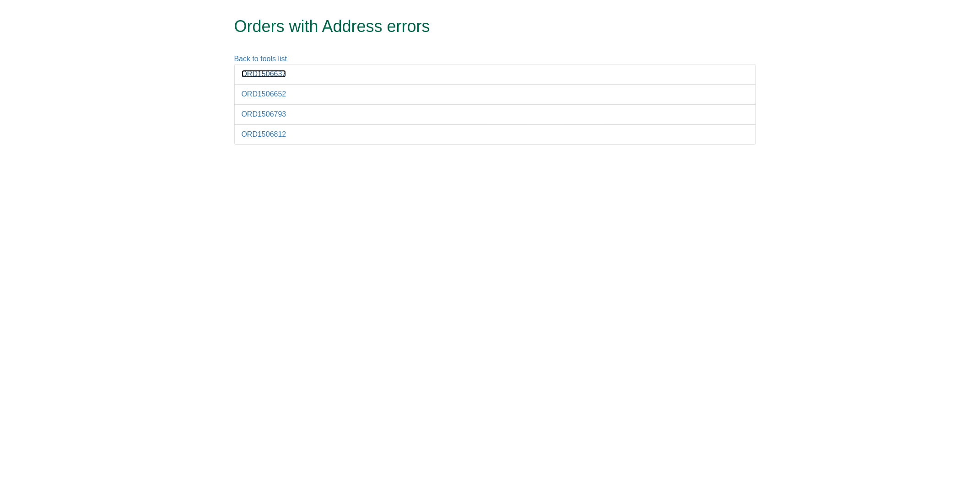
click at [281, 74] on link "ORD1506637" at bounding box center [264, 74] width 45 height 8
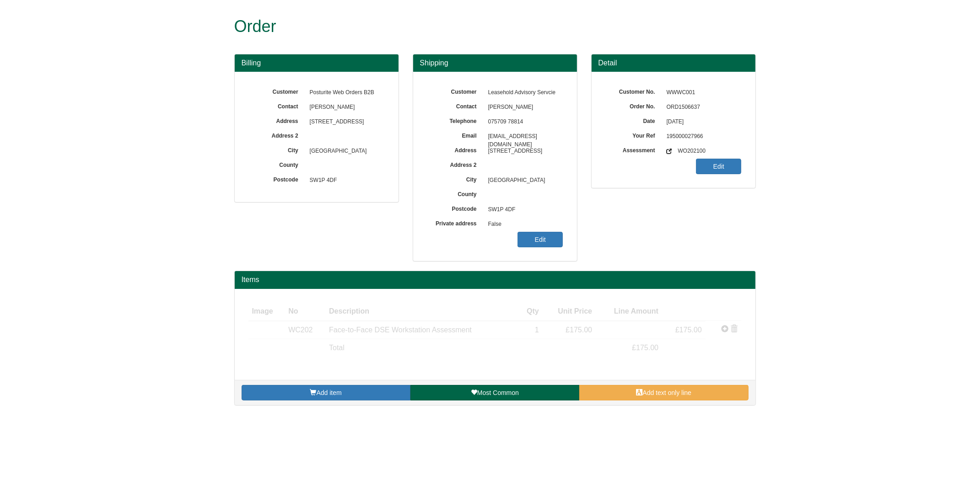
click at [675, 104] on span "ORD1506637" at bounding box center [702, 107] width 80 height 15
click at [675, 103] on span "ORD1506637" at bounding box center [702, 107] width 80 height 15
copy span "ORD1506637"
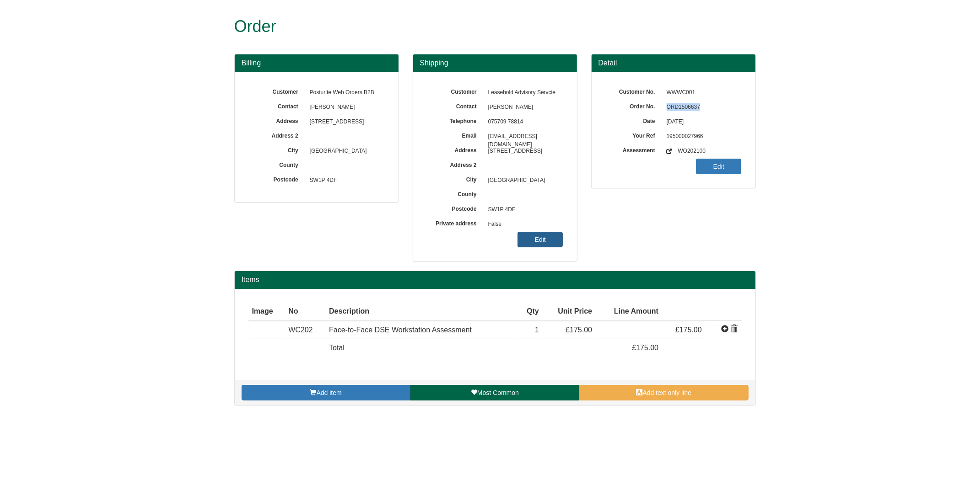
click at [551, 243] on link "Edit" at bounding box center [540, 240] width 45 height 16
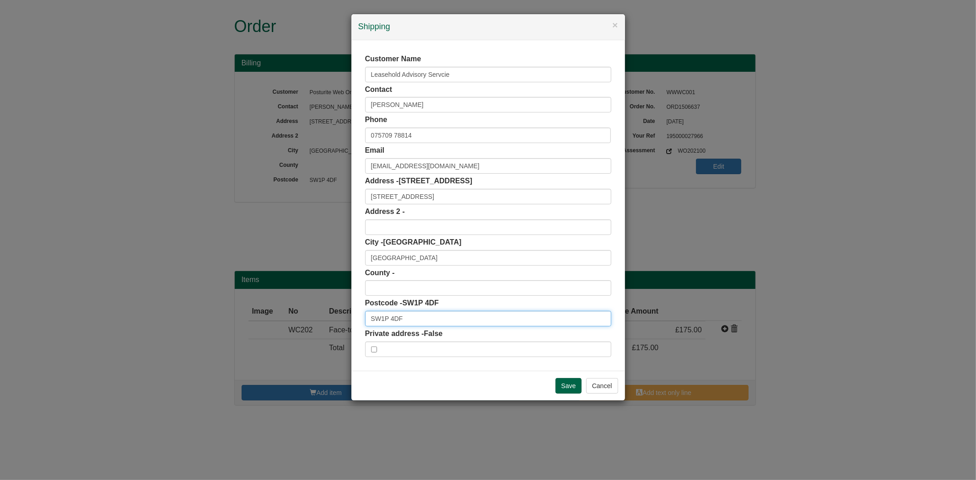
click at [410, 322] on input "SW1P 4DF" at bounding box center [488, 319] width 246 height 16
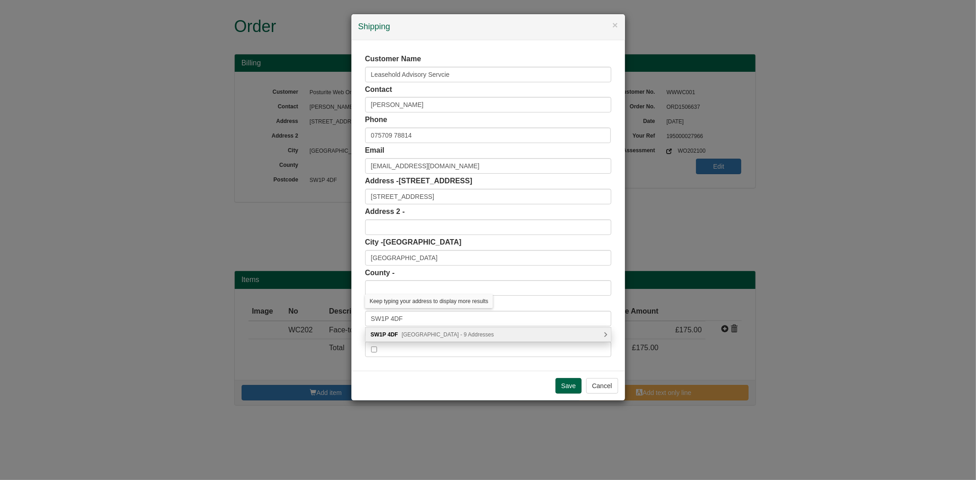
click at [451, 333] on span "Marsham Street, London - 9 Addresses" at bounding box center [448, 335] width 92 height 6
type input "SW1P 4DF"
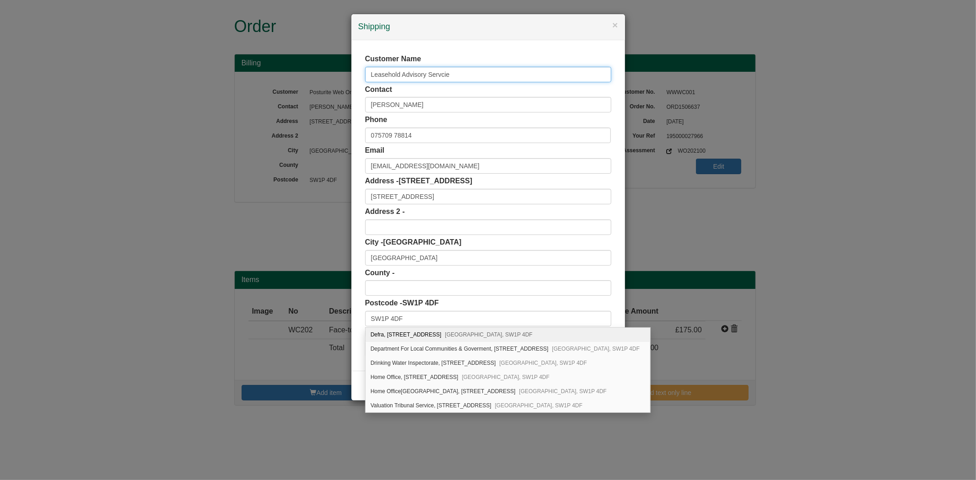
drag, startPoint x: 457, startPoint y: 74, endPoint x: 308, endPoint y: 61, distance: 149.8
click at [308, 61] on div "× Shipping Customer Name Leasehold Advisory Servcie Contact Nicolette Davis Pho…" at bounding box center [488, 240] width 976 height 480
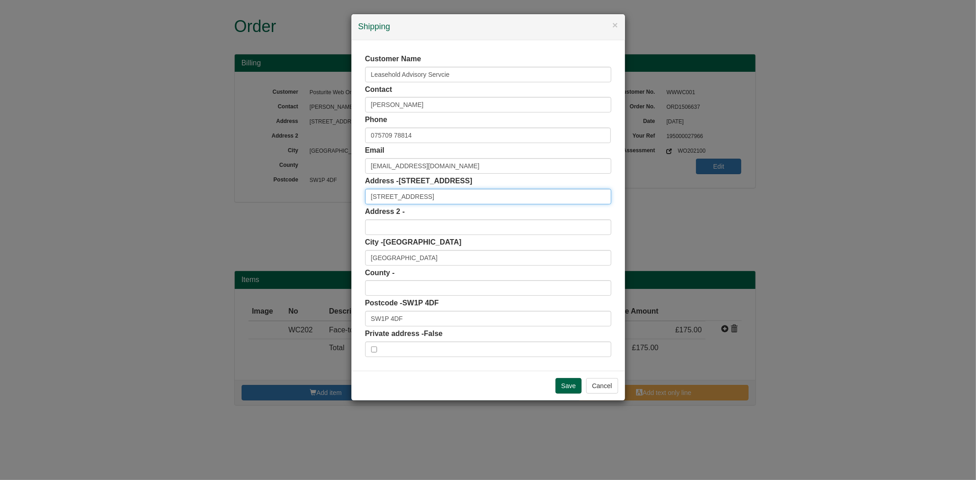
drag, startPoint x: 436, startPoint y: 193, endPoint x: 330, endPoint y: 192, distance: 105.7
click at [330, 192] on div "× Shipping Customer Name Leasehold Advisory Servcie Contact Nicolette Davis Pho…" at bounding box center [488, 240] width 976 height 480
drag, startPoint x: 423, startPoint y: 324, endPoint x: 345, endPoint y: 323, distance: 77.8
click at [345, 323] on div "× Shipping Customer Name Leasehold Advisory Servcie Contact Nicolette Davis Pho…" at bounding box center [488, 240] width 976 height 480
drag, startPoint x: 429, startPoint y: 198, endPoint x: 304, endPoint y: 196, distance: 124.5
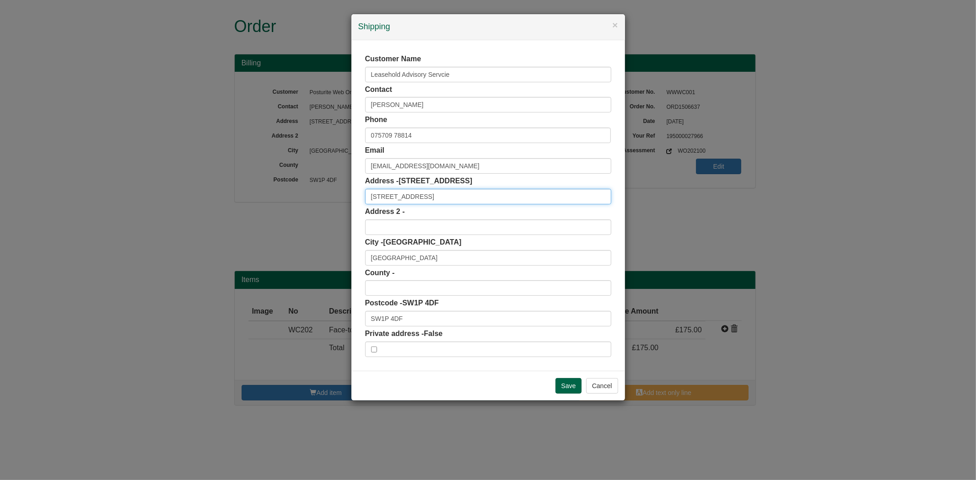
click at [304, 196] on div "× Shipping Customer Name Leasehold Advisory Servcie Contact Nicolette Davis Pho…" at bounding box center [488, 240] width 976 height 480
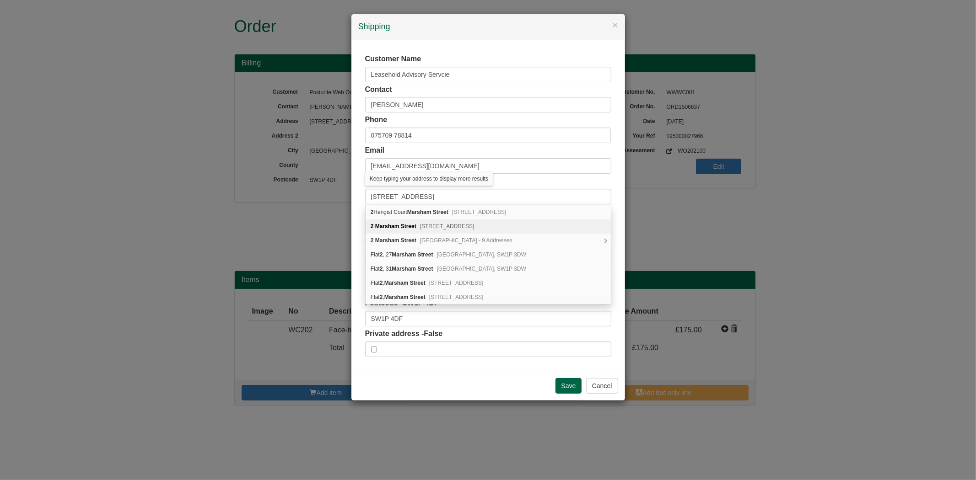
click at [391, 222] on div "2 Marsham Street Maidstone, ME14 1EW" at bounding box center [488, 227] width 245 height 14
type input "Maidstone"
type input "Kent"
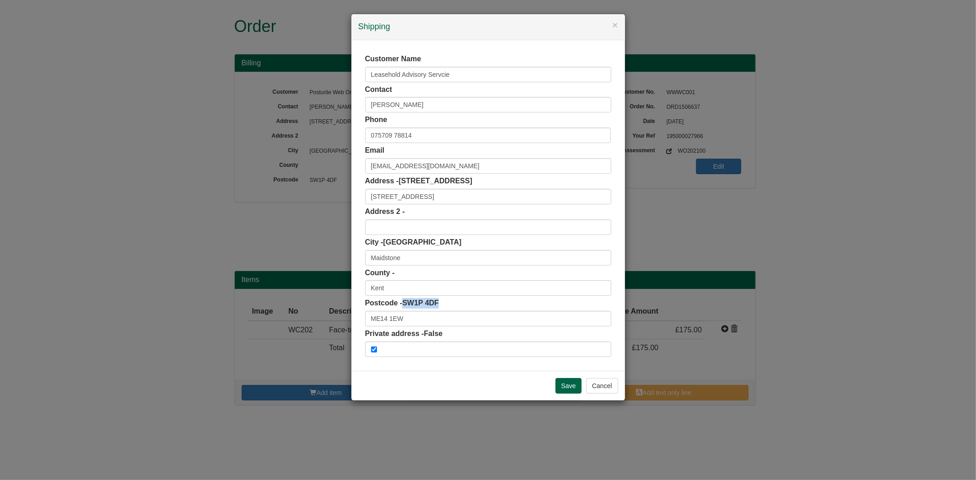
drag, startPoint x: 406, startPoint y: 308, endPoint x: 446, endPoint y: 308, distance: 39.4
click at [446, 308] on div "Postcode - SW1P 4DF ME14 1EW" at bounding box center [488, 312] width 246 height 28
copy span "SW1P 4DF"
drag, startPoint x: 415, startPoint y: 323, endPoint x: 342, endPoint y: 323, distance: 72.8
click at [342, 323] on div "× Shipping Customer Name Leasehold Advisory Servcie Contact Nicolette Davis Pho…" at bounding box center [488, 240] width 976 height 480
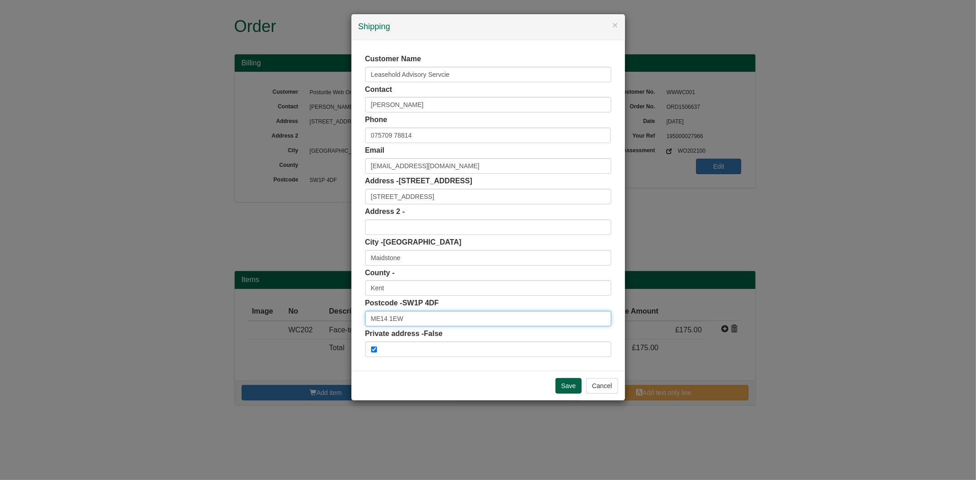
paste input "SW1P 4DF"
type input "SW1P 4DF"
drag, startPoint x: 410, startPoint y: 259, endPoint x: 335, endPoint y: 261, distance: 74.6
click at [336, 261] on div "× Shipping Customer Name Leasehold Advisory Servcie Contact Nicolette Davis Pho…" at bounding box center [488, 240] width 976 height 480
type input "London"
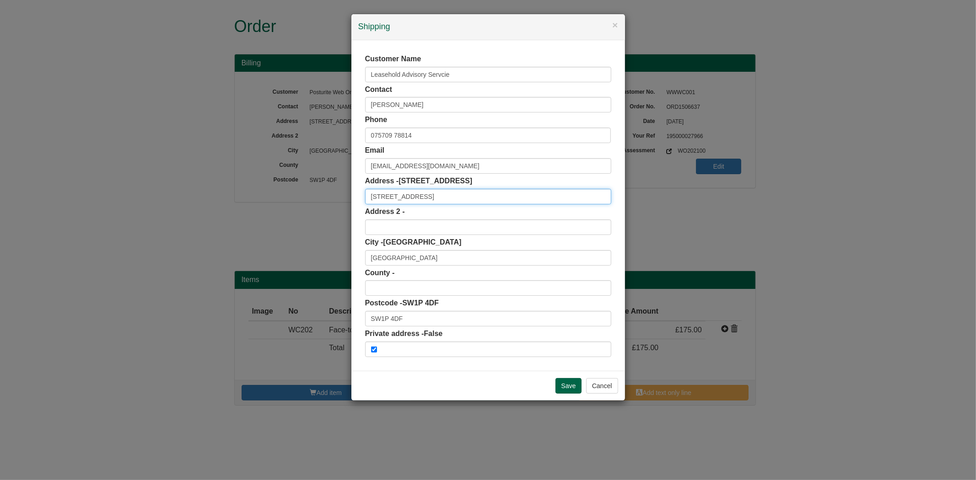
drag, startPoint x: 434, startPoint y: 191, endPoint x: 335, endPoint y: 207, distance: 99.8
click at [335, 207] on div "× Shipping Customer Name Leasehold Advisory Servcie Contact Nicolette Davis Pho…" at bounding box center [488, 240] width 976 height 480
click at [0, 0] on div "SW1P 4DF Marsham Street, London - 9 Addresses" at bounding box center [0, 0] width 0 height 0
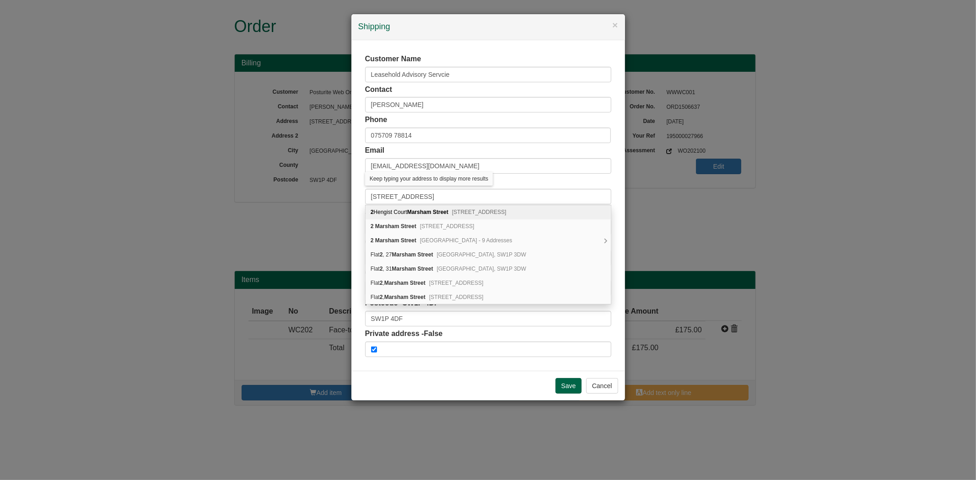
click at [361, 205] on div "Customer Name Leasehold Advisory Servcie Contact Nicolette Davis Phone 075709 7…" at bounding box center [488, 205] width 274 height 331
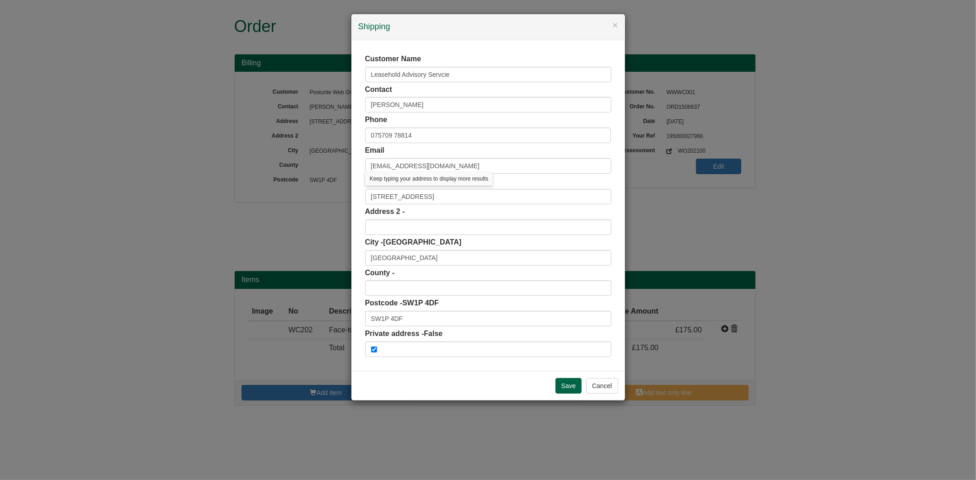
drag, startPoint x: 388, startPoint y: 216, endPoint x: 392, endPoint y: 224, distance: 9.0
click at [388, 218] on div "Address 2 -" at bounding box center [488, 221] width 246 height 28
click at [392, 224] on input "text" at bounding box center [488, 228] width 246 height 16
paste input "2 Marsham Street"
type input "2 Marsham Street"
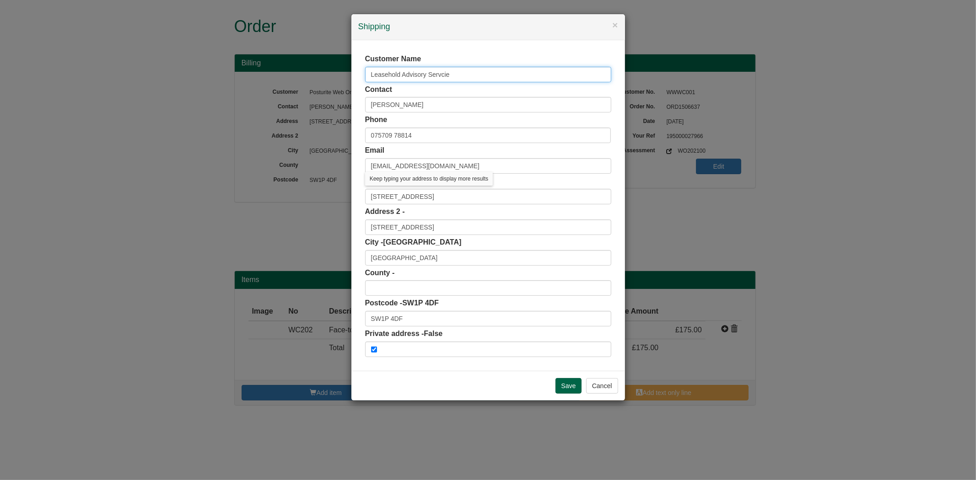
drag, startPoint x: 355, startPoint y: 80, endPoint x: 330, endPoint y: 81, distance: 25.2
click at [329, 81] on div "× Shipping Customer Name Leasehold Advisory Servcie Contact Nicolette Davis Pho…" at bounding box center [488, 240] width 976 height 480
drag, startPoint x: 432, startPoint y: 196, endPoint x: 337, endPoint y: 202, distance: 95.9
click at [337, 202] on div "× Shipping Customer Name Leasehold Advisory Servcie Contact Nicolette Davis Pho…" at bounding box center [488, 240] width 976 height 480
paste input "Leasehold Advisory Servcie"
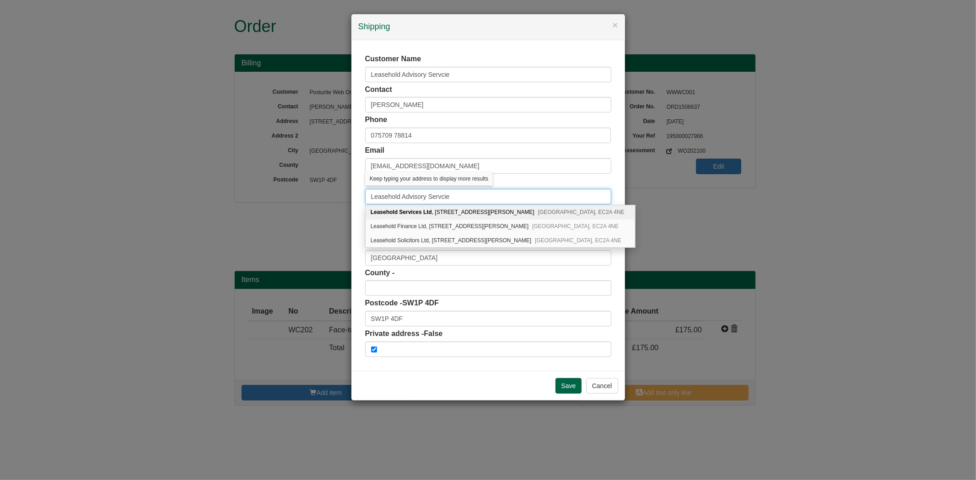
type input "Leasehold Advisory Servcie"
drag, startPoint x: 476, startPoint y: 76, endPoint x: 274, endPoint y: 83, distance: 202.9
click at [274, 83] on div "× Shipping Customer Name Leasehold Advisory Servcie Contact Nicolette Davis Pho…" at bounding box center [488, 240] width 976 height 480
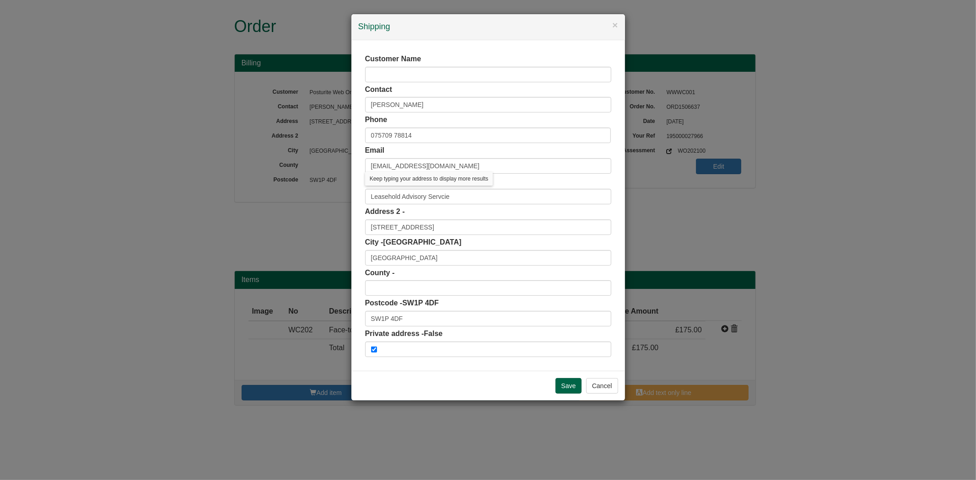
click at [386, 43] on div "Customer Name Contact Nicolette Davis Phone 075709 78814 Email Nicolettedavis@l…" at bounding box center [488, 205] width 274 height 331
click at [359, 188] on div "Customer Name Contact Nicolette Davis Phone 075709 78814 Email Nicolettedavis@l…" at bounding box center [488, 205] width 274 height 331
click at [561, 388] on input "Save" at bounding box center [569, 386] width 27 height 16
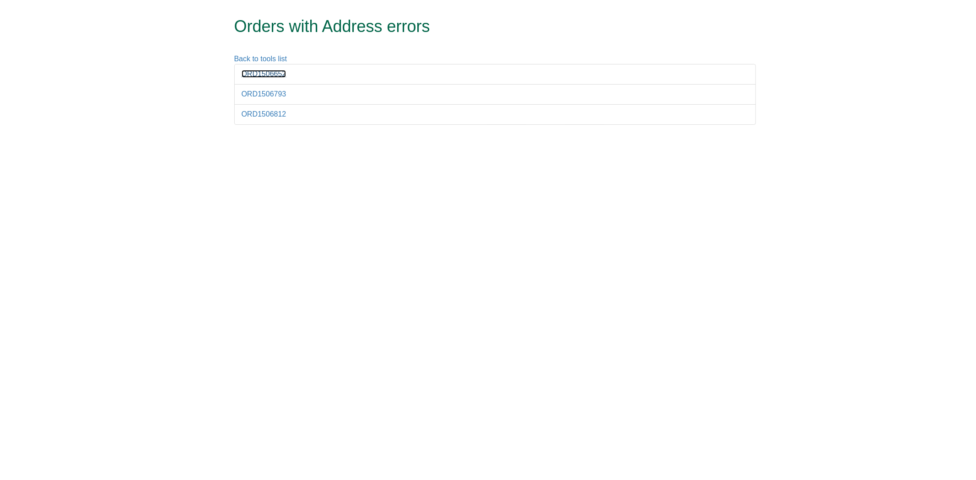
click at [256, 76] on link "ORD1506652" at bounding box center [264, 74] width 45 height 8
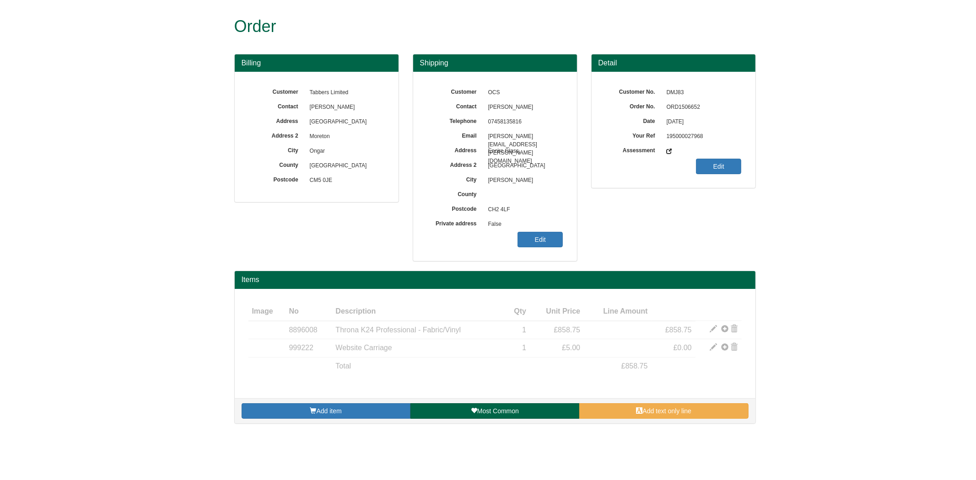
click at [682, 108] on span "ORD1506652" at bounding box center [702, 107] width 80 height 15
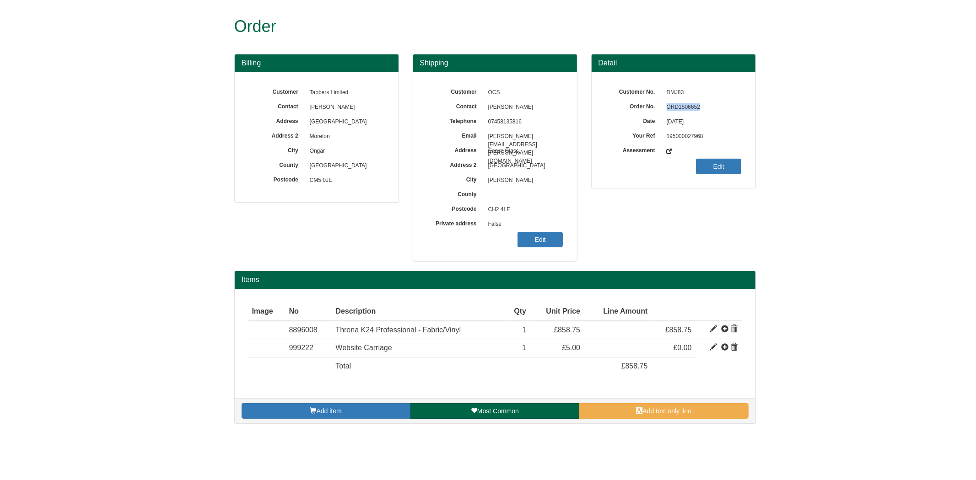
click at [682, 108] on span "ORD1506652" at bounding box center [702, 107] width 80 height 15
copy span "ORD1506652"
drag, startPoint x: 510, startPoint y: 231, endPoint x: 537, endPoint y: 239, distance: 28.2
click at [510, 231] on span "False" at bounding box center [524, 224] width 80 height 15
click at [537, 239] on link "Edit" at bounding box center [540, 240] width 45 height 16
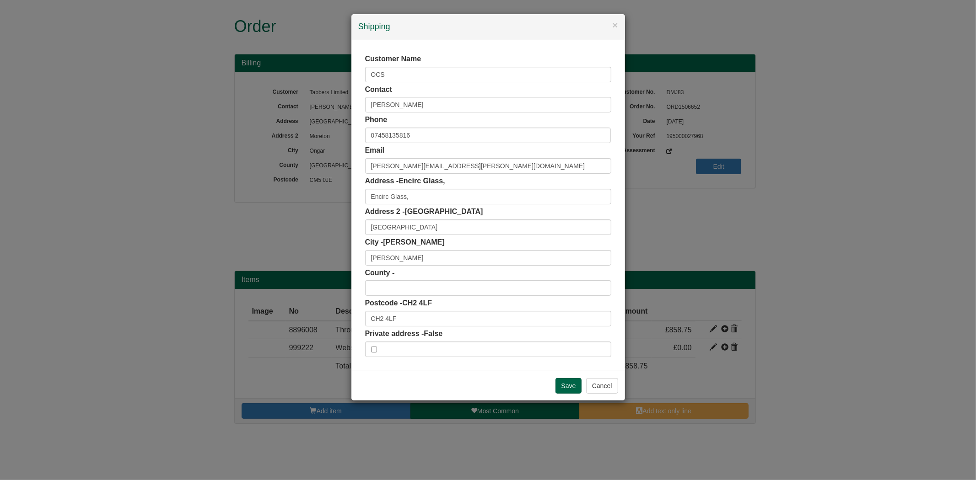
click at [405, 312] on div "Postcode - CH2 4LF CH2 4LF" at bounding box center [488, 312] width 246 height 28
click at [406, 317] on input "CH2 4LF" at bounding box center [488, 319] width 246 height 16
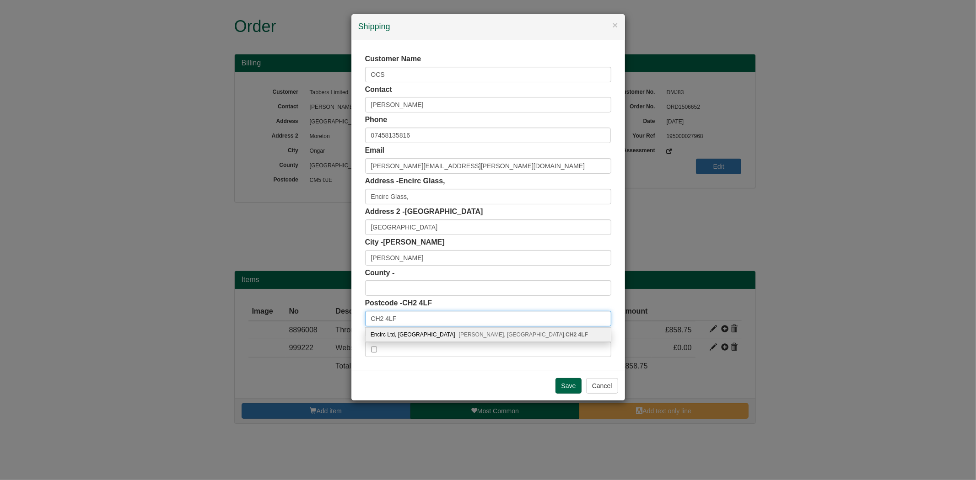
type input "CH2 4LF"
click at [416, 332] on div "Encirc Ltd, [STREET_ADDRESS]" at bounding box center [488, 335] width 245 height 14
type input "Encirc Ltd"
type input "Ash Road, Elton"
type input "Chester"
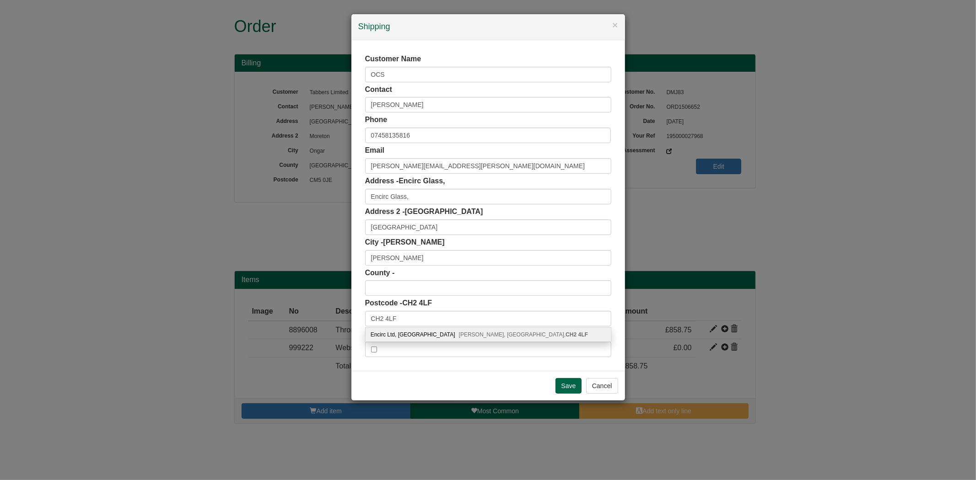
type input "Cheshire"
type input "CH2 4LF"
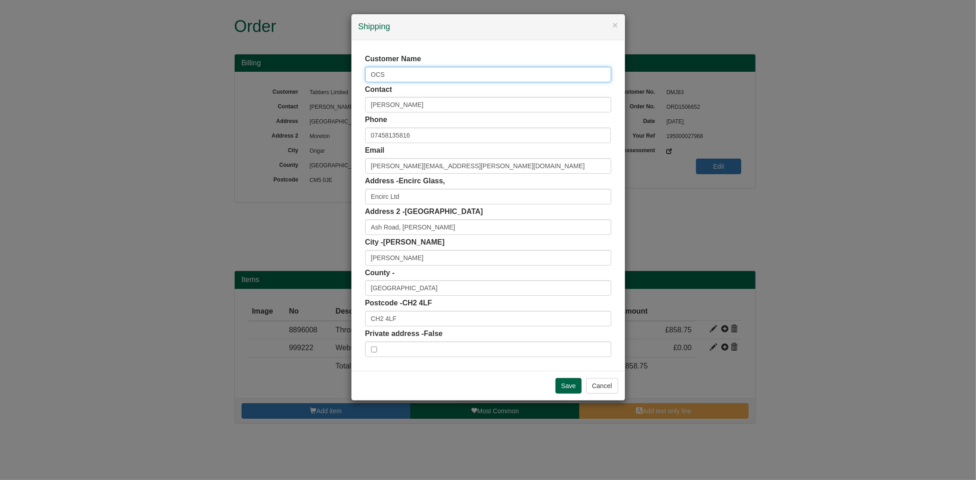
drag, startPoint x: 350, startPoint y: 84, endPoint x: 341, endPoint y: 90, distance: 10.9
click at [341, 90] on div "× Shipping Customer Name OCS Contact Daniel Stenning Phone 07458135816 Email Da…" at bounding box center [488, 240] width 976 height 480
click at [560, 386] on input "Save" at bounding box center [569, 386] width 27 height 16
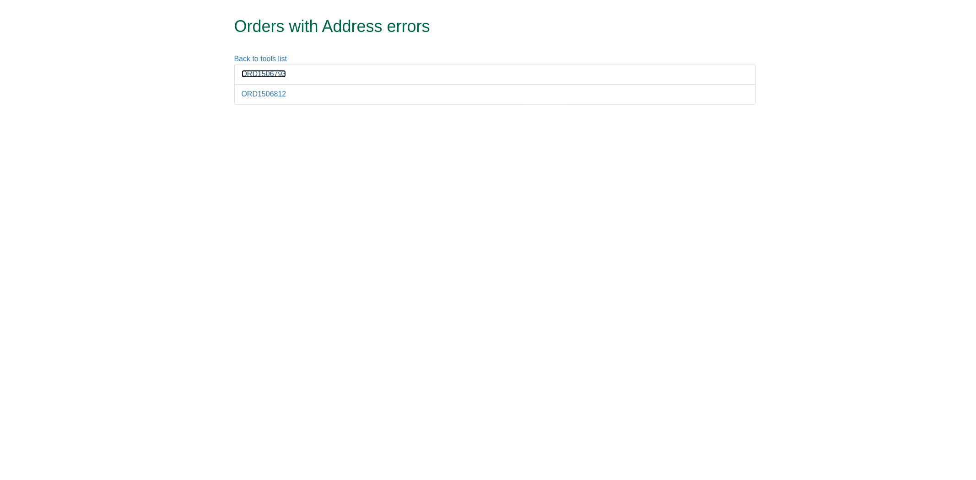
click at [281, 76] on link "ORD1506793" at bounding box center [264, 74] width 45 height 8
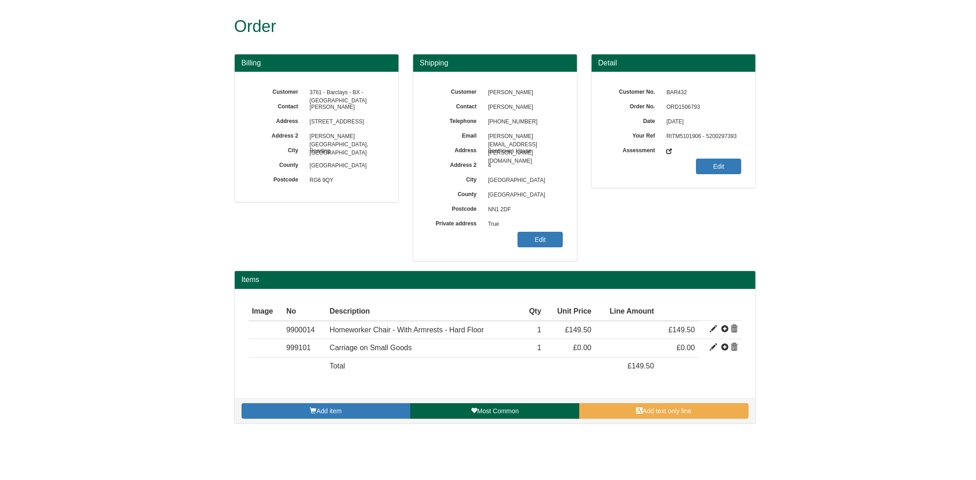
click at [687, 108] on span "ORD1506793" at bounding box center [702, 107] width 80 height 15
copy span "ORD1506793"
drag, startPoint x: 548, startPoint y: 230, endPoint x: 549, endPoint y: 235, distance: 5.1
click at [548, 231] on span "True" at bounding box center [524, 224] width 80 height 15
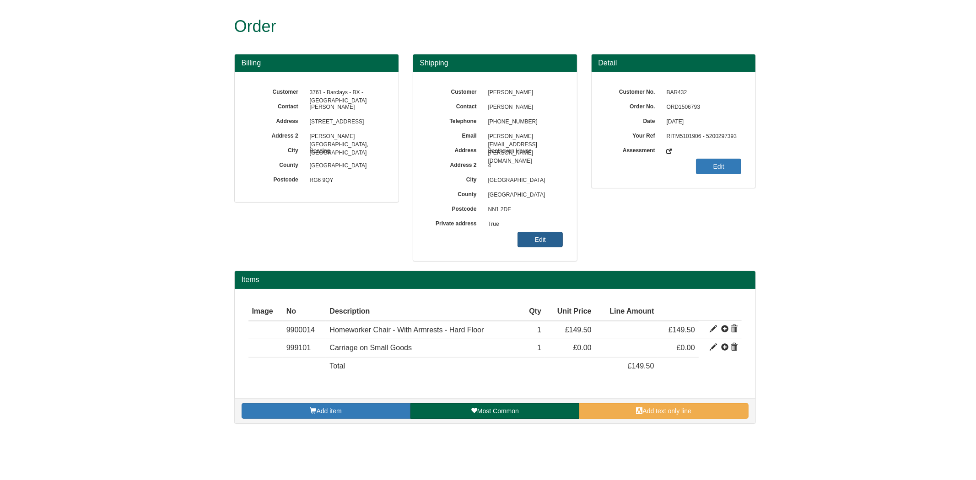
click at [549, 235] on link "Edit" at bounding box center [540, 240] width 45 height 16
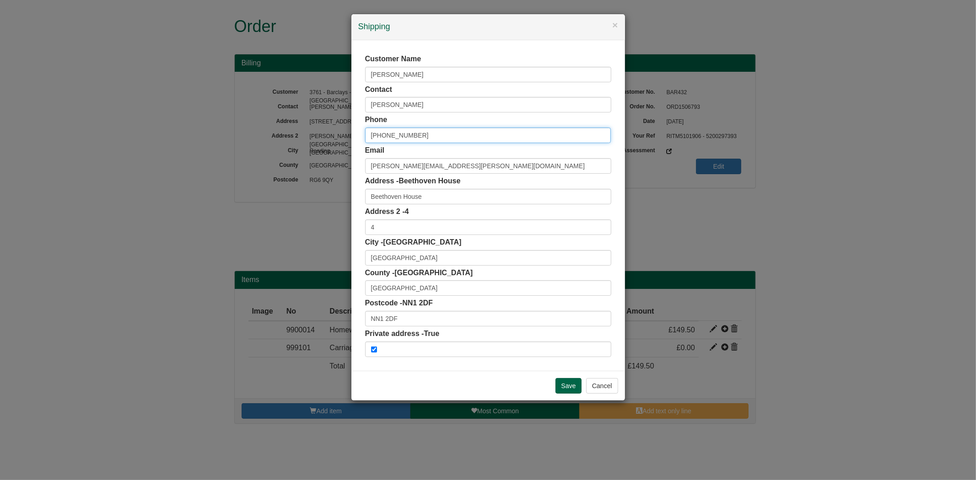
click at [383, 135] on input "[PHONE_NUMBER]" at bounding box center [488, 136] width 246 height 16
type input "07485104667"
click at [414, 317] on input "NN1 2DF" at bounding box center [488, 319] width 246 height 16
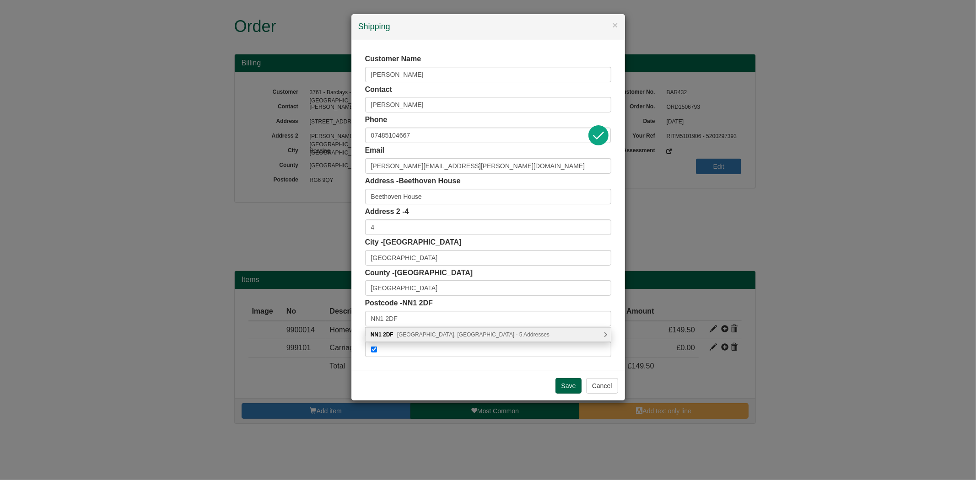
click at [437, 333] on span "Market Square, Northampton - 5 Addresses" at bounding box center [473, 335] width 152 height 6
type input "NN1 2DF"
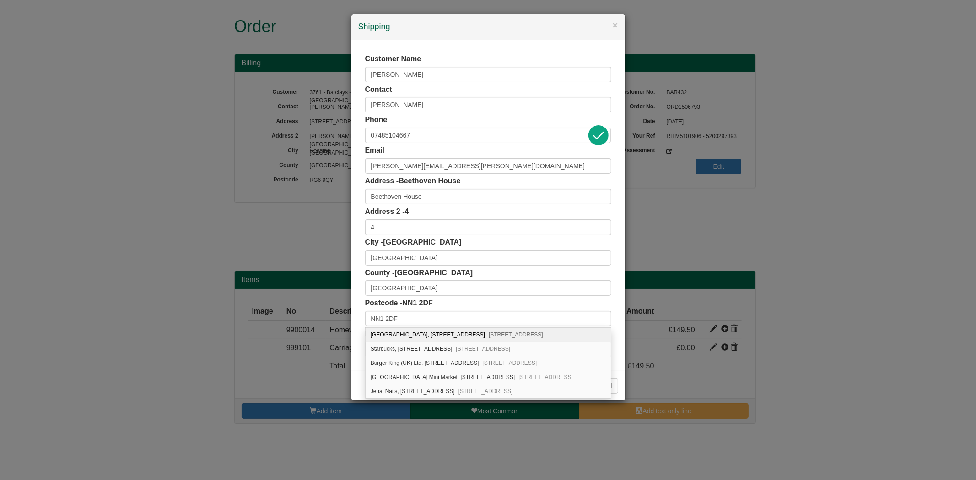
click at [353, 310] on div "Customer Name Naomi Ndungu Contact Naomi Ndungu Phone 07485104667 Email naomi.n…" at bounding box center [488, 205] width 274 height 331
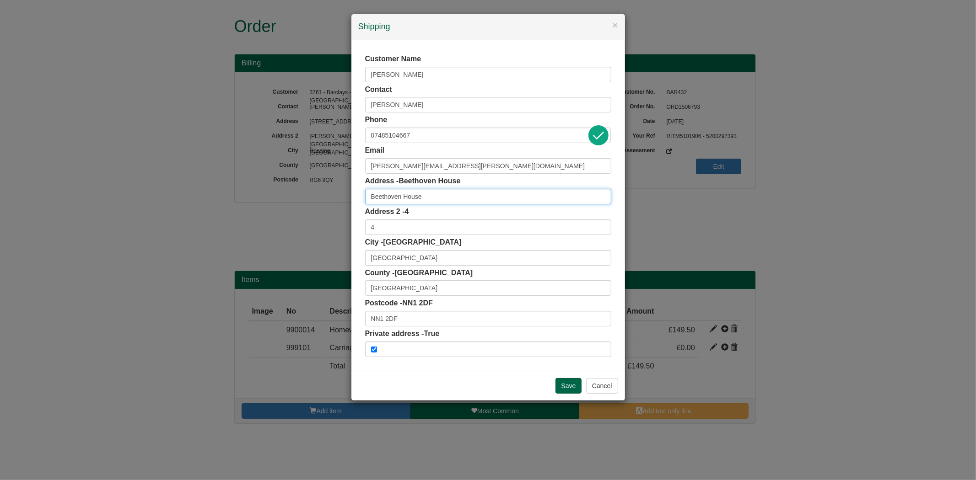
click at [452, 196] on input "Beethoven House" at bounding box center [488, 197] width 246 height 16
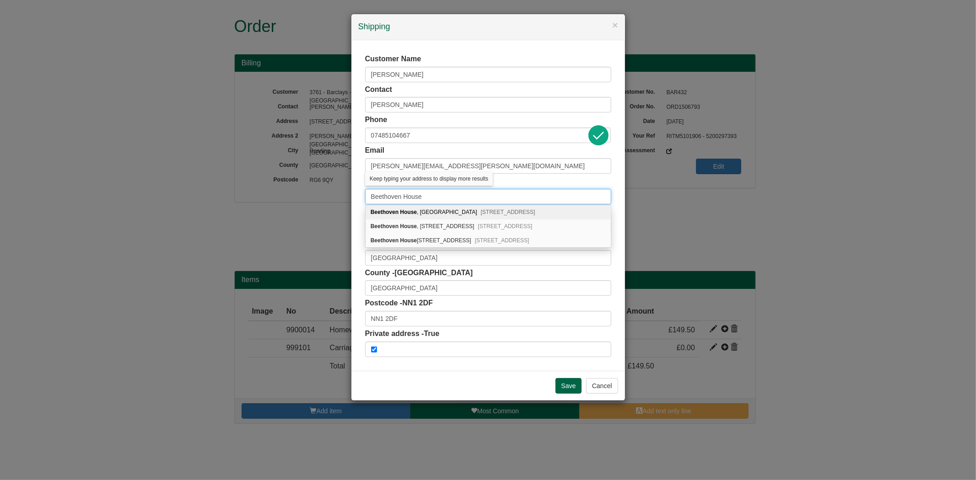
type input "Beethoven House"
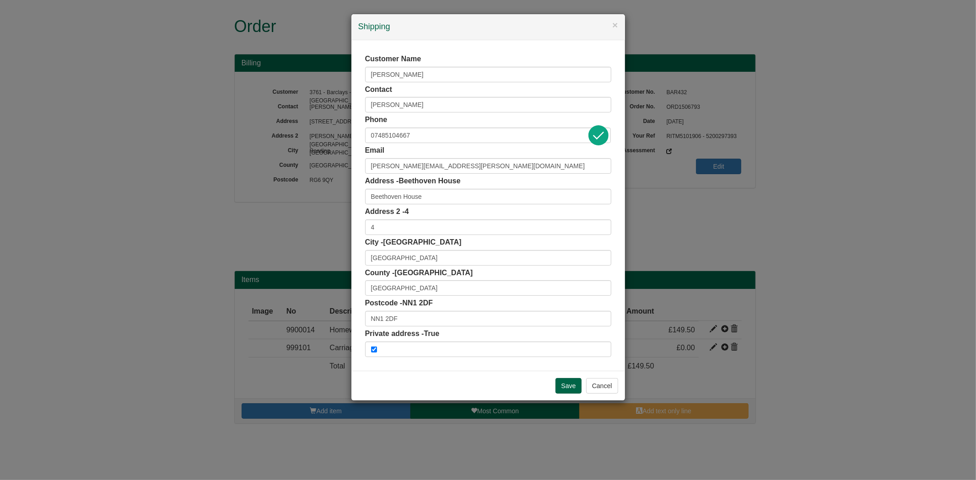
click at [361, 192] on div "Customer Name Naomi Ndungu Contact Naomi Ndungu Phone 07485104667 Email naomi.n…" at bounding box center [488, 205] width 274 height 331
drag, startPoint x: 599, startPoint y: 386, endPoint x: 596, endPoint y: 372, distance: 14.0
click at [599, 386] on button "Cancel" at bounding box center [602, 386] width 32 height 16
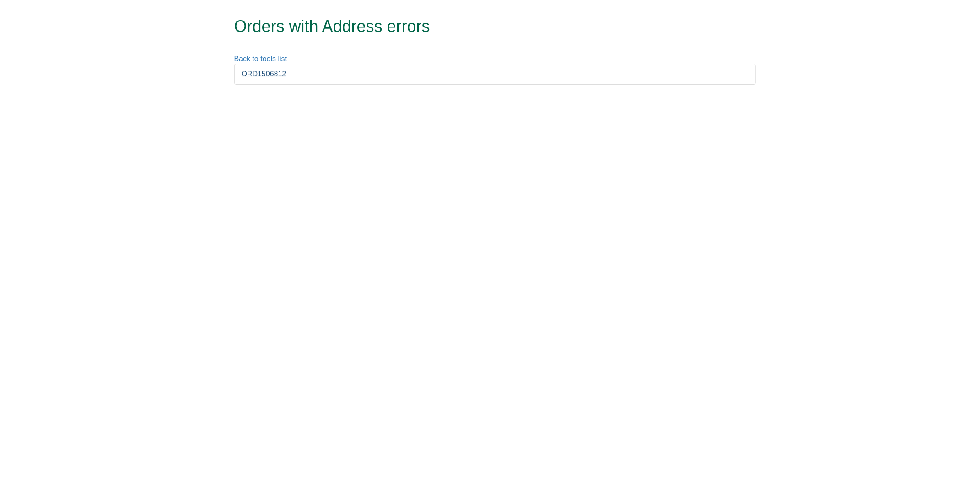
click at [261, 69] on li "ORD1506812" at bounding box center [495, 74] width 522 height 21
click at [262, 71] on link "ORD1506812" at bounding box center [264, 74] width 45 height 8
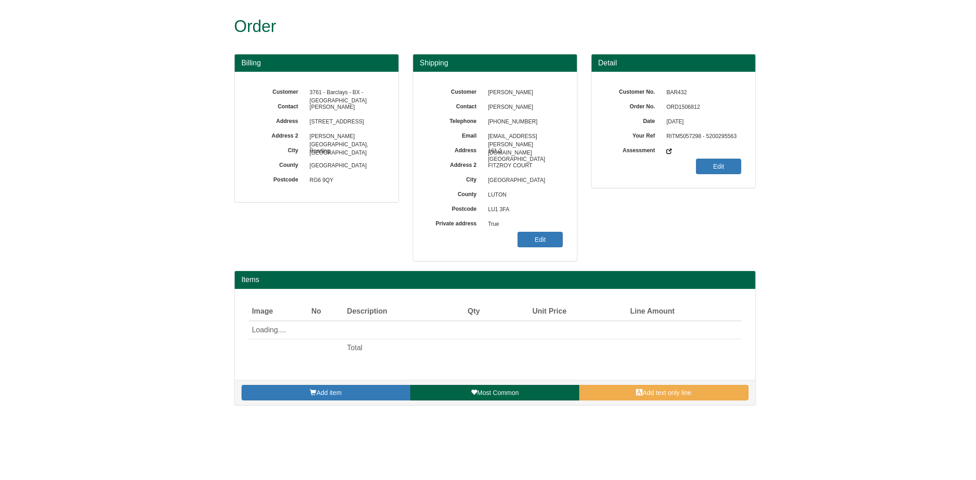
click at [685, 107] on span "ORD1506812" at bounding box center [702, 107] width 80 height 15
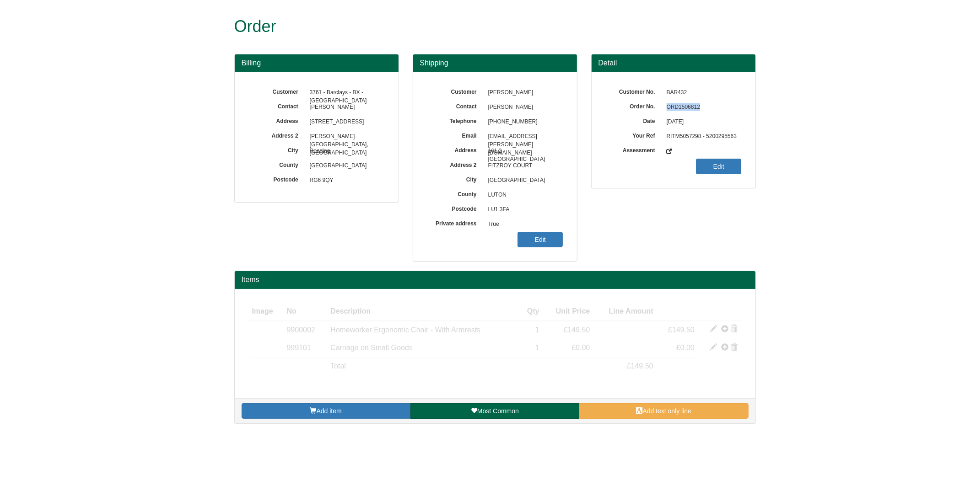
click at [685, 107] on span "ORD1506812" at bounding box center [702, 107] width 80 height 15
copy span "ORD1506812"
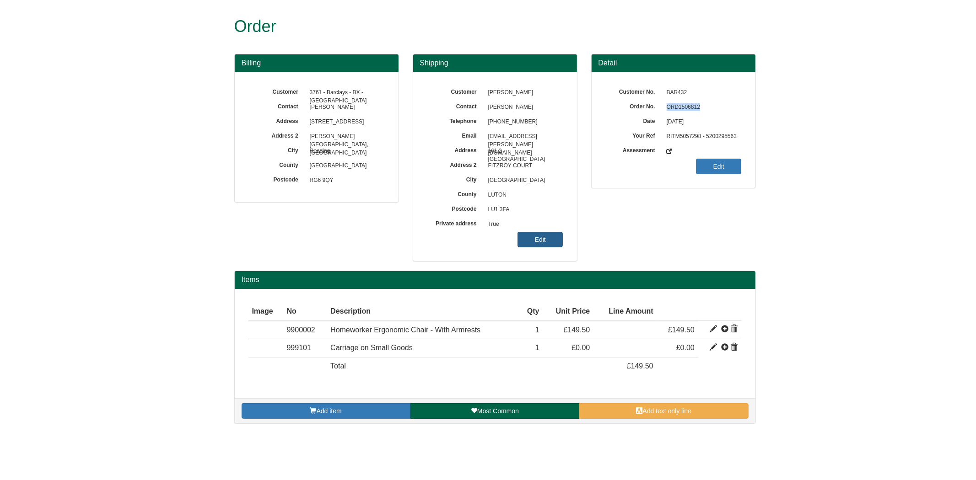
click at [548, 236] on link "Edit" at bounding box center [540, 240] width 45 height 16
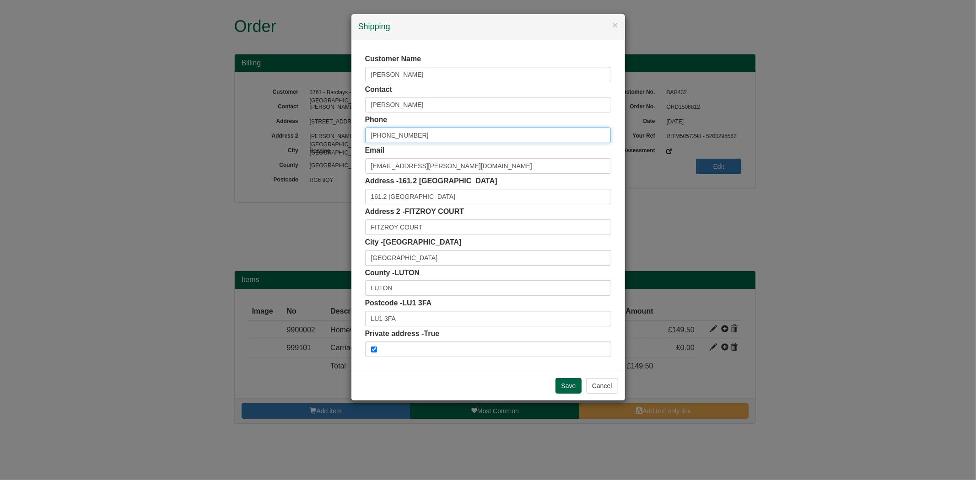
click at [385, 138] on input "[PHONE_NUMBER]" at bounding box center [488, 136] width 246 height 16
type input "07438256456"
click at [362, 108] on div "Customer Name OMI WILLIAMS Contact OMI WILLIAMS Phone 07438256456 Email tamunom…" at bounding box center [488, 205] width 274 height 331
click at [399, 310] on div "Postcode - LU1 3FA LU1 3FA" at bounding box center [488, 312] width 246 height 28
click at [401, 317] on input "LU1 3FA" at bounding box center [488, 319] width 246 height 16
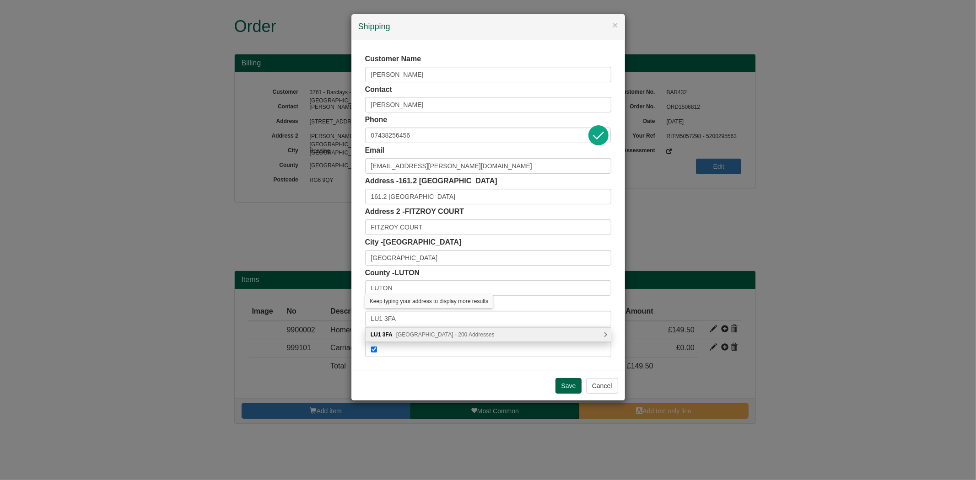
click at [457, 335] on span "Vicarage Street, Luton - 200 Addresses" at bounding box center [445, 335] width 98 height 6
type input "LU1 3FA"
click at [599, 390] on button "Cancel" at bounding box center [602, 386] width 32 height 16
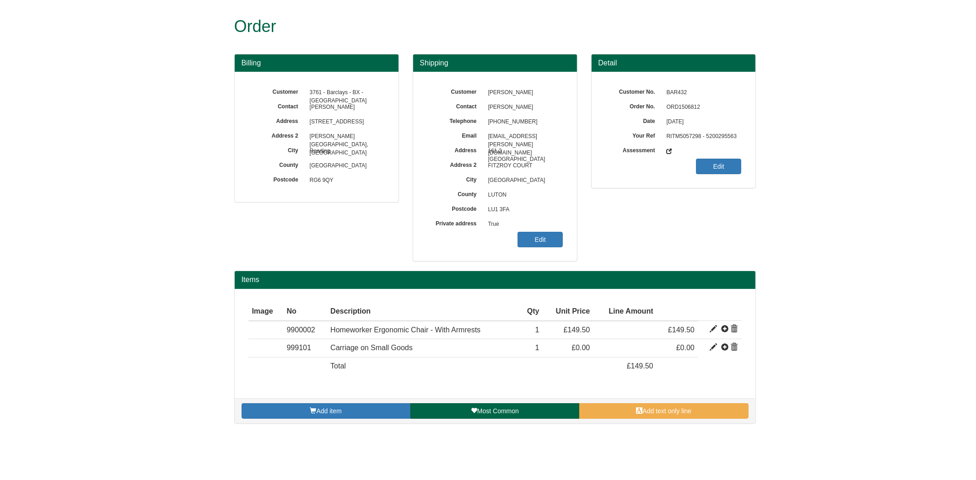
click at [688, 103] on span "ORD1506812" at bounding box center [702, 107] width 80 height 15
copy span "ORD1506812"
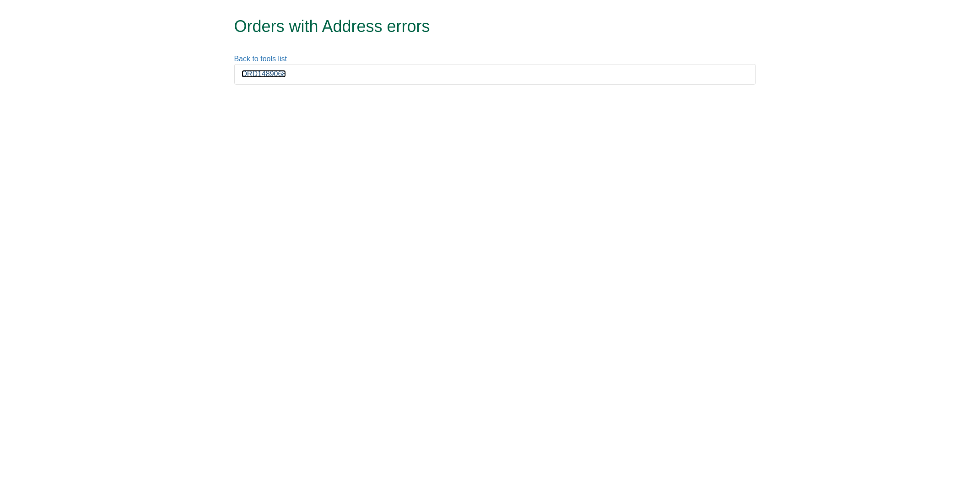
click at [273, 71] on link "ORD1489068" at bounding box center [264, 74] width 45 height 8
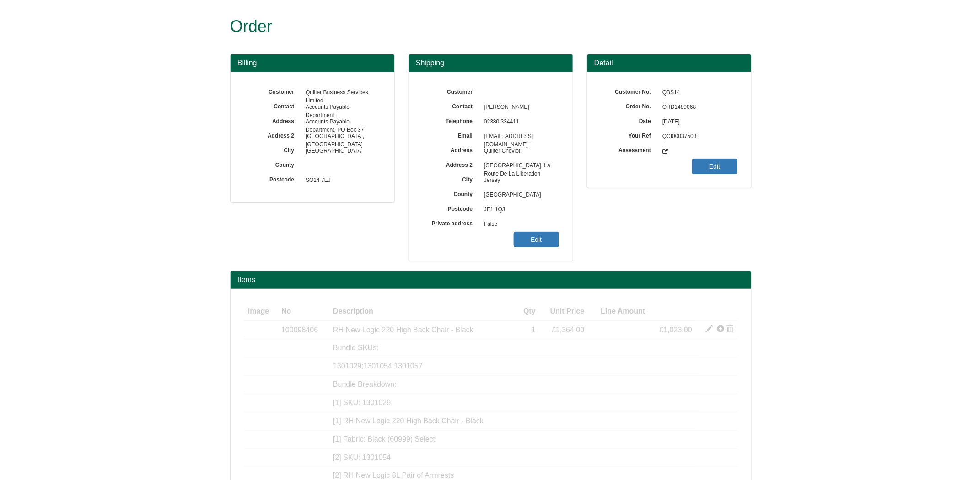
click at [529, 252] on div "Customer Contact Mike Bull Telephone 02380 334411 Email jade.mori@quilter.com A…" at bounding box center [491, 166] width 164 height 189
click at [533, 243] on link "Edit" at bounding box center [536, 240] width 45 height 16
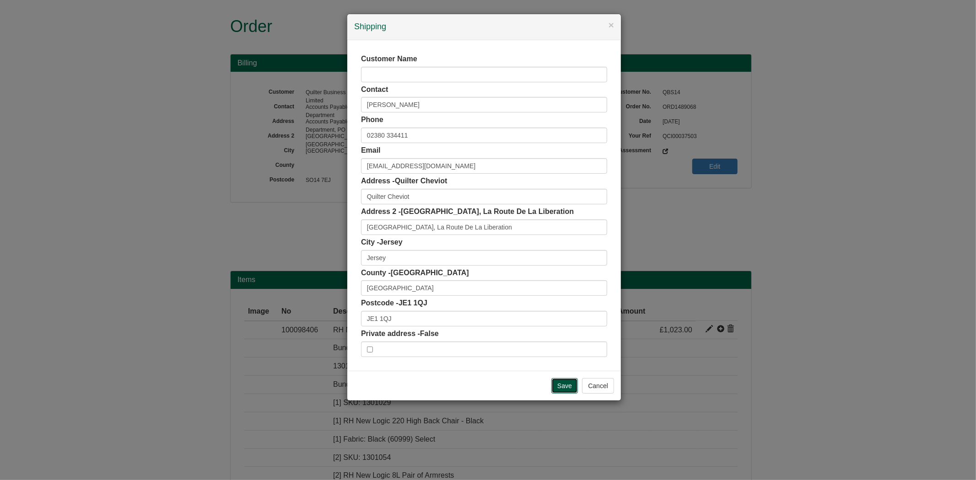
click at [556, 382] on input "Save" at bounding box center [564, 386] width 27 height 16
